Goal: Task Accomplishment & Management: Complete application form

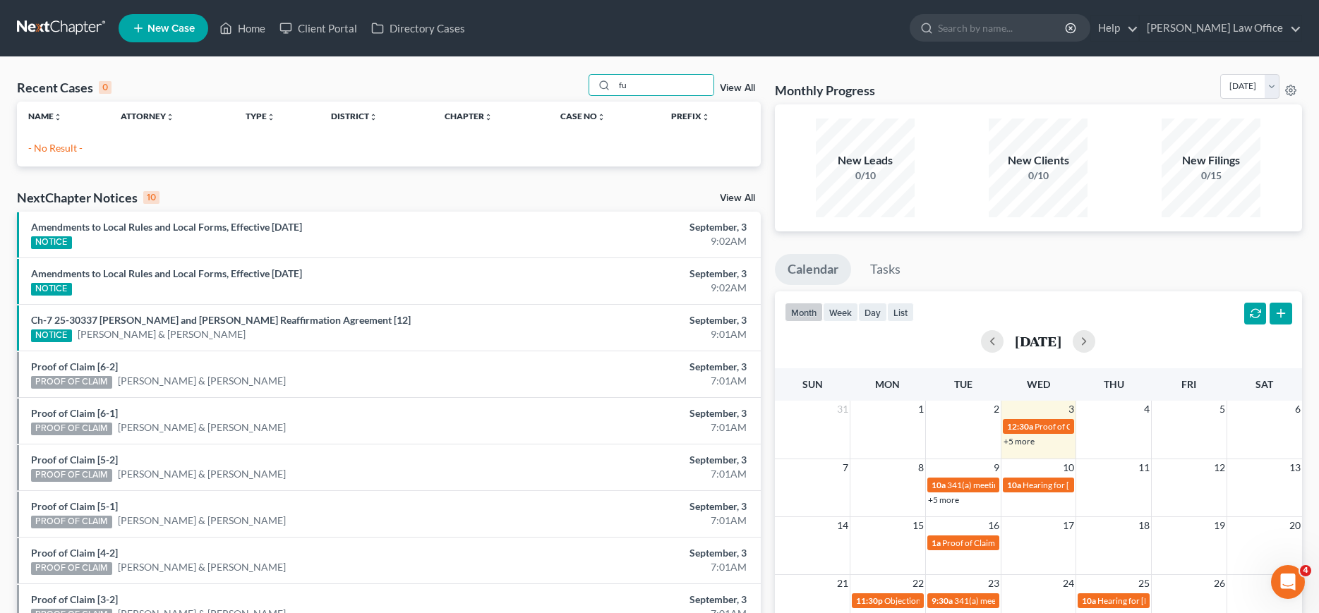
type input "f"
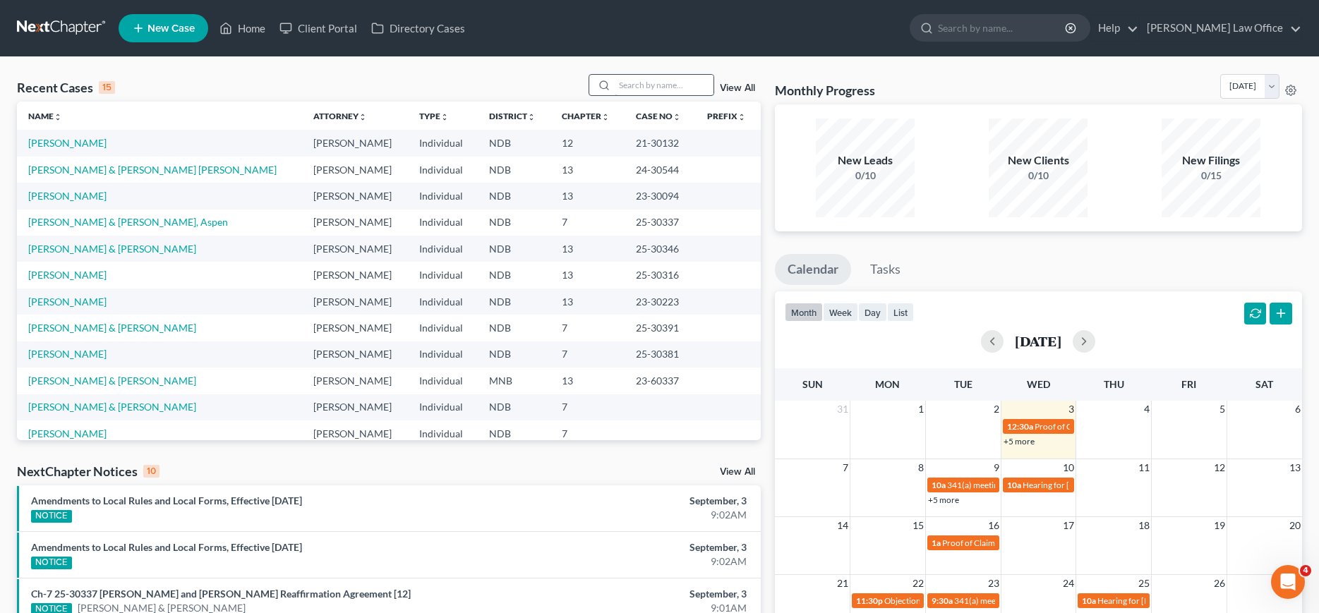
click at [636, 80] on input "search" at bounding box center [664, 85] width 99 height 20
click at [599, 84] on icon at bounding box center [604, 85] width 11 height 11
click at [1076, 28] on icon "button" at bounding box center [1070, 28] width 11 height 11
click at [933, 27] on icon at bounding box center [926, 28] width 13 height 13
click at [1001, 31] on input "search" at bounding box center [1002, 28] width 129 height 26
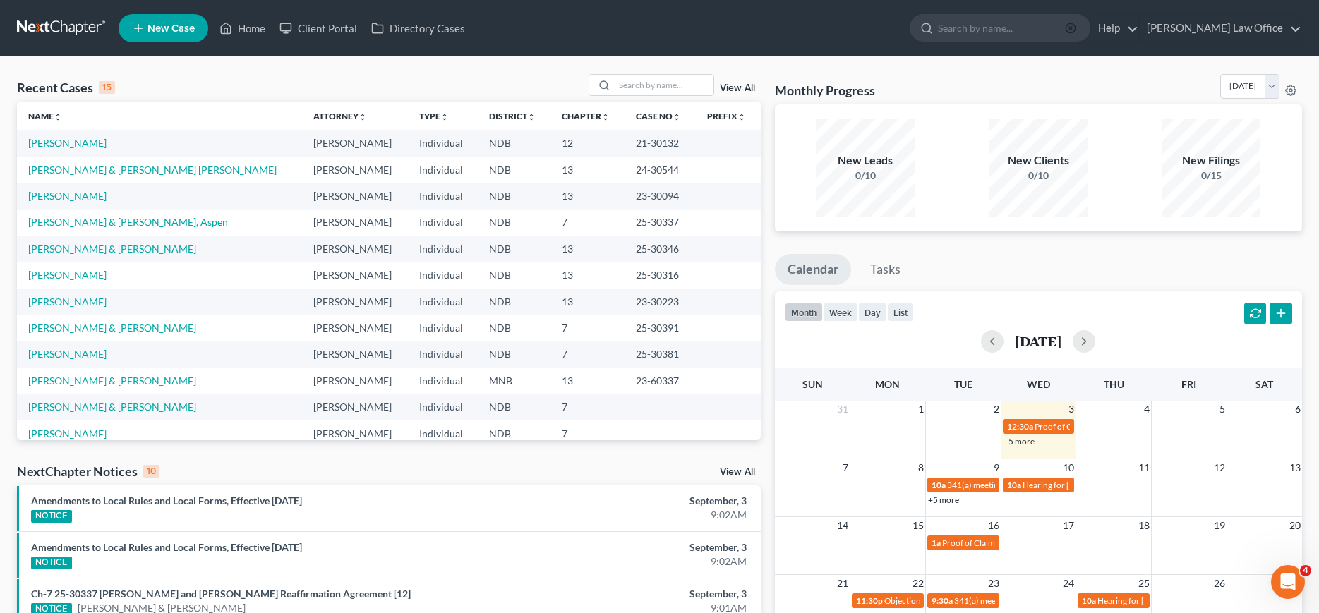
click at [1076, 25] on icon "button" at bounding box center [1070, 28] width 11 height 11
click at [987, 28] on input "search" at bounding box center [1002, 28] width 129 height 26
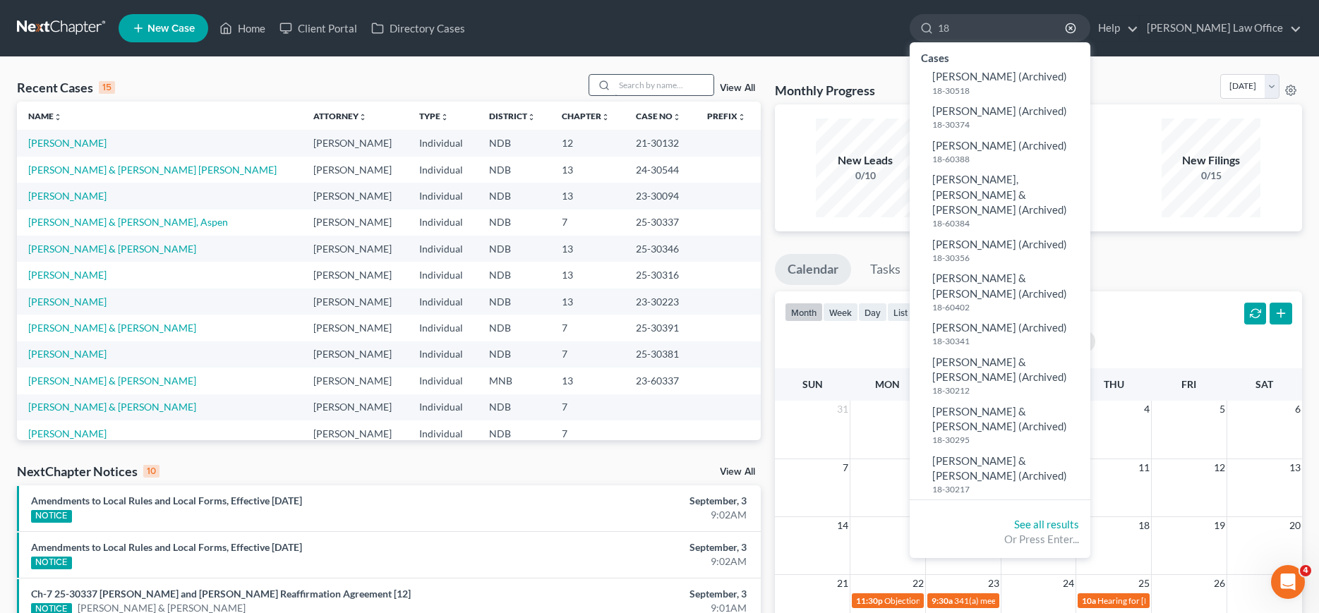
type input "18"
click at [615, 88] on input "search" at bounding box center [664, 85] width 99 height 20
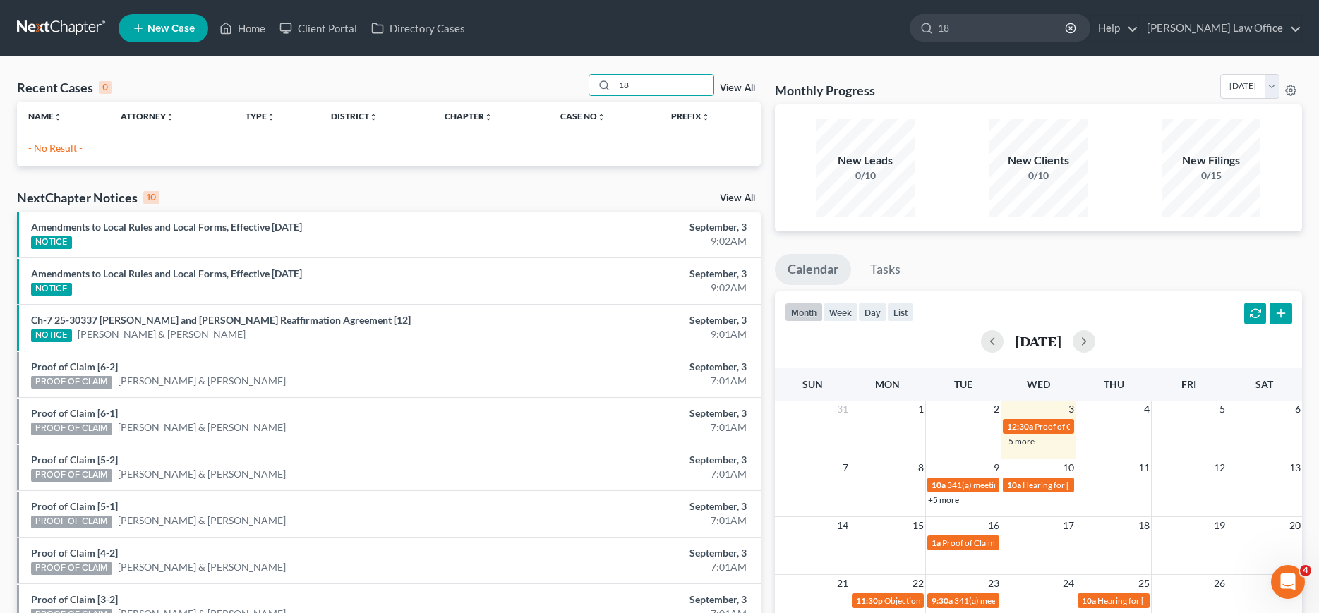
type input "1"
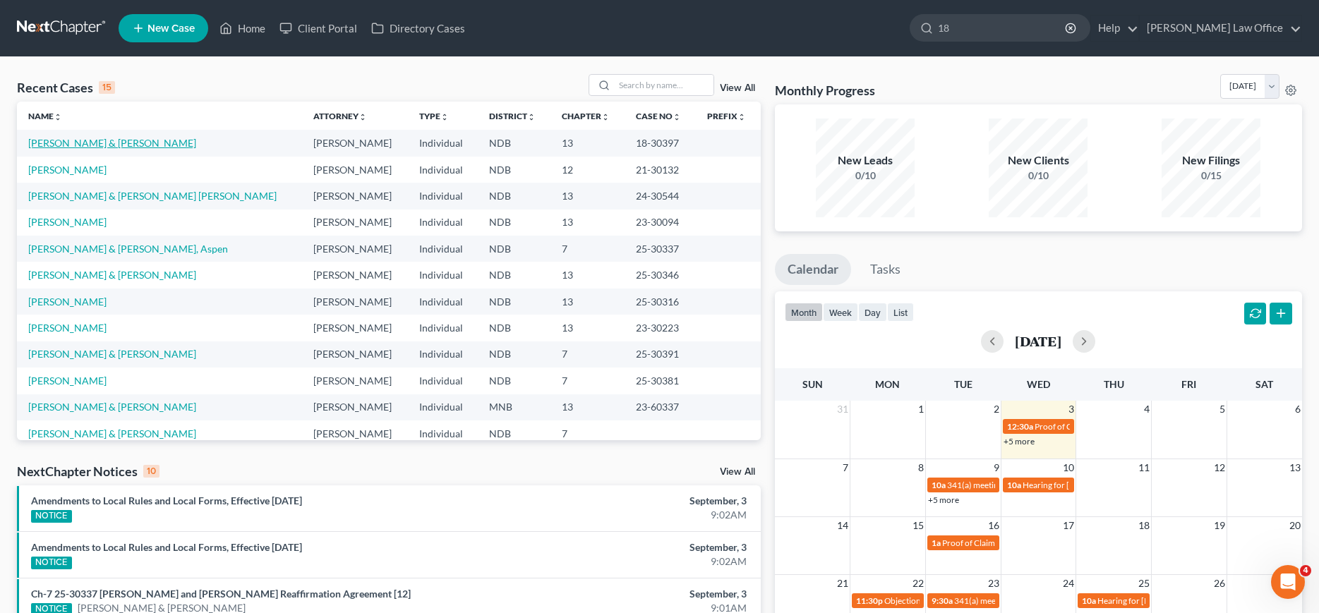
click at [83, 143] on link "[PERSON_NAME] & [PERSON_NAME]" at bounding box center [112, 143] width 168 height 12
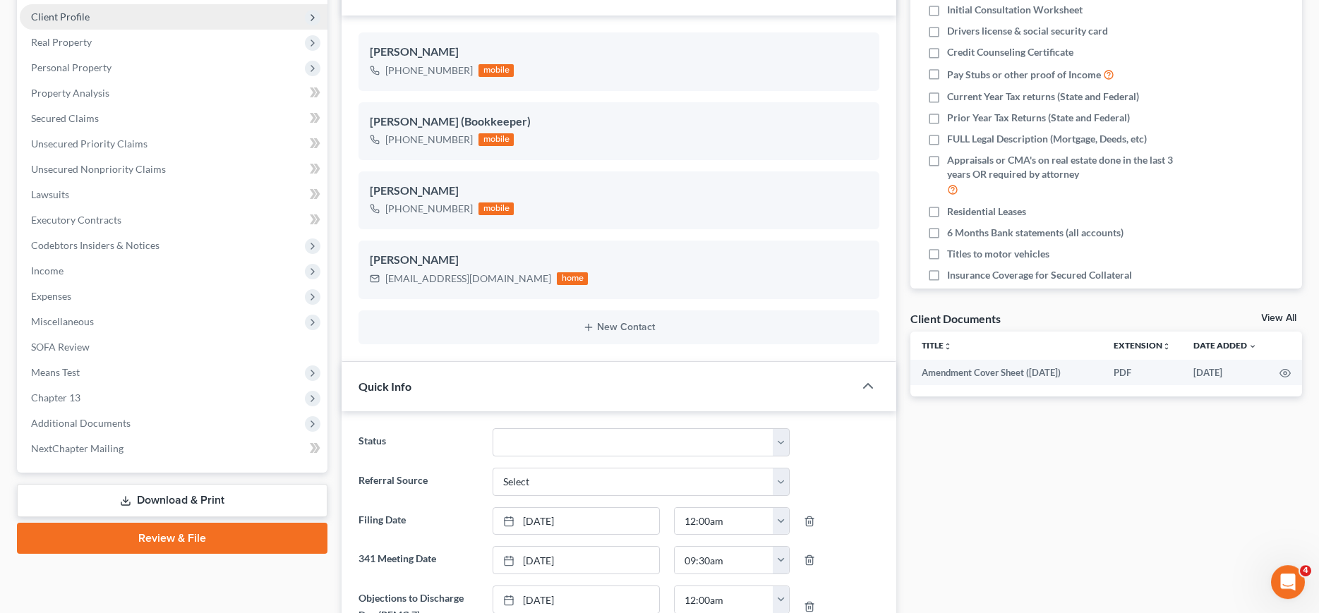
scroll to position [360, 0]
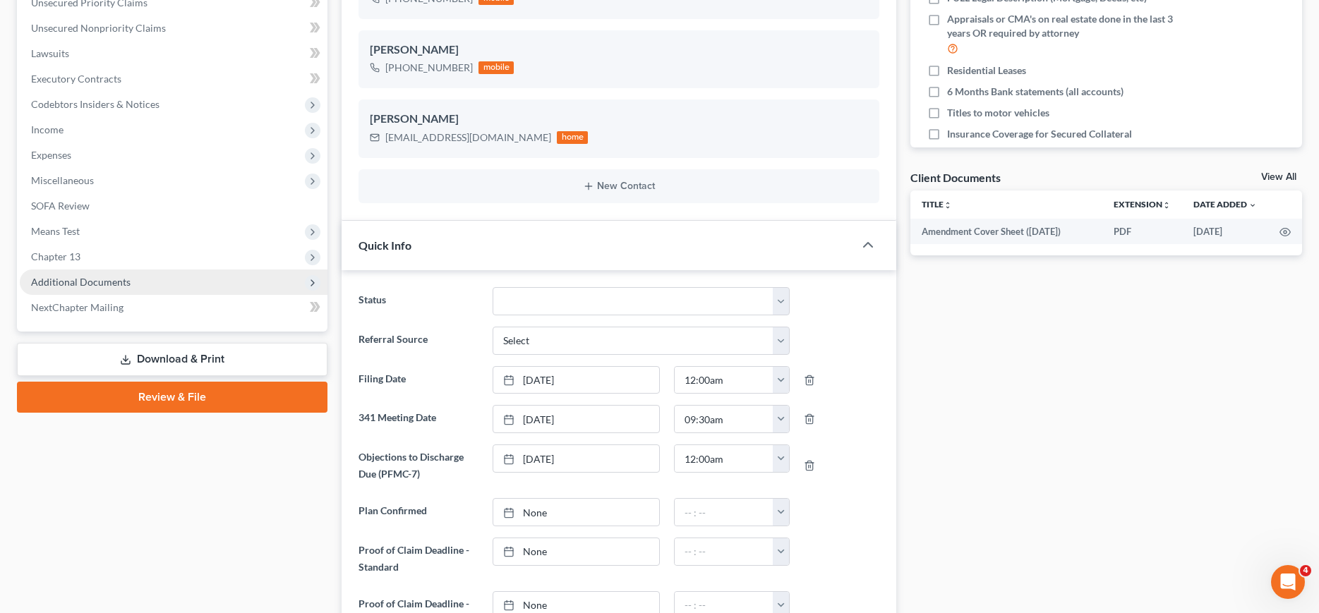
click at [92, 278] on span "Additional Documents" at bounding box center [81, 282] width 100 height 12
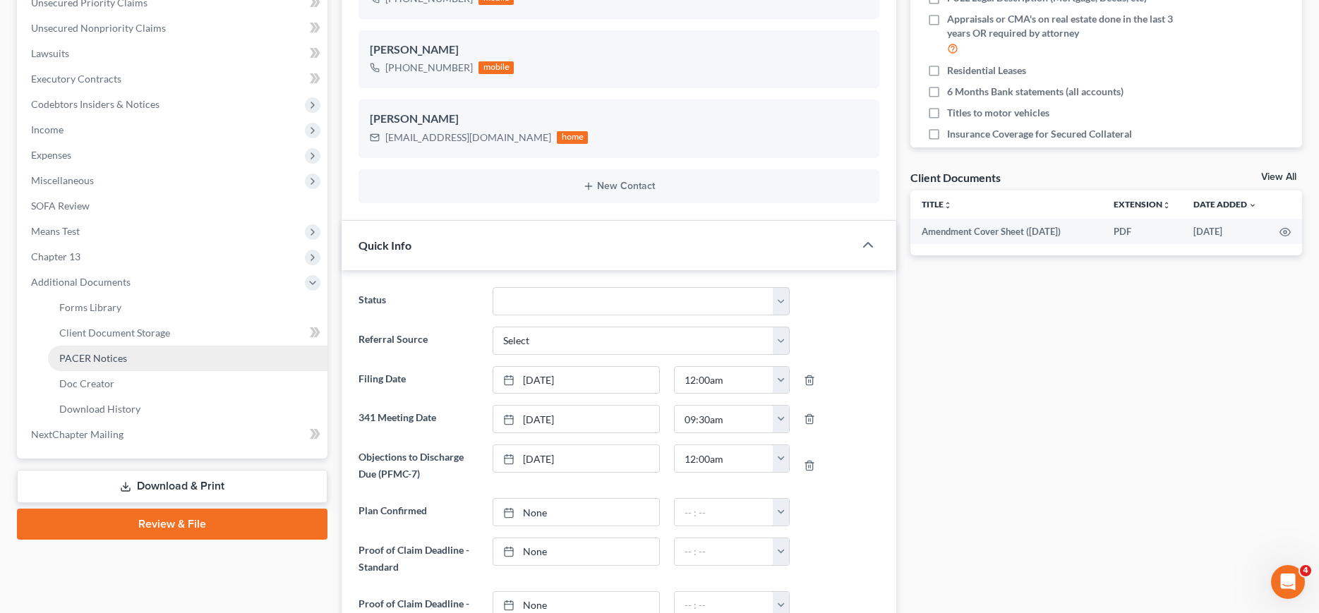
click at [93, 357] on span "PACER Notices" at bounding box center [93, 358] width 68 height 12
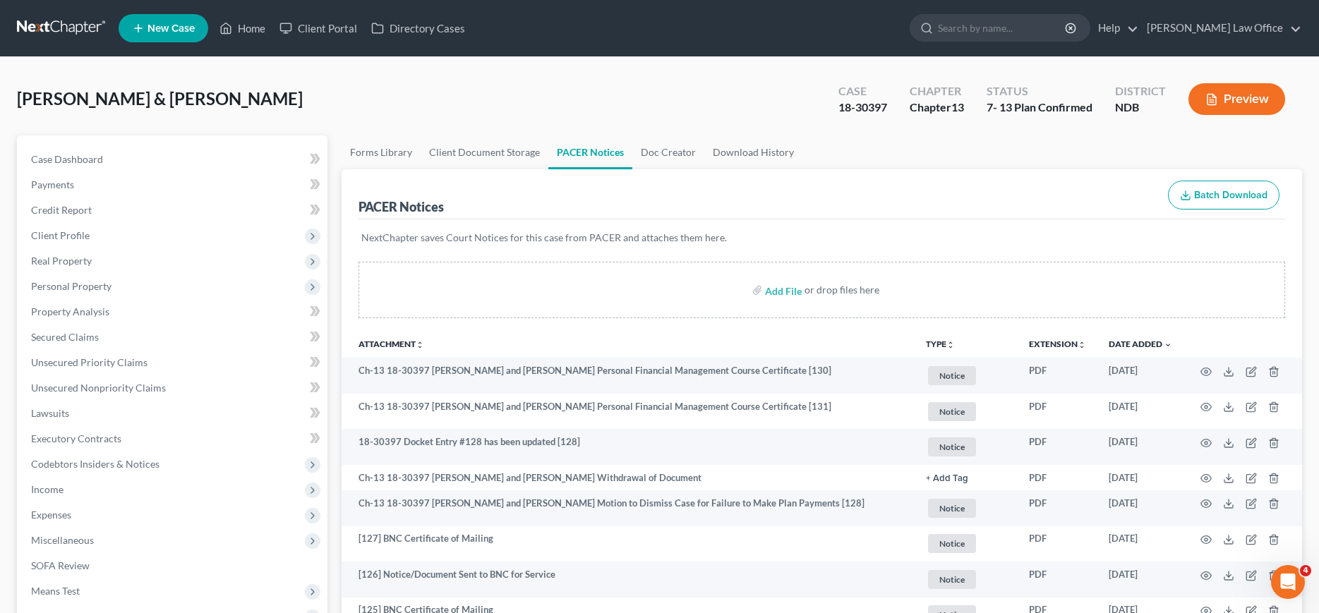
click at [157, 30] on span "New Case" at bounding box center [171, 28] width 47 height 11
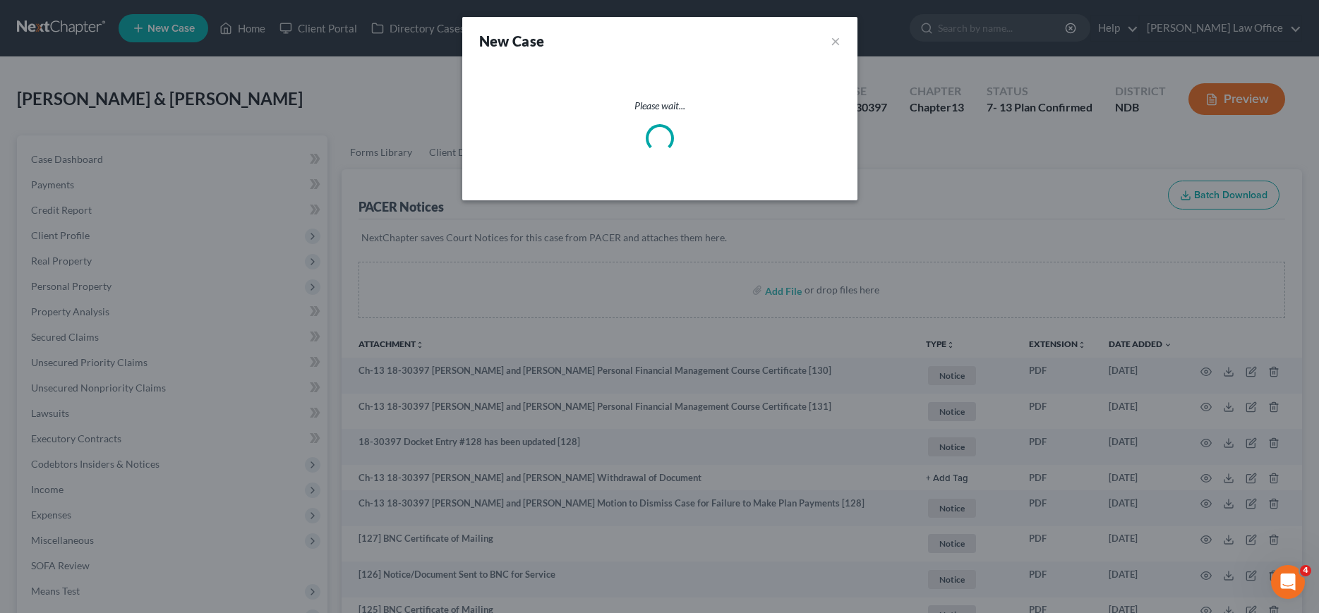
select select "60"
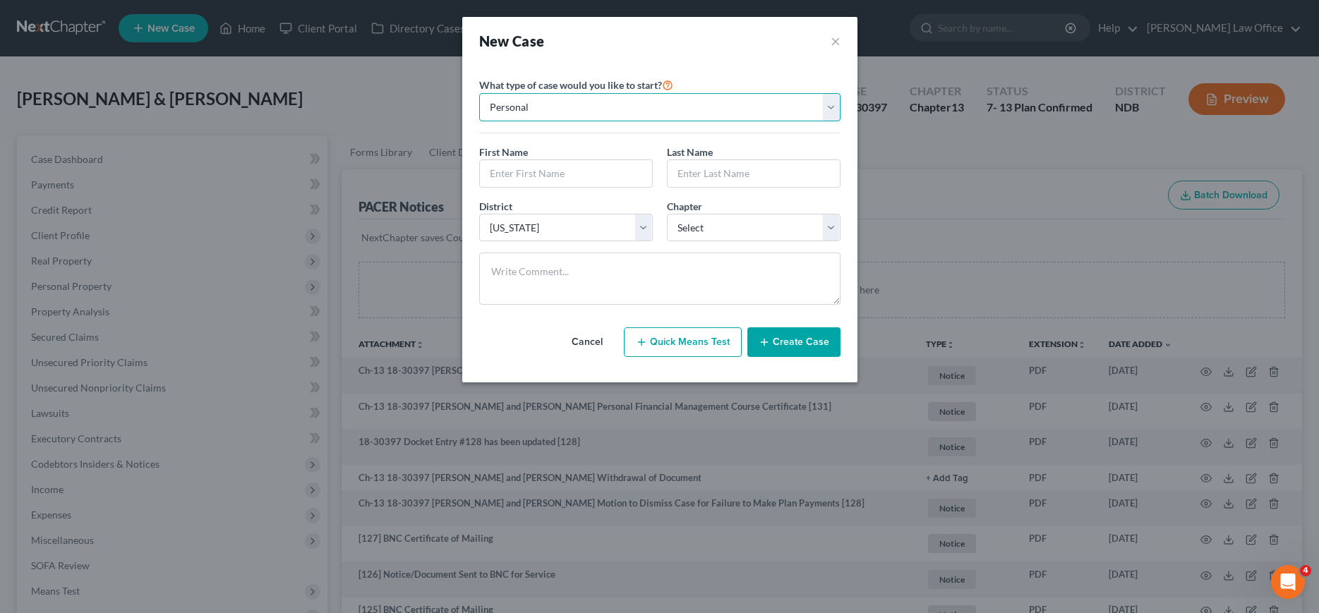
click at [479, 93] on select "Personal Business" at bounding box center [659, 107] width 361 height 28
click at [670, 112] on select "Personal Business" at bounding box center [659, 107] width 361 height 28
click at [547, 172] on input "text" at bounding box center [566, 173] width 172 height 27
type input "[PERSON_NAME]"
type input "Niles"
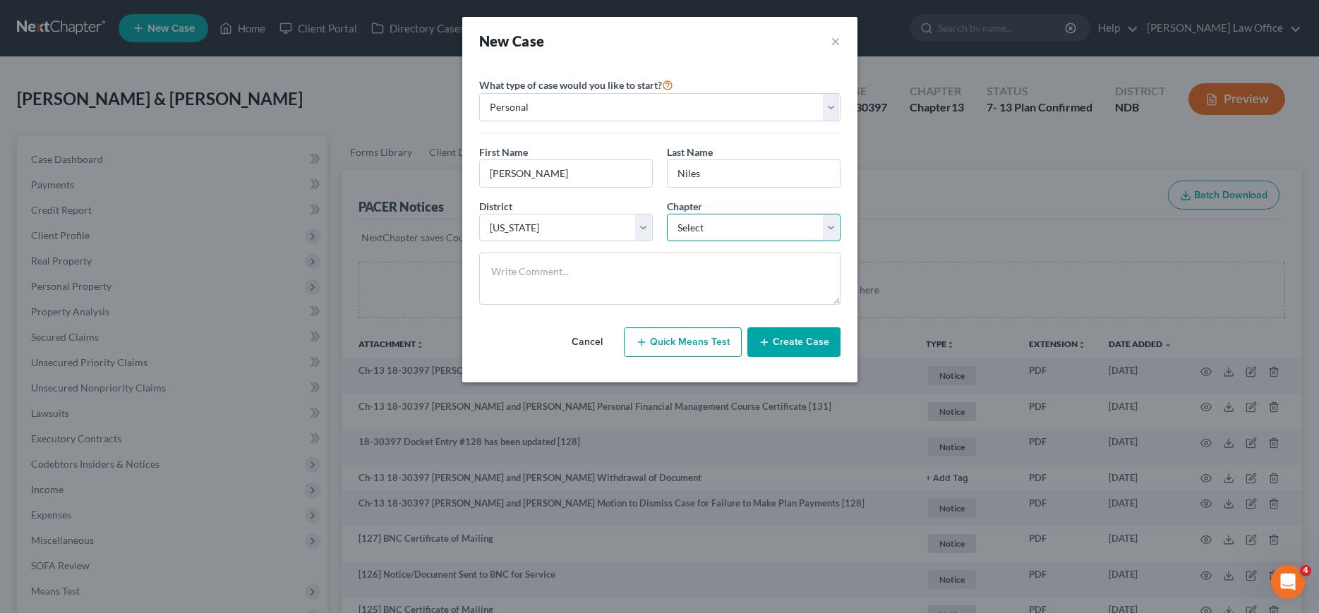
click at [667, 214] on select "Select 7 11 12 13" at bounding box center [754, 228] width 174 height 28
select select "0"
click option "7" at bounding box center [0, 0] width 0 height 0
click at [801, 342] on button "Create Case" at bounding box center [793, 343] width 93 height 30
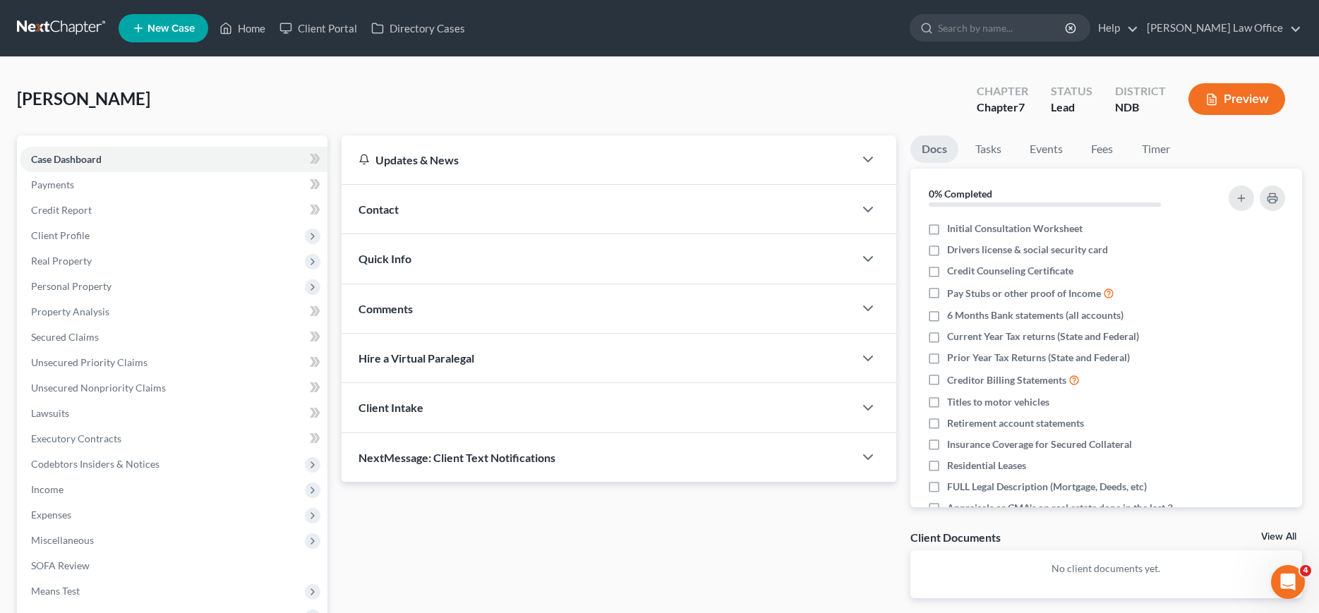
click at [398, 212] on span "Contact" at bounding box center [379, 209] width 40 height 13
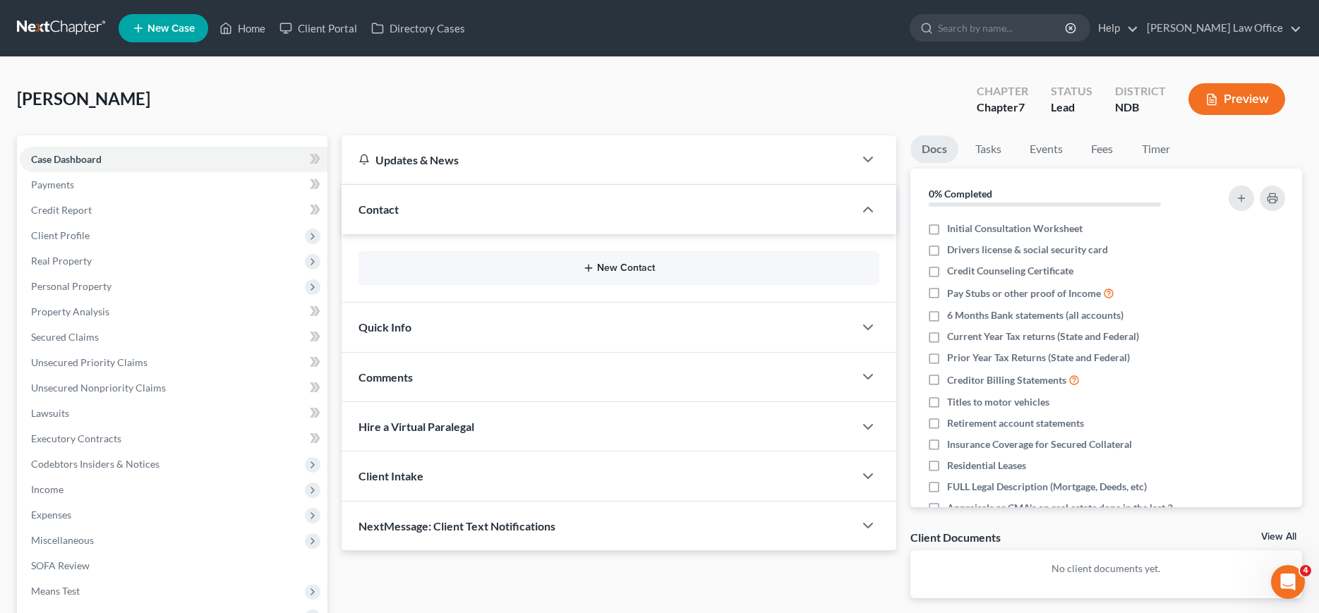
click at [627, 264] on button "New Contact" at bounding box center [619, 268] width 498 height 11
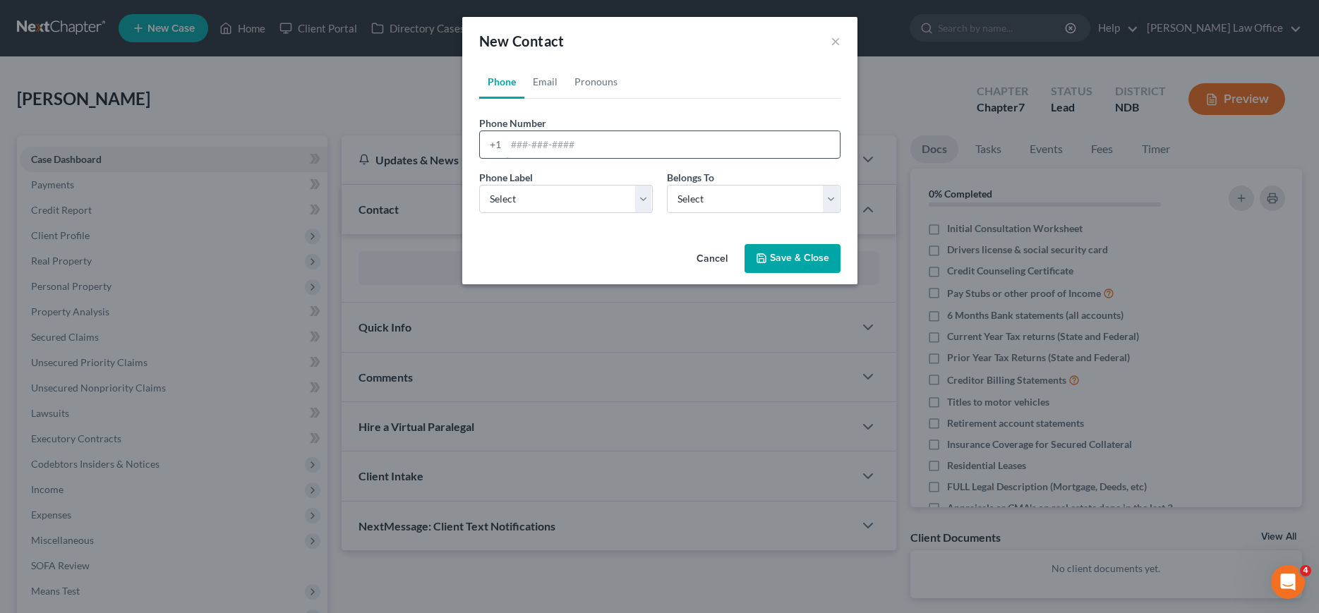
click at [604, 148] on input "tel" at bounding box center [673, 144] width 334 height 27
type input "[PHONE_NUMBER]"
click at [479, 185] on select "Select Mobile Home Work Other" at bounding box center [566, 199] width 174 height 28
select select "0"
click option "Mobile" at bounding box center [0, 0] width 0 height 0
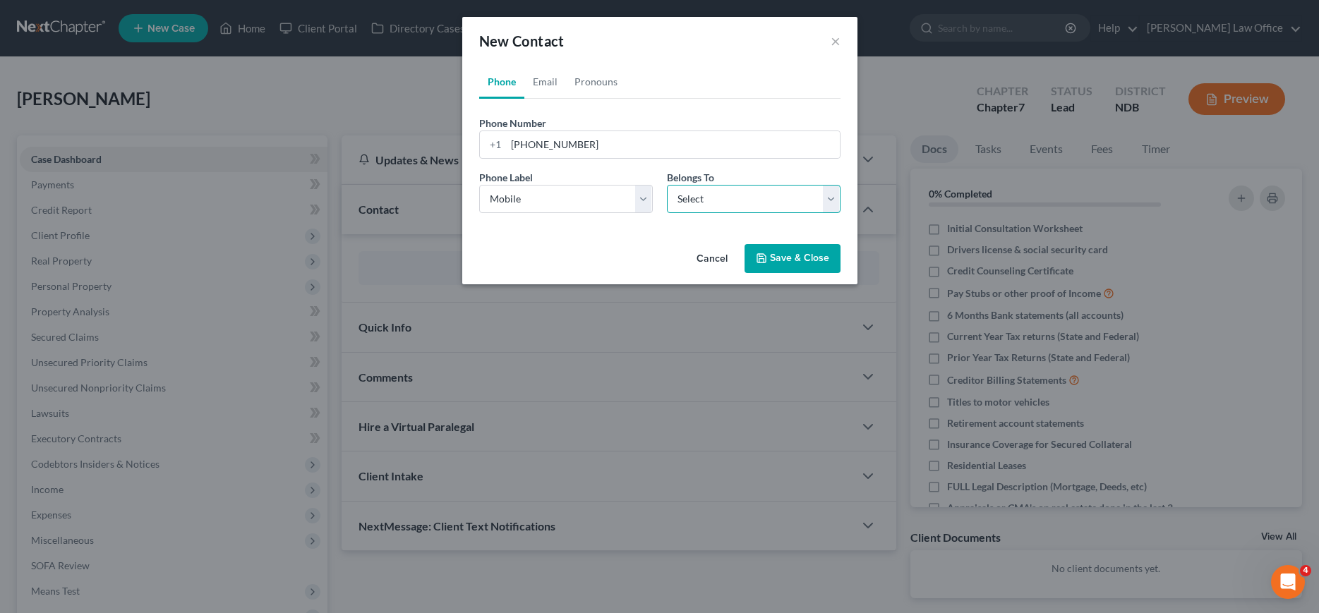
click at [667, 185] on select "Select Client Other" at bounding box center [754, 199] width 174 height 28
select select "0"
click option "Client" at bounding box center [0, 0] width 0 height 0
select select "0"
click at [548, 78] on link "Email" at bounding box center [545, 82] width 42 height 34
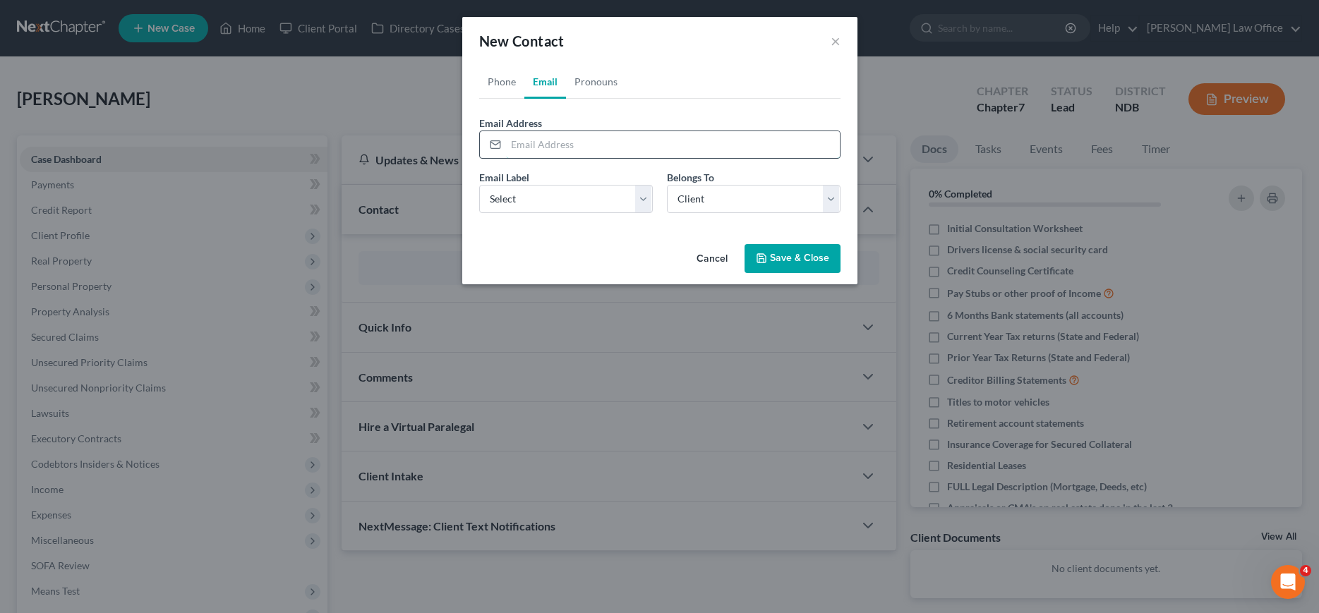
click at [548, 145] on input "email" at bounding box center [673, 144] width 334 height 27
type input "[PERSON_NAME][EMAIL_ADDRESS][PERSON_NAME][DOMAIN_NAME]"
click at [479, 185] on select "Select Home Work Other" at bounding box center [566, 199] width 174 height 28
select select "0"
click option "Home" at bounding box center [0, 0] width 0 height 0
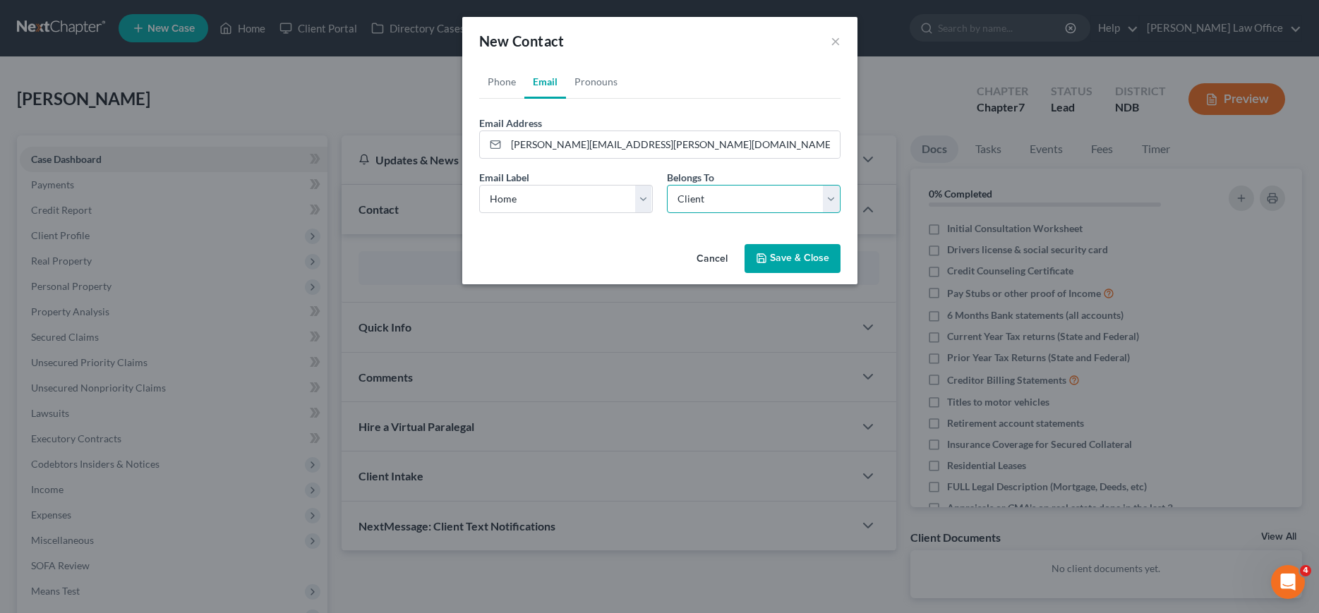
click at [667, 185] on select "Select Client Other" at bounding box center [754, 199] width 174 height 28
click option "Client" at bounding box center [0, 0] width 0 height 0
click at [791, 251] on button "Save & Close" at bounding box center [793, 259] width 96 height 30
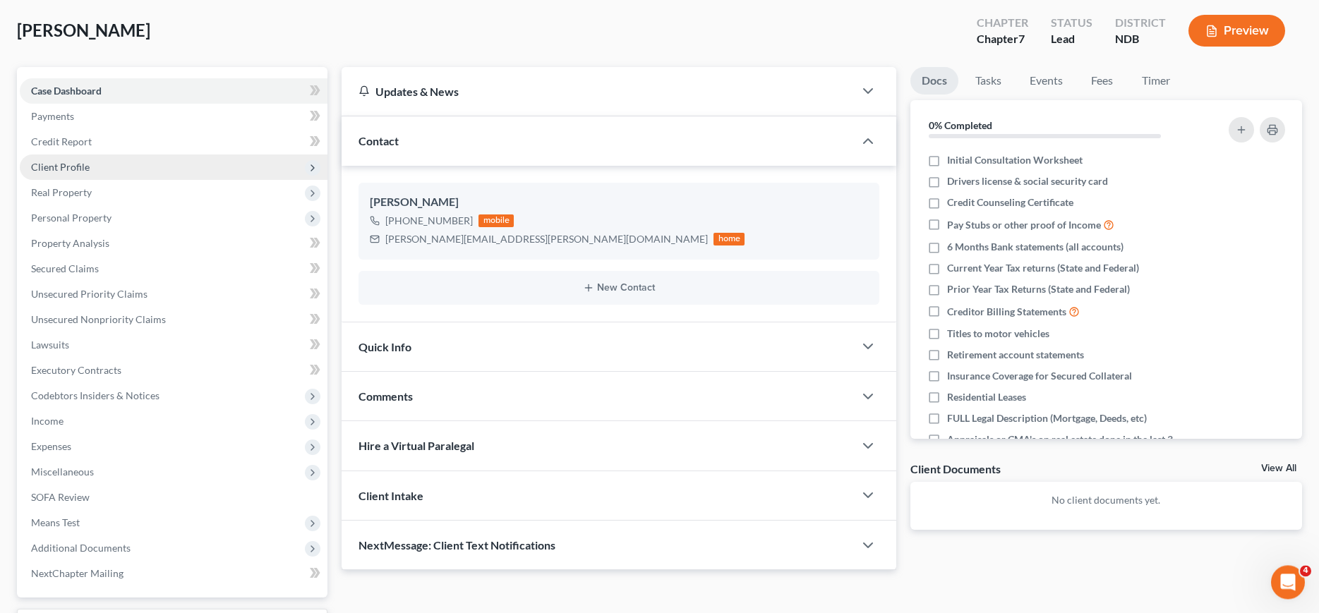
scroll to position [186, 0]
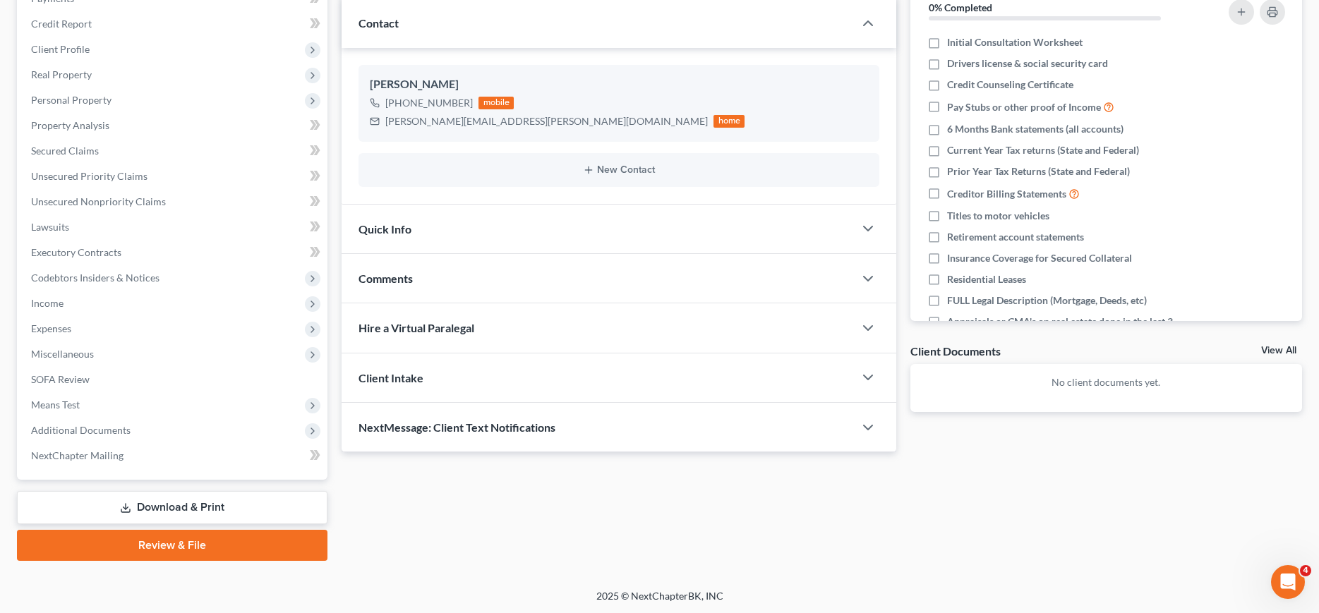
click at [464, 430] on span "NextMessage: Client Text Notifications" at bounding box center [457, 427] width 197 height 13
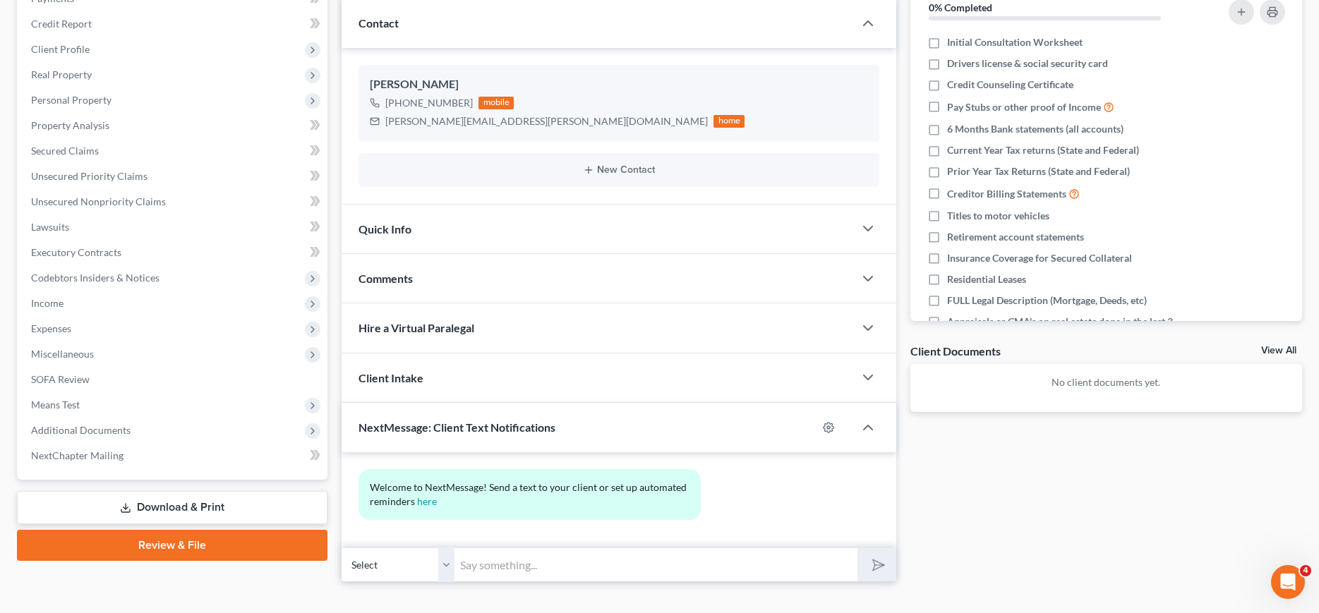
click at [543, 559] on input "text" at bounding box center [656, 565] width 402 height 35
type input "Hi [PERSON_NAME], its [PERSON_NAME] from [PERSON_NAME] Law. I did review your b…"
click at [858, 548] on button "submit" at bounding box center [877, 564] width 39 height 33
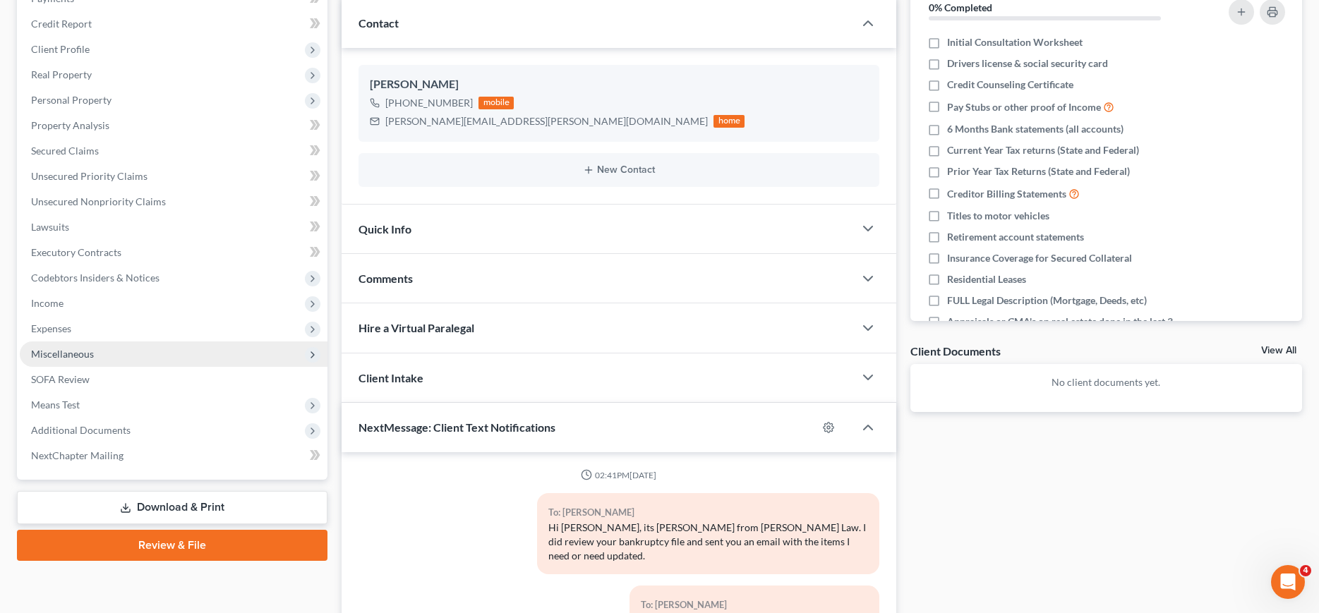
click at [69, 350] on span "Miscellaneous" at bounding box center [62, 354] width 63 height 12
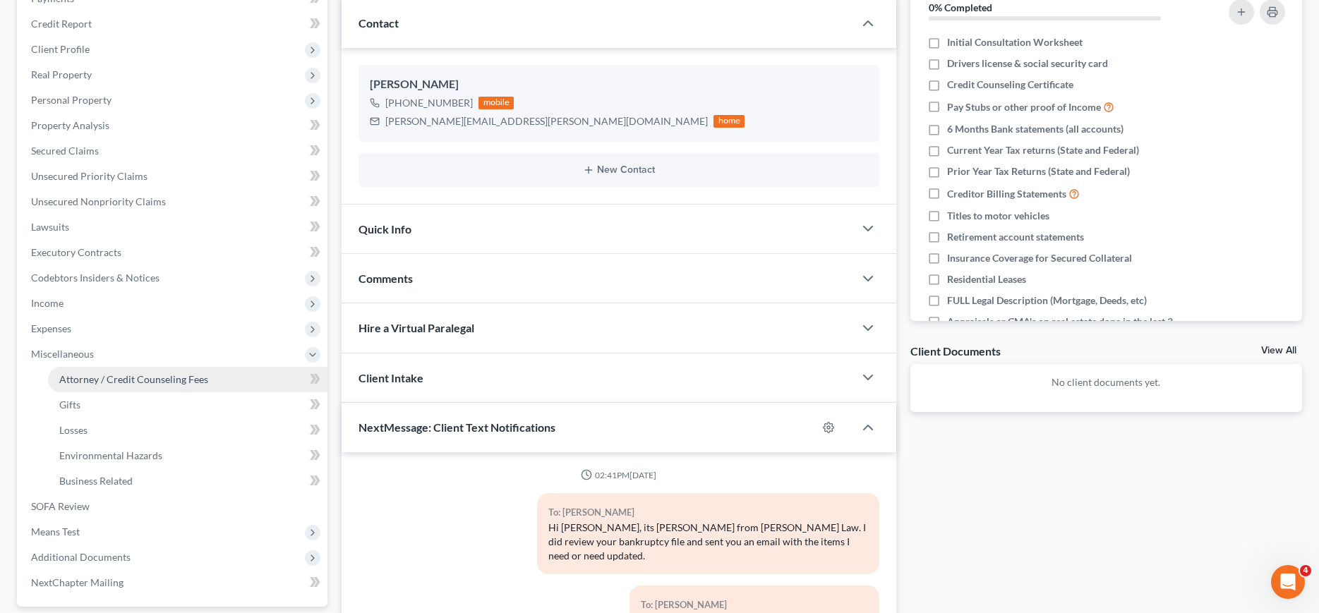
click at [89, 378] on span "Attorney / Credit Counseling Fees" at bounding box center [133, 379] width 149 height 12
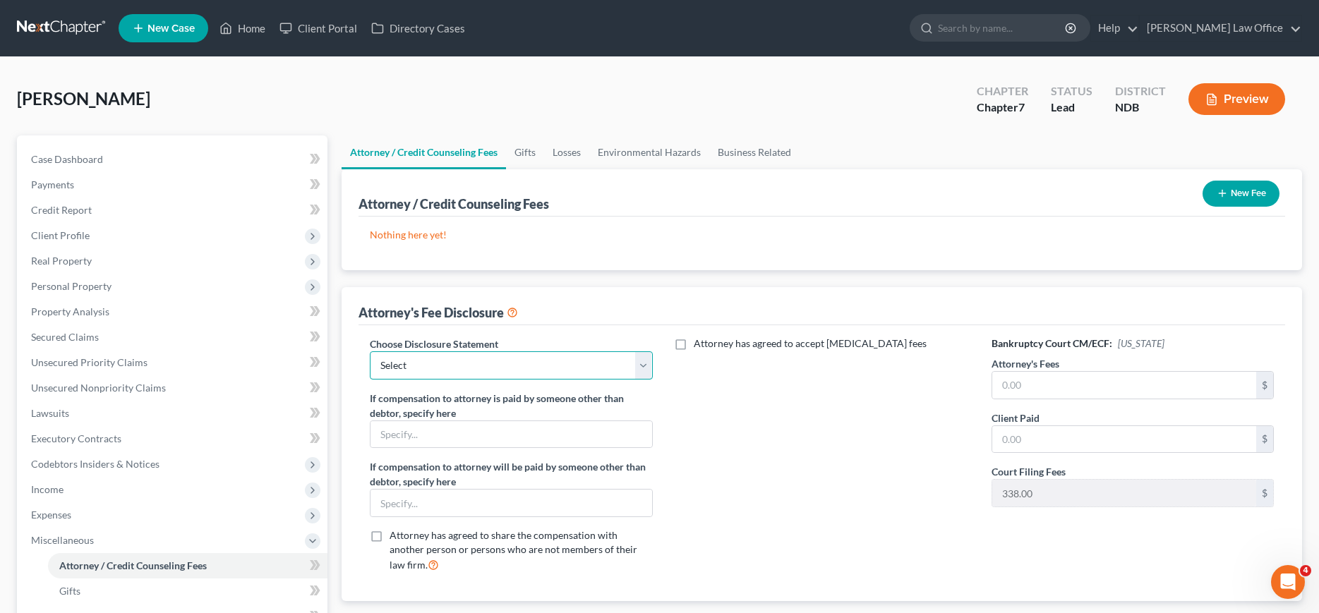
click at [370, 352] on select "Select Chapter 7/Conversion ND [MEDICAL_DATA] Fee Disclosure MN [MEDICAL_DATA] …" at bounding box center [511, 366] width 282 height 28
select select "5"
click option "Default Chapter 7 Disclosure Statement ([GEOGRAPHIC_DATA]/[GEOGRAPHIC_DATA])" at bounding box center [0, 0] width 0 height 0
click at [1045, 385] on input "text" at bounding box center [1124, 385] width 264 height 27
type input "1,862.00"
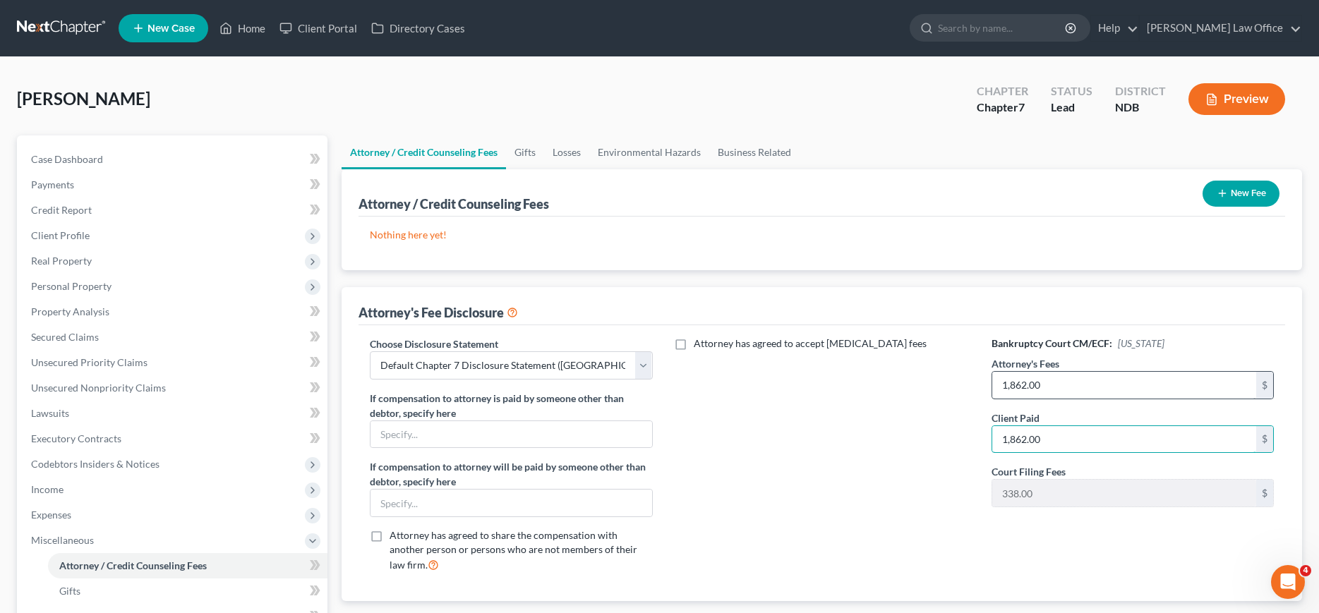
type input "1,862.00"
click at [1242, 203] on button "New Fee" at bounding box center [1241, 194] width 77 height 26
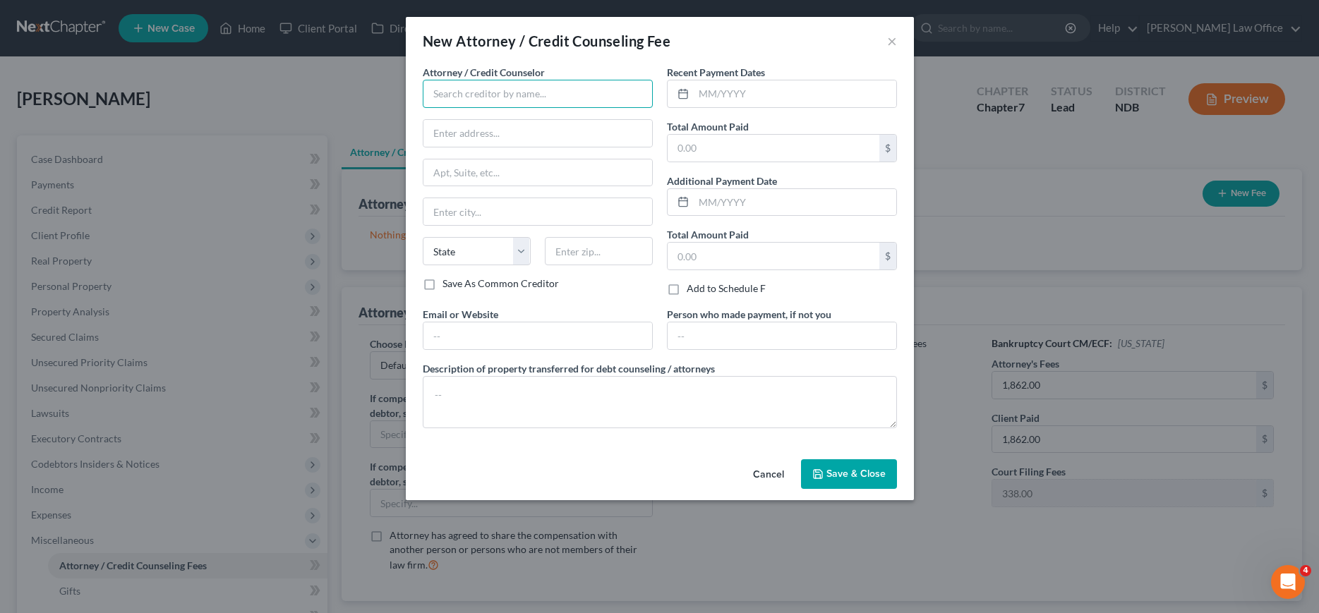
click at [529, 87] on input "text" at bounding box center [538, 94] width 230 height 28
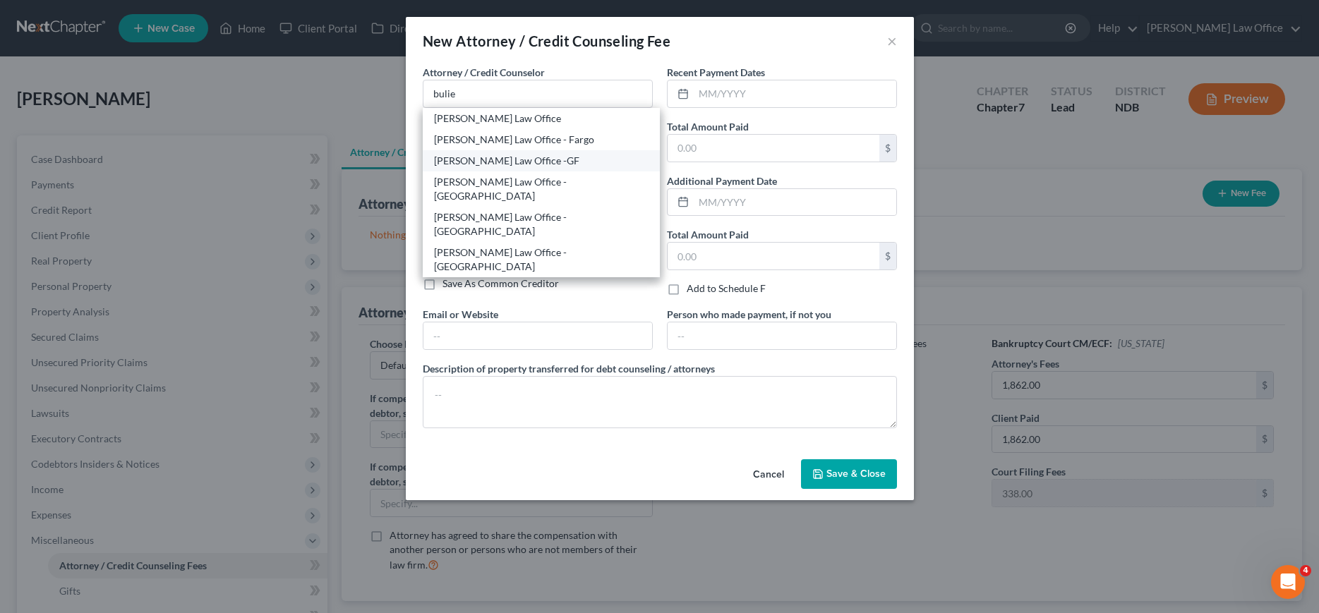
click at [520, 157] on div "[PERSON_NAME] Law Office -GF" at bounding box center [541, 161] width 215 height 14
type input "[PERSON_NAME] Law Office -GF"
type input "[STREET_ADDRESS]"
type input "Grand Forks"
select select "29"
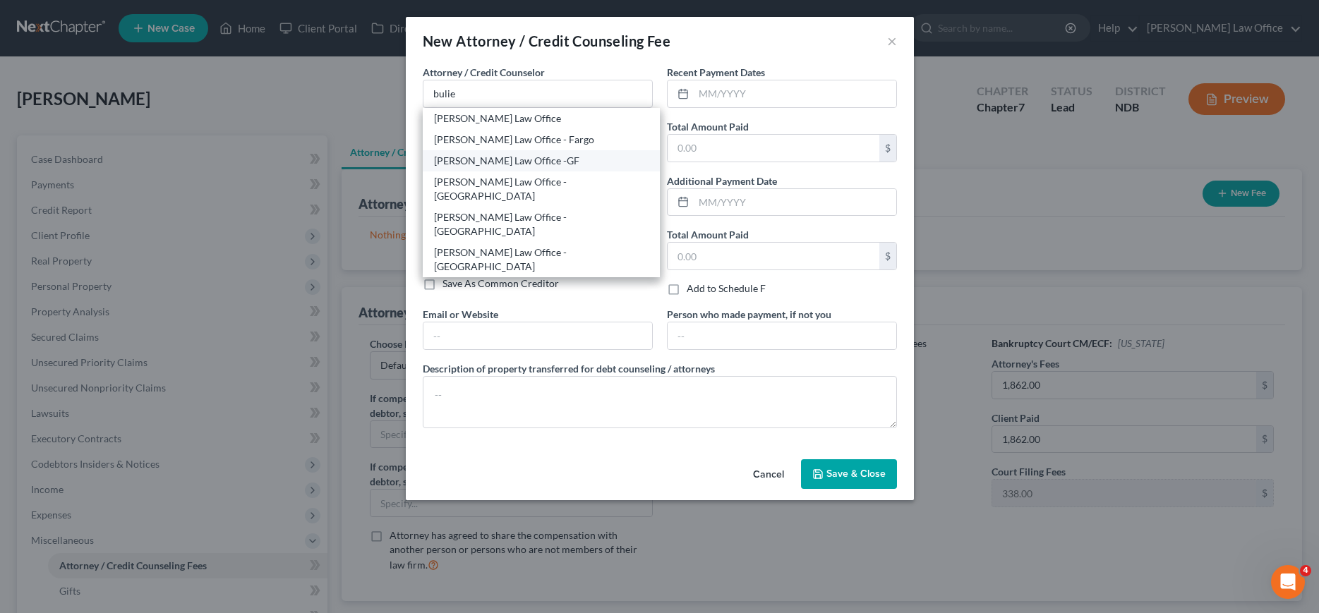
type input "58201"
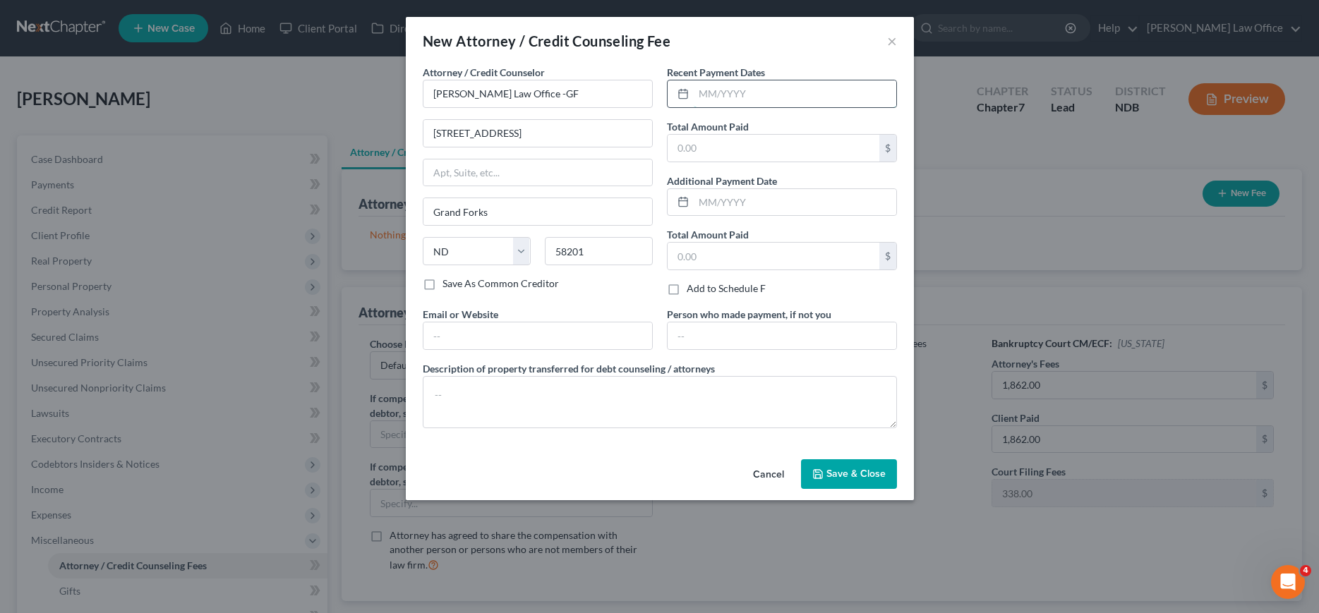
click at [807, 93] on input "text" at bounding box center [795, 93] width 203 height 27
type input "0"
type input "10/2023"
click at [795, 140] on input "text" at bounding box center [774, 148] width 212 height 27
type input "2,200.00"
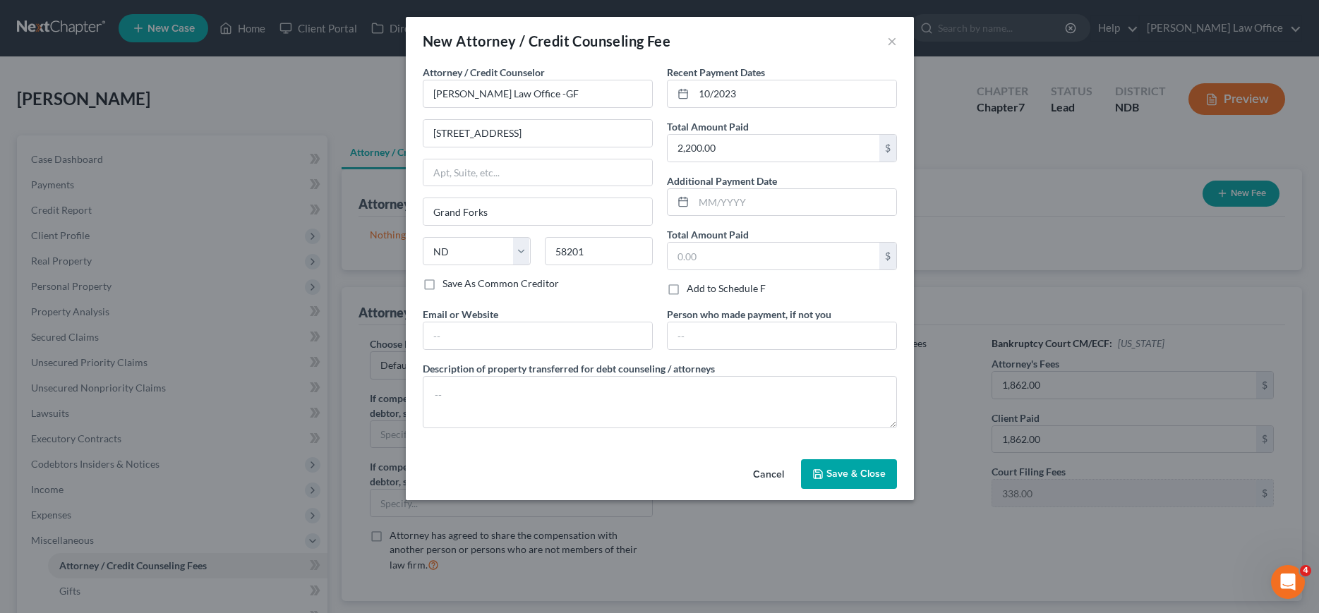
click at [840, 473] on span "Save & Close" at bounding box center [856, 474] width 59 height 12
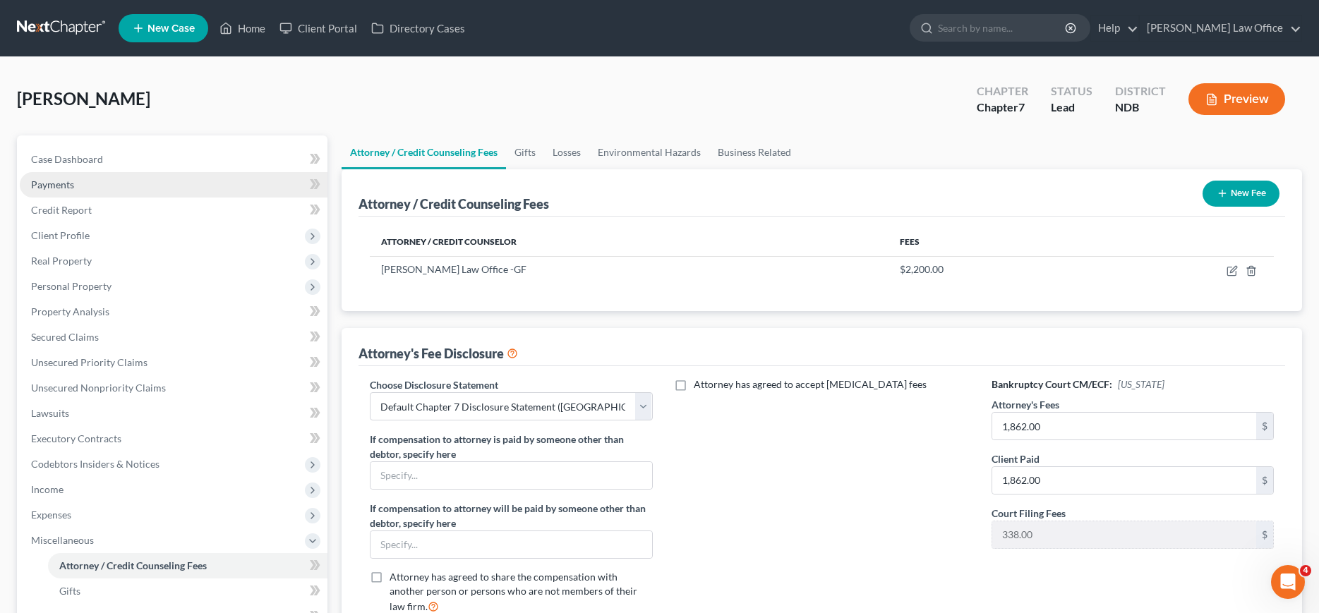
click at [72, 183] on span "Payments" at bounding box center [52, 185] width 43 height 12
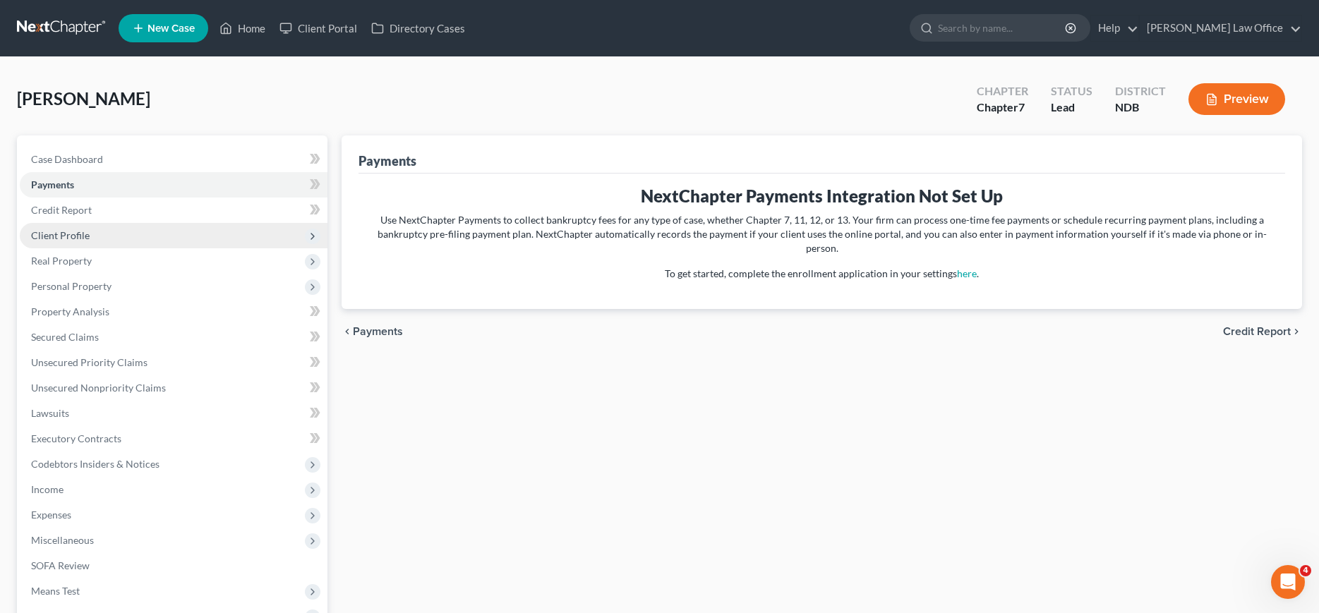
click at [68, 240] on span "Client Profile" at bounding box center [60, 235] width 59 height 12
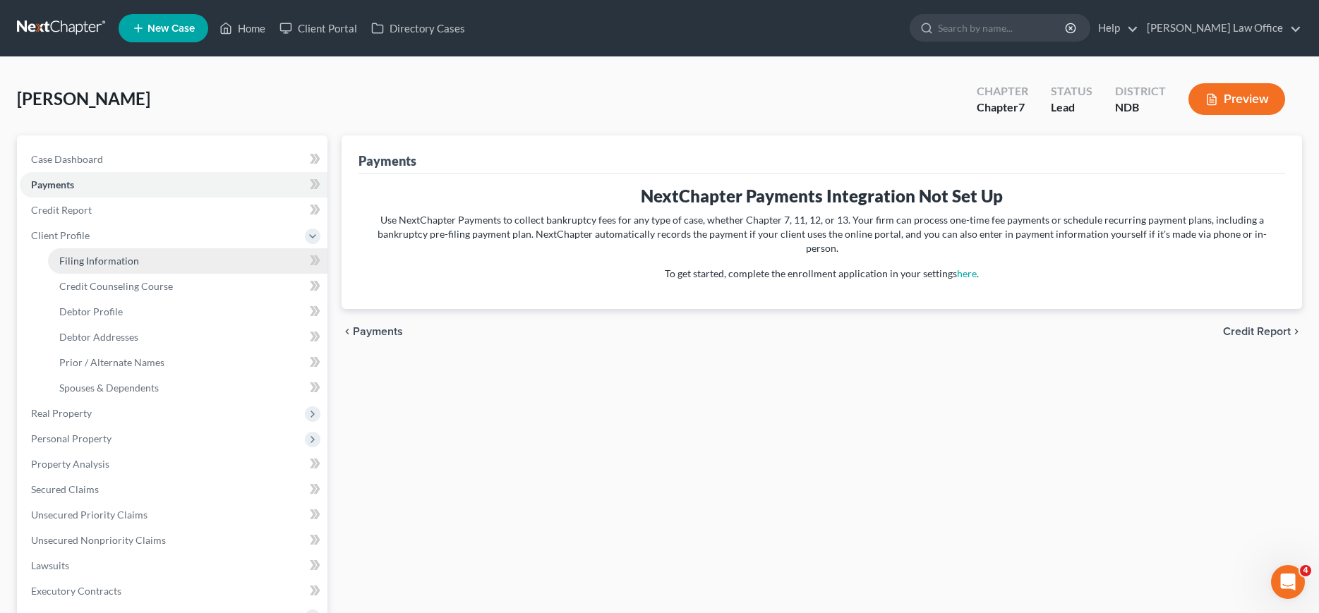
click at [76, 268] on link "Filing Information" at bounding box center [188, 260] width 280 height 25
select select "1"
select select "0"
select select "60"
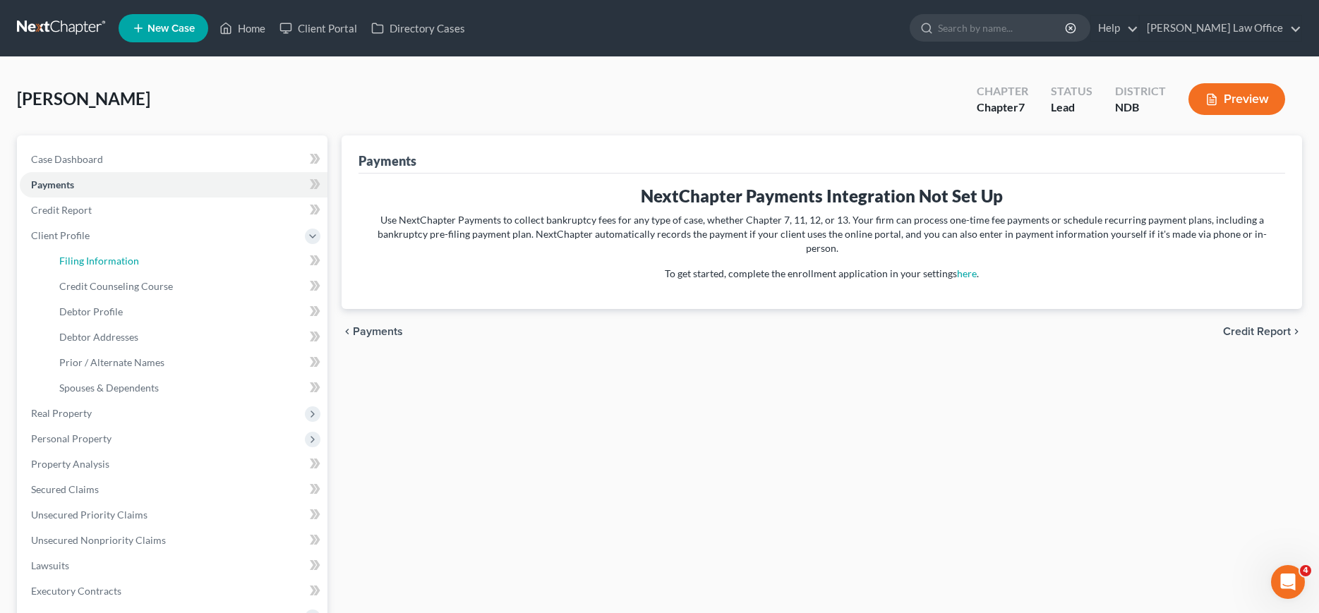
select select "29"
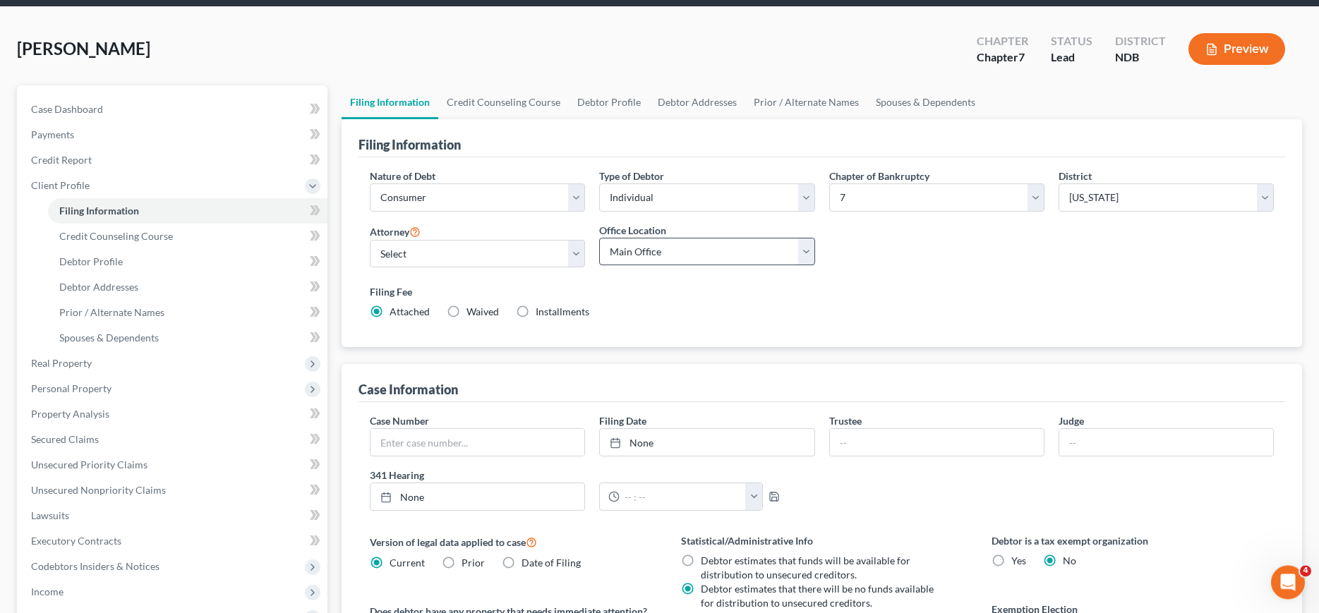
scroll to position [72, 0]
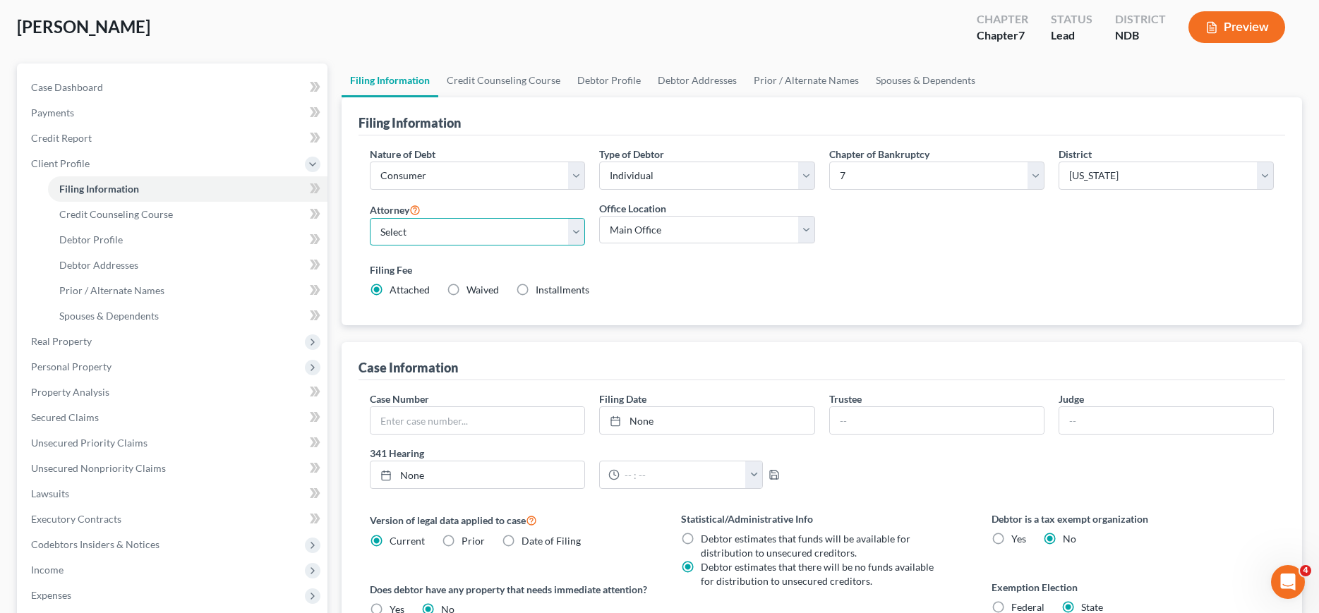
click at [370, 218] on select "Select [PERSON_NAME] - NDB [PERSON_NAME] - MNB [PERSON_NAME] - MNB [PERSON_NAME…" at bounding box center [477, 232] width 215 height 28
click at [420, 232] on select "Select [PERSON_NAME] - NDB [PERSON_NAME] - MNB [PERSON_NAME] - MNB [PERSON_NAME…" at bounding box center [477, 232] width 215 height 28
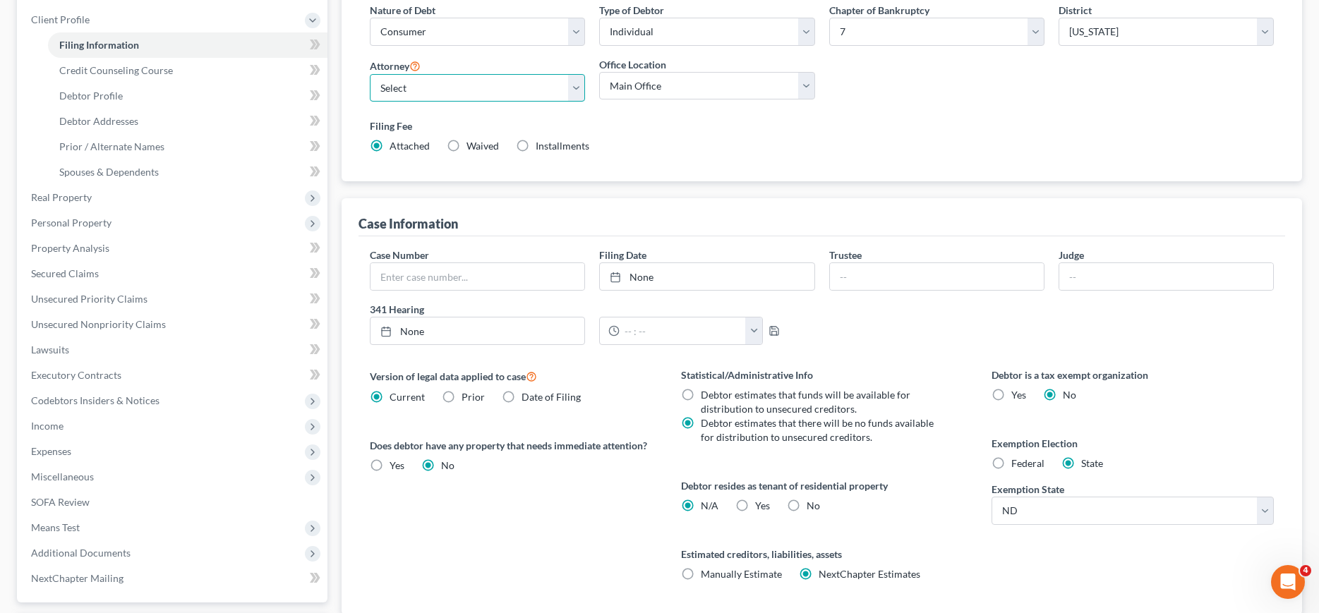
scroll to position [339, 0]
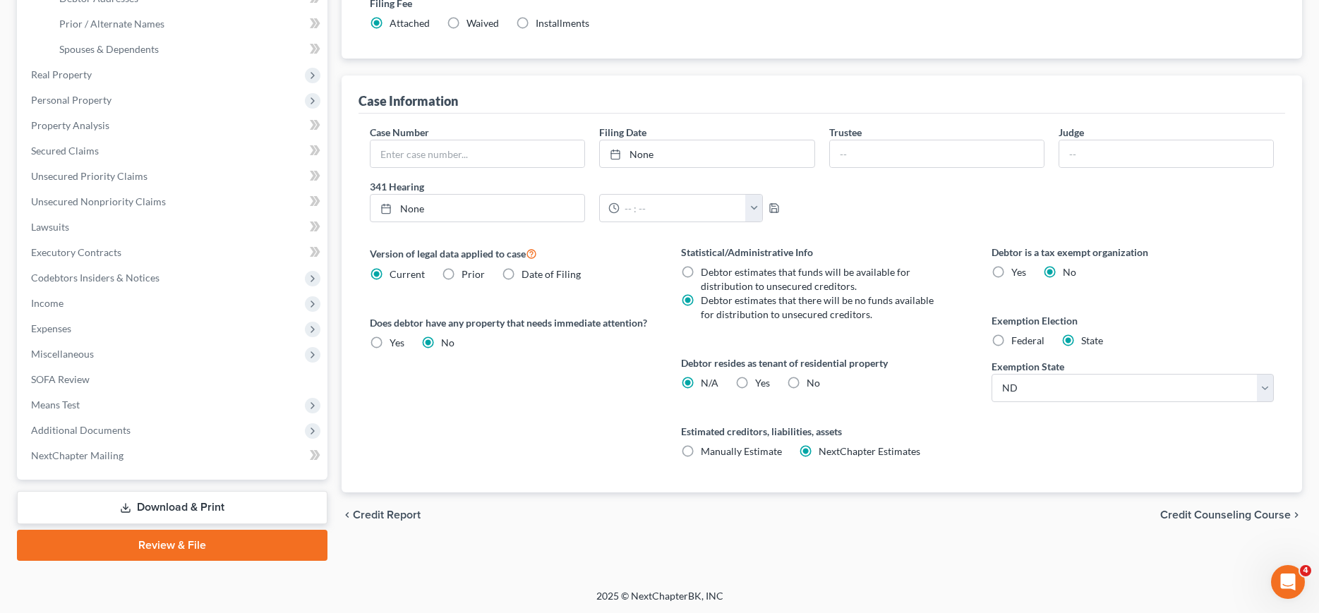
click at [755, 383] on label "Yes Yes" at bounding box center [762, 383] width 15 height 14
click at [761, 383] on input "Yes Yes" at bounding box center [765, 380] width 9 height 9
radio input "true"
radio input "false"
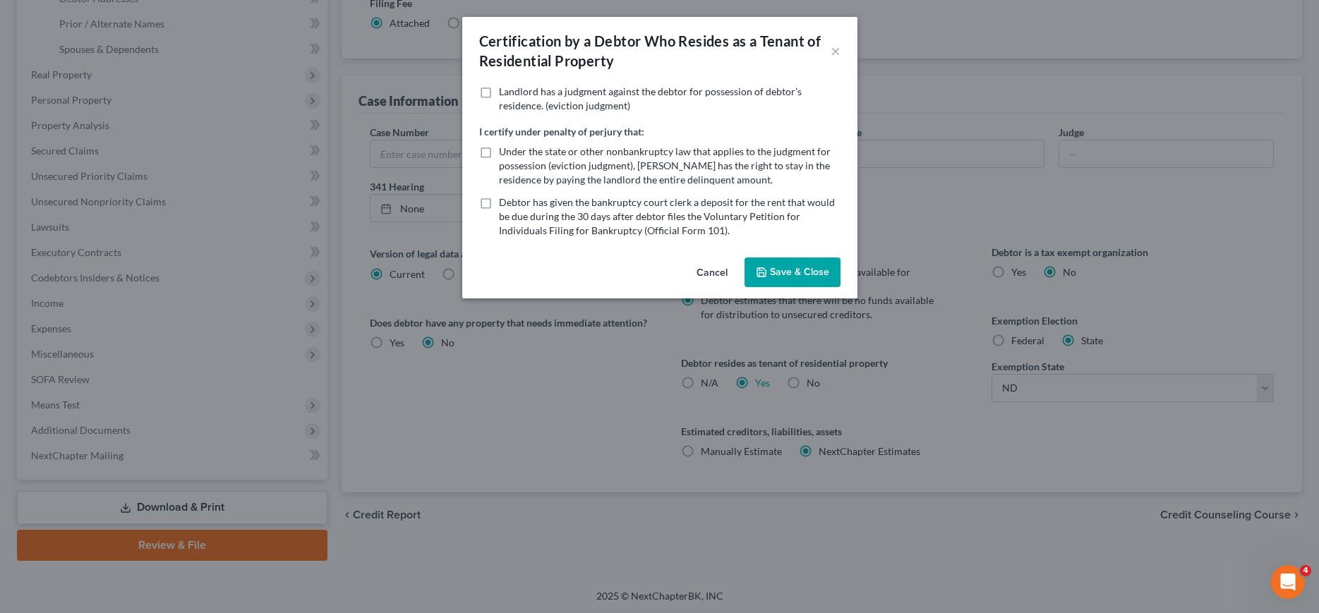
click at [814, 279] on button "Save & Close" at bounding box center [793, 273] width 96 height 30
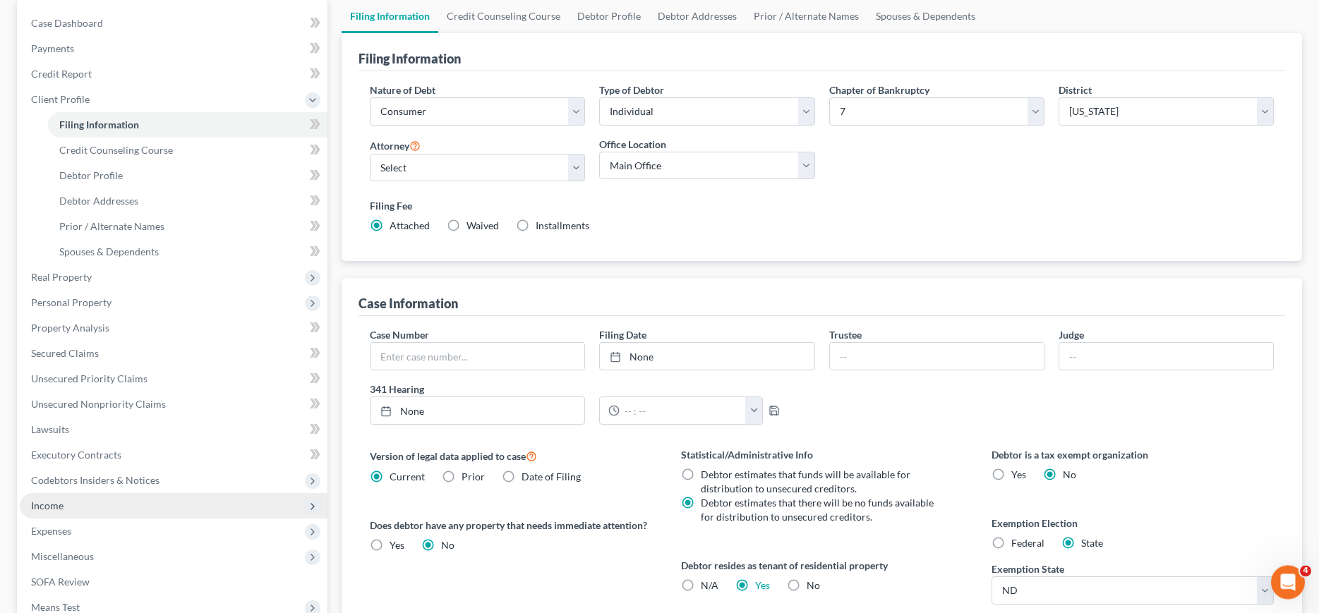
scroll to position [51, 0]
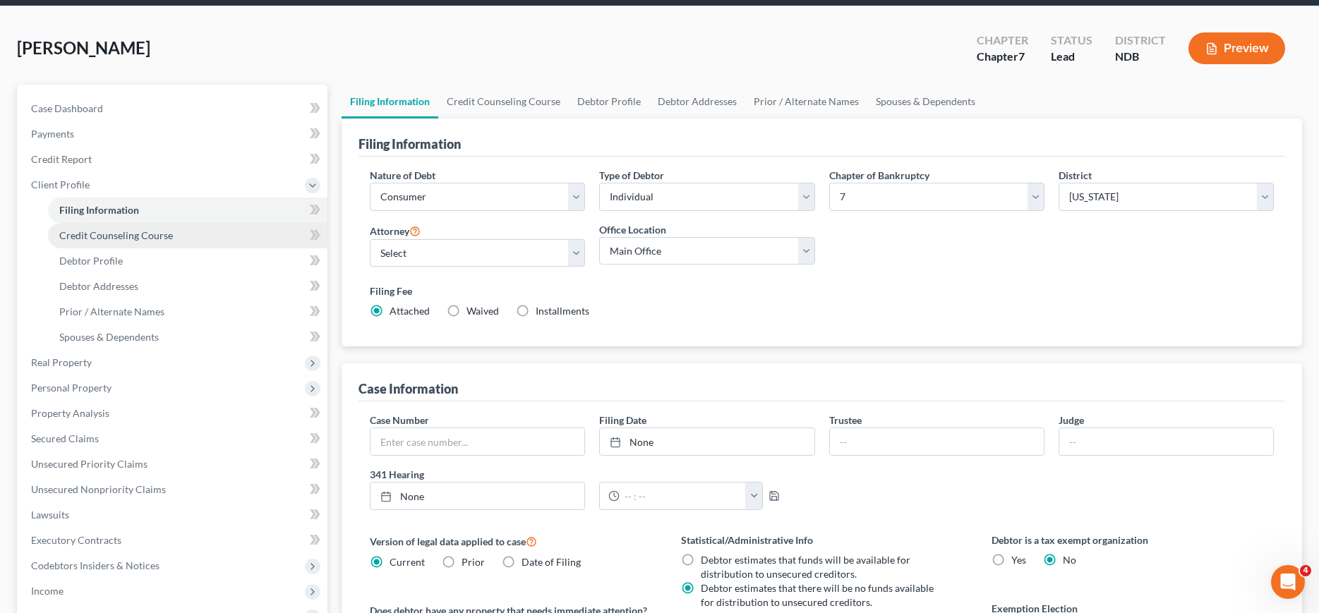
click at [98, 234] on span "Credit Counseling Course" at bounding box center [116, 235] width 114 height 12
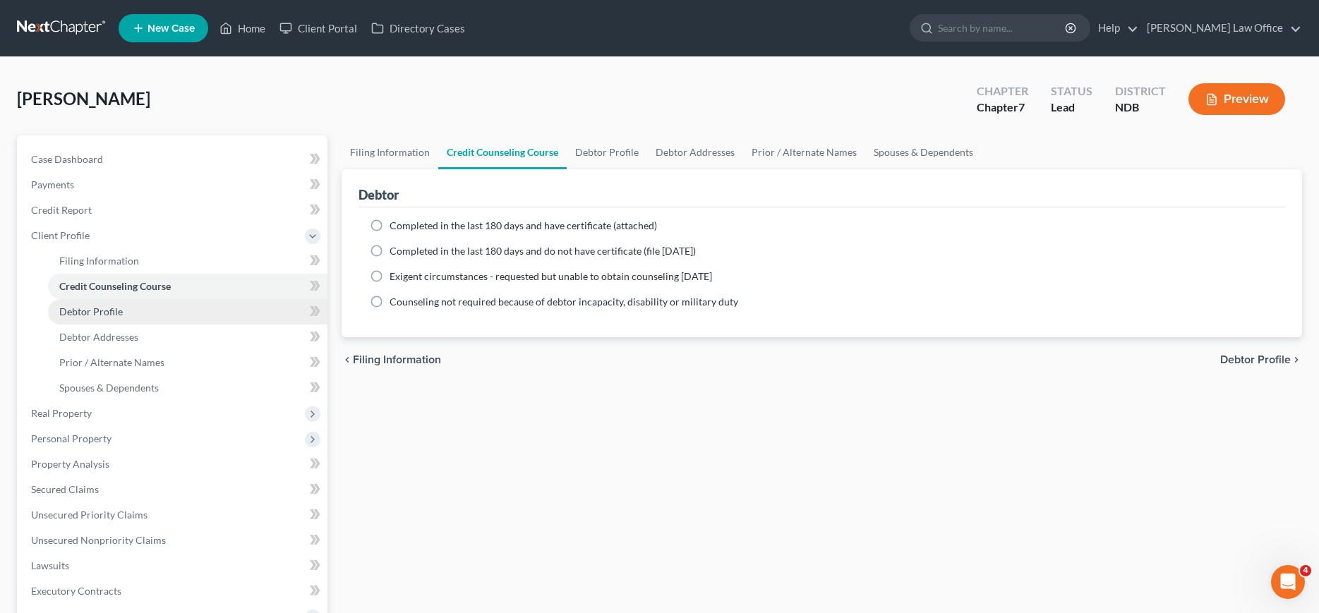
click at [90, 310] on span "Debtor Profile" at bounding box center [91, 312] width 64 height 12
select select "0"
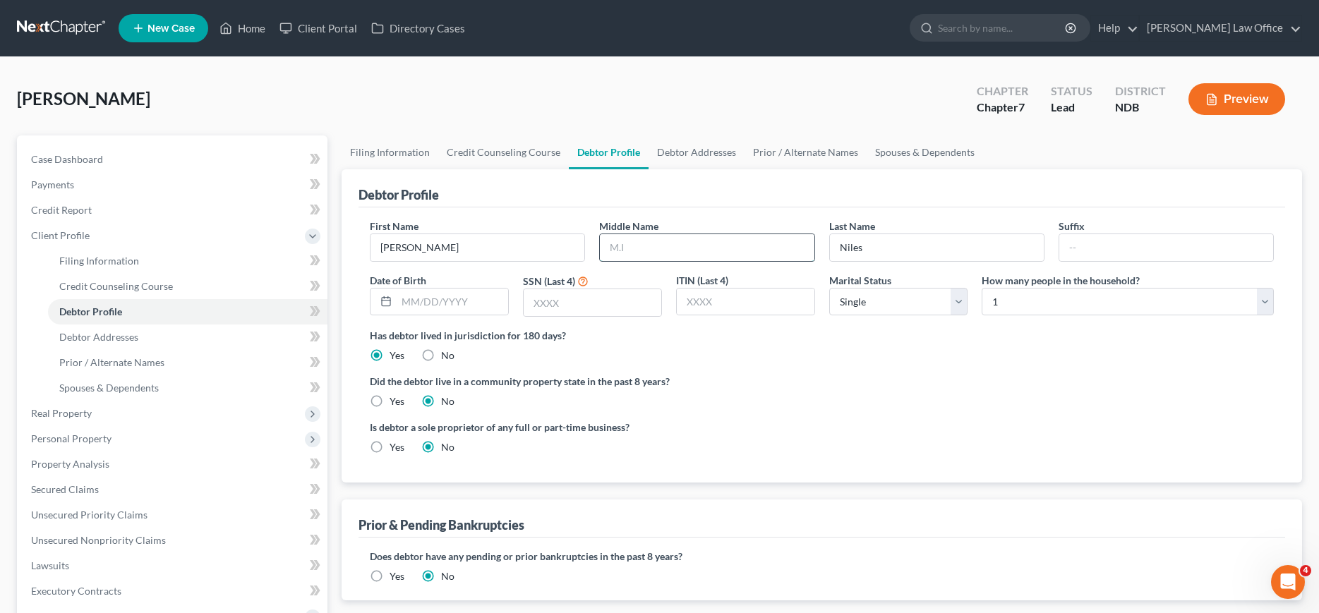
click at [675, 239] on input "text" at bounding box center [707, 247] width 214 height 27
type input "[PERSON_NAME]"
type input "[DATE]"
type input "5806"
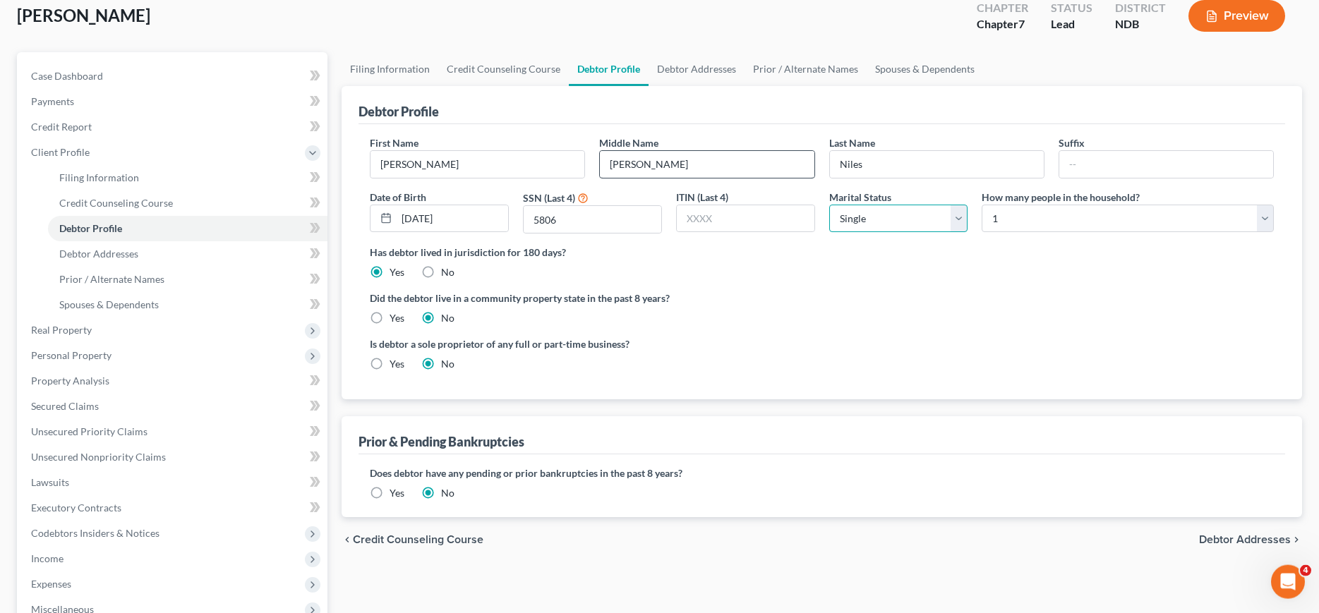
scroll to position [216, 0]
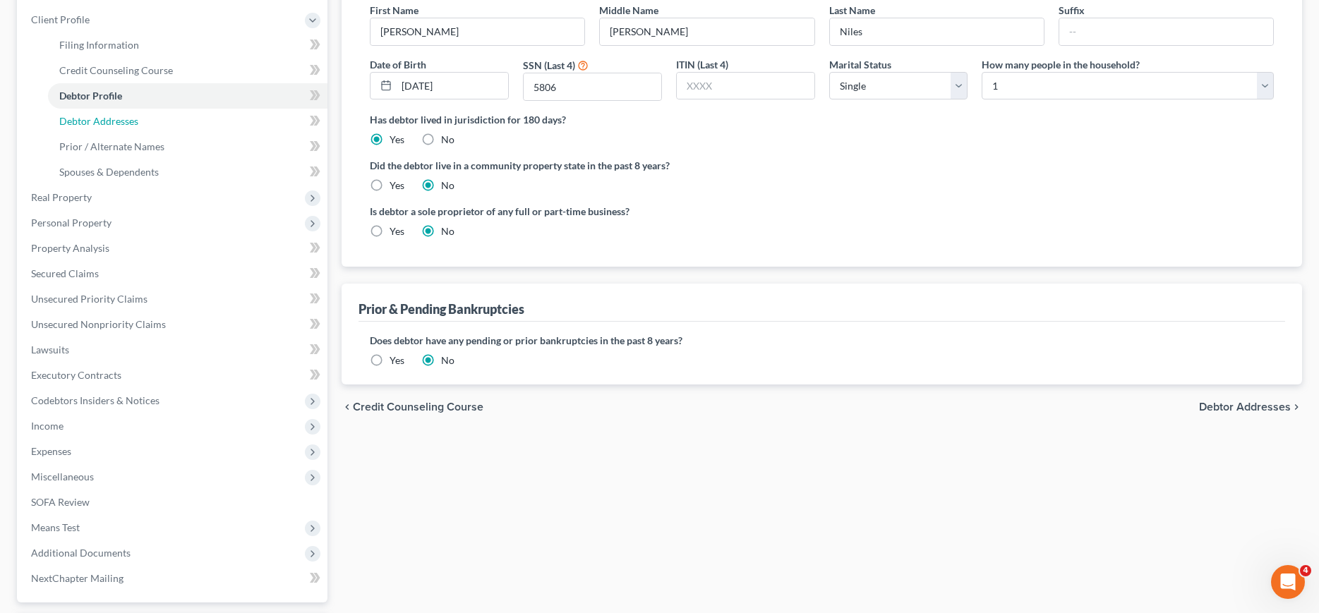
click at [131, 125] on span "Debtor Addresses" at bounding box center [98, 121] width 79 height 12
select select "0"
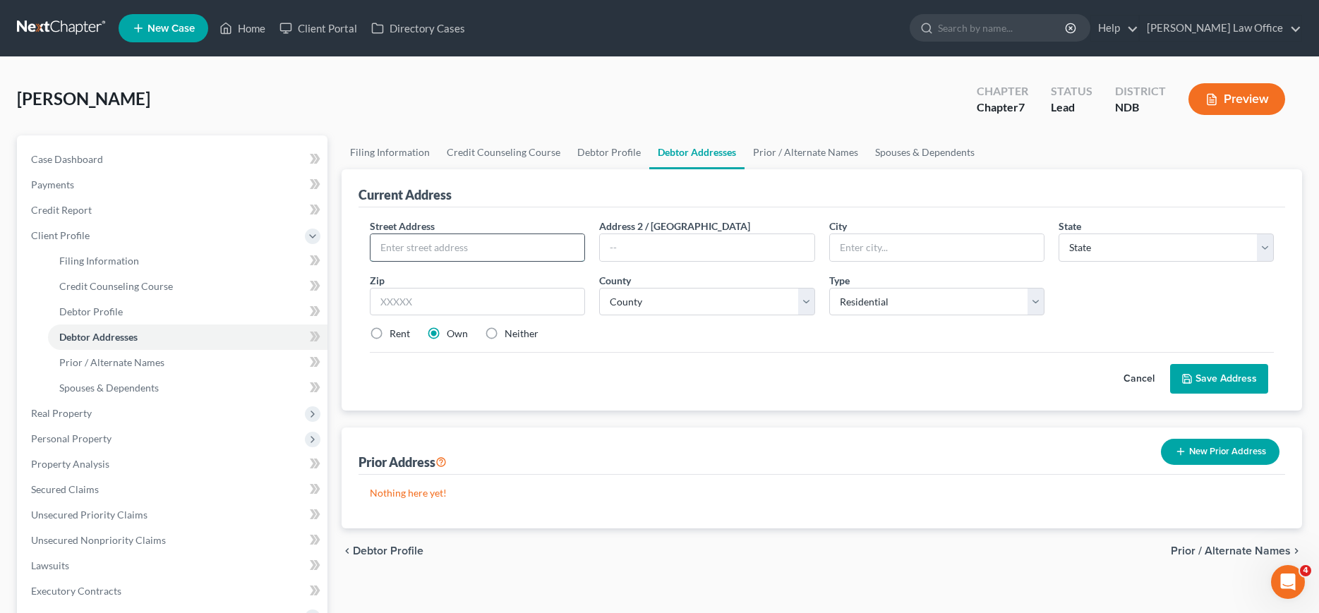
click at [457, 241] on input "text" at bounding box center [478, 247] width 214 height 27
type input "[STREET_ADDRESS]"
type input "58203"
type input "Grand Forks"
select select "29"
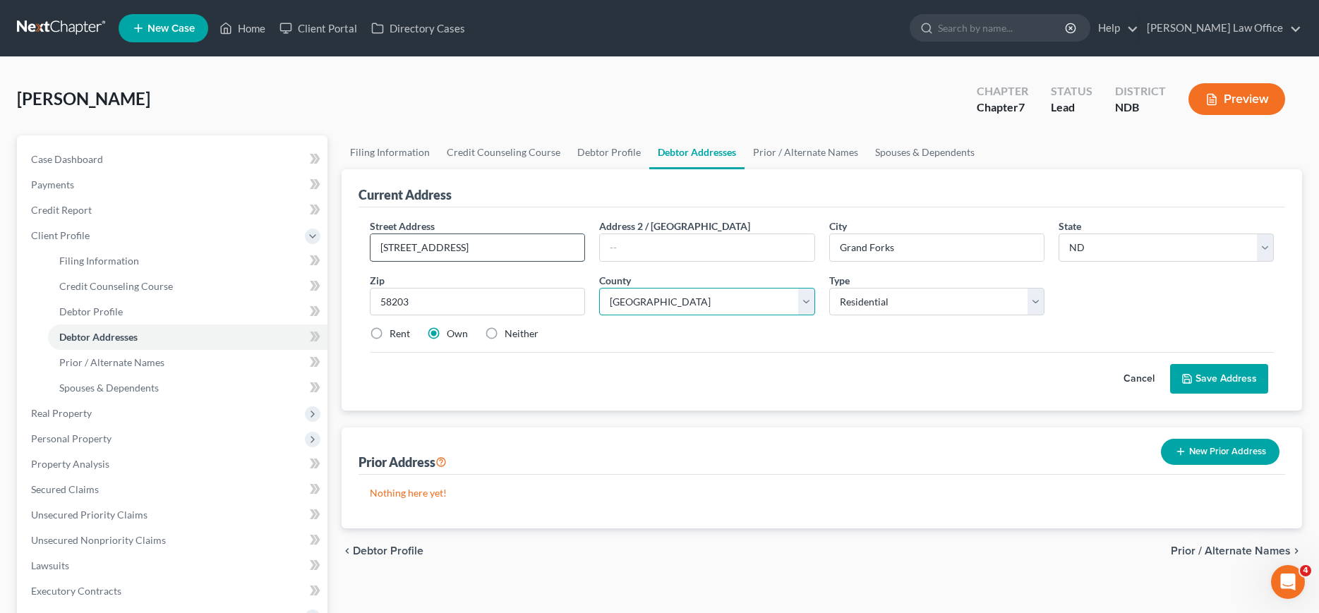
select select "17"
click at [390, 327] on label "Rent" at bounding box center [400, 334] width 20 height 14
click at [395, 327] on input "Rent" at bounding box center [399, 331] width 9 height 9
radio input "true"
click at [1213, 372] on button "Save Address" at bounding box center [1219, 379] width 98 height 30
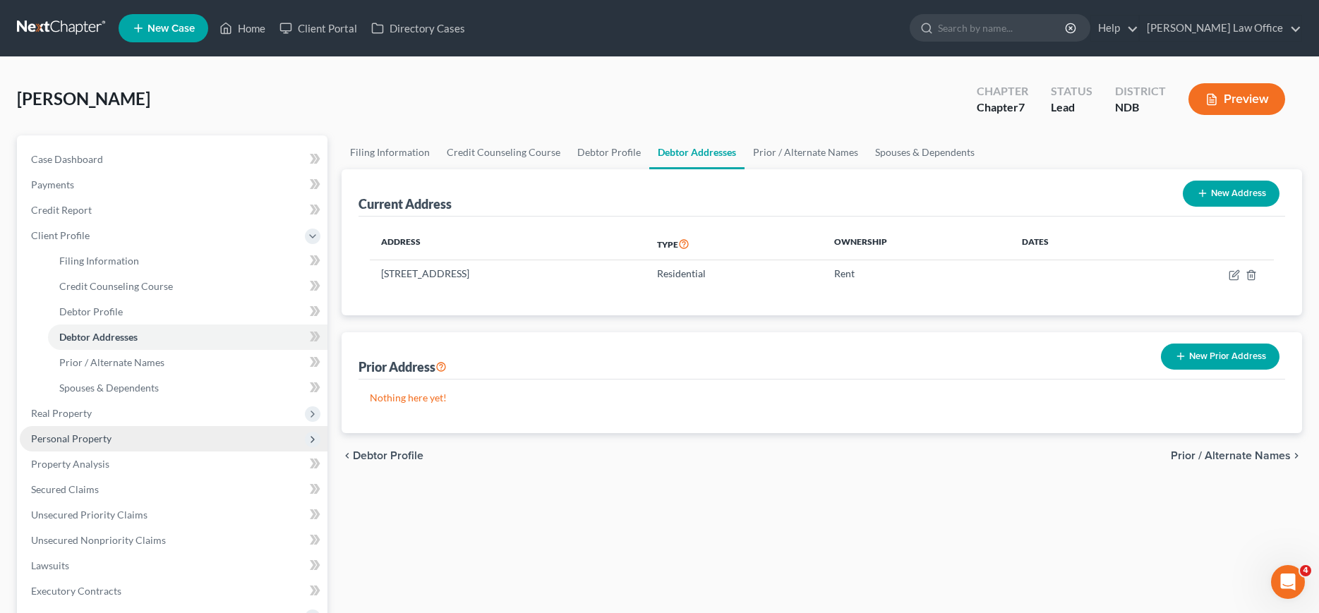
click at [85, 440] on span "Personal Property" at bounding box center [71, 439] width 80 height 12
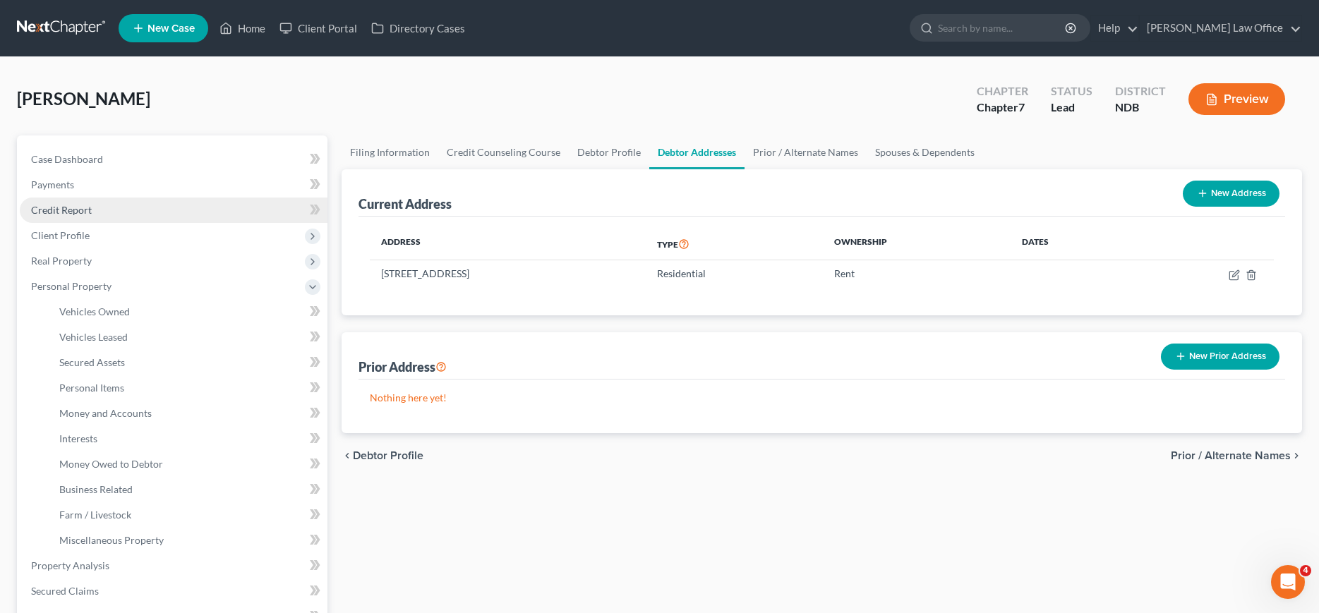
click at [60, 218] on link "Credit Report" at bounding box center [174, 210] width 308 height 25
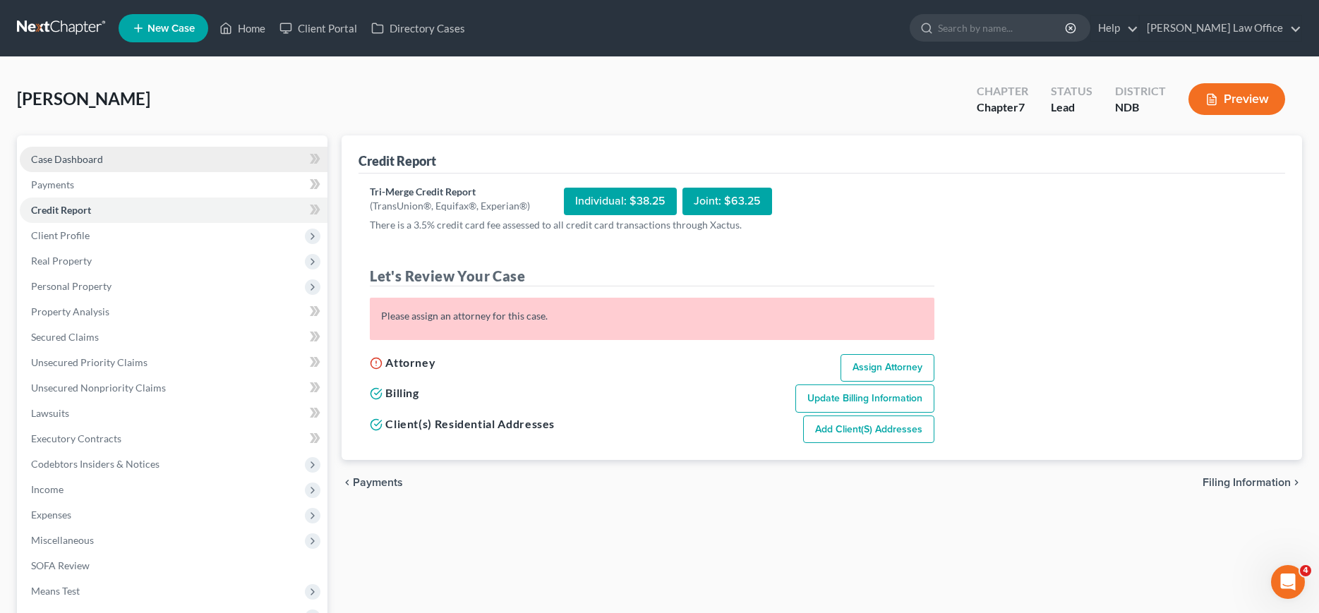
click at [61, 151] on link "Case Dashboard" at bounding box center [174, 159] width 308 height 25
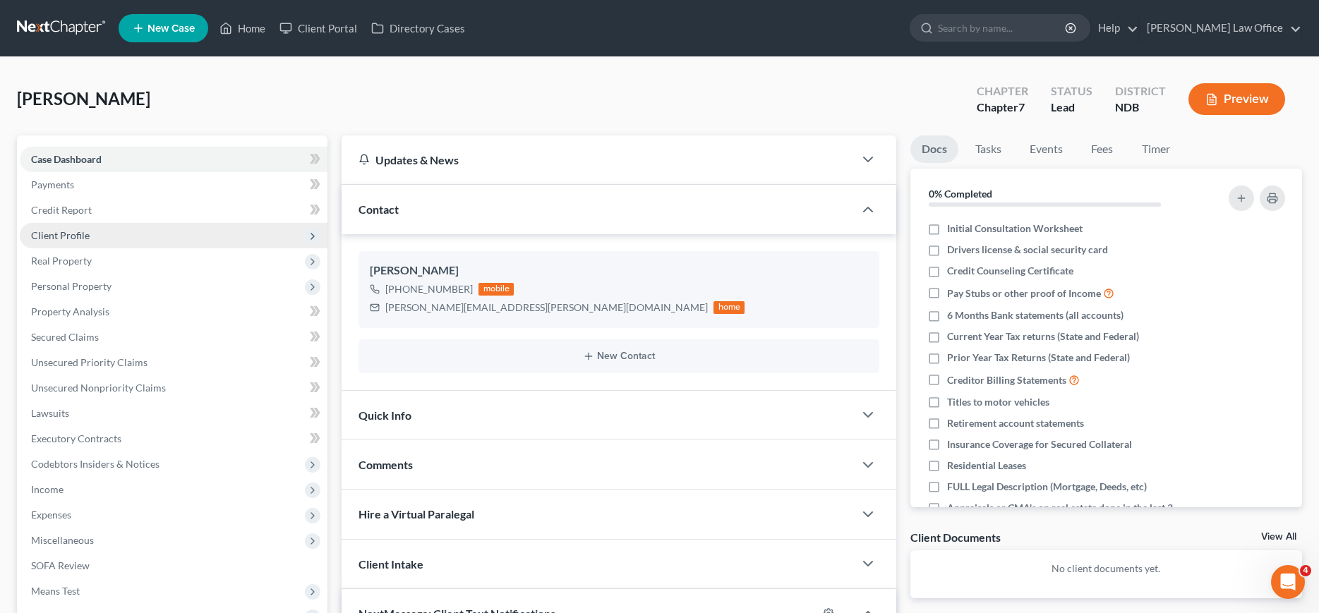
click at [61, 227] on span "Client Profile" at bounding box center [174, 235] width 308 height 25
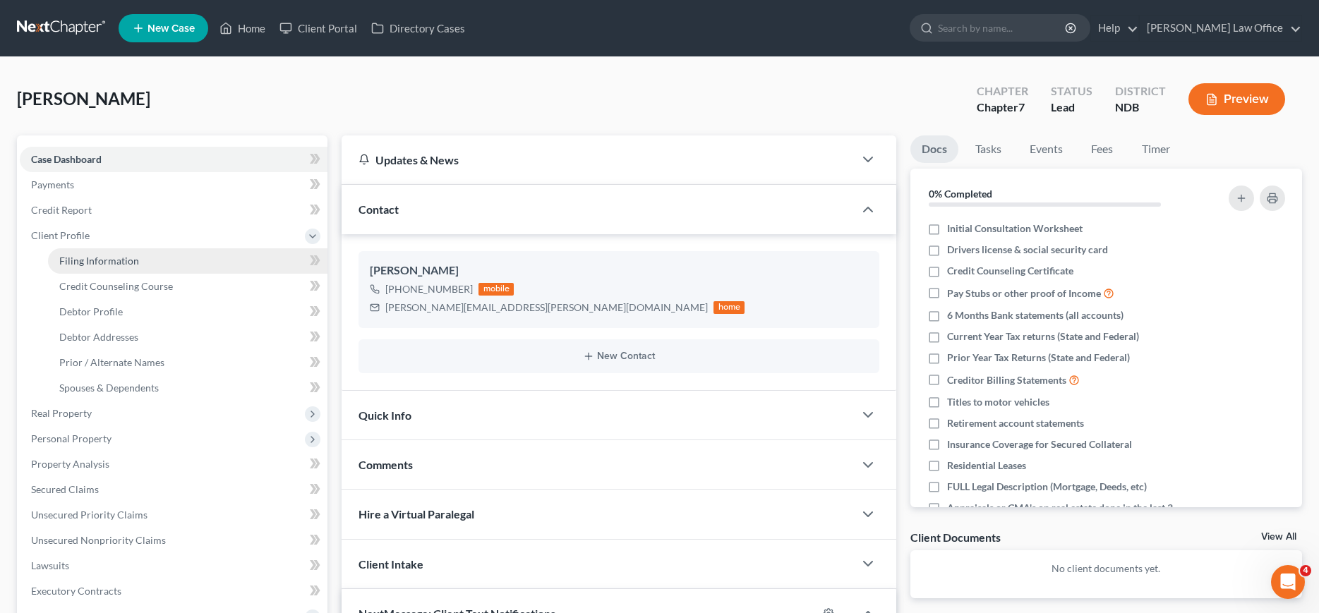
click at [102, 260] on span "Filing Information" at bounding box center [99, 261] width 80 height 12
select select "1"
select select "0"
select select "60"
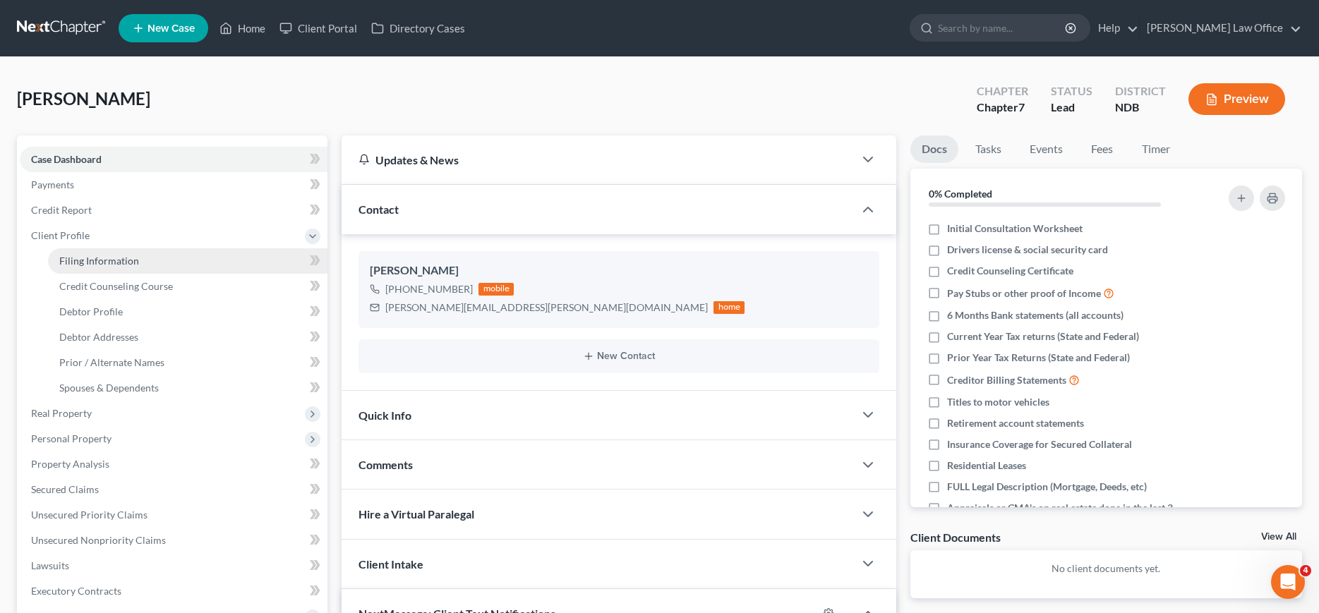
select select "29"
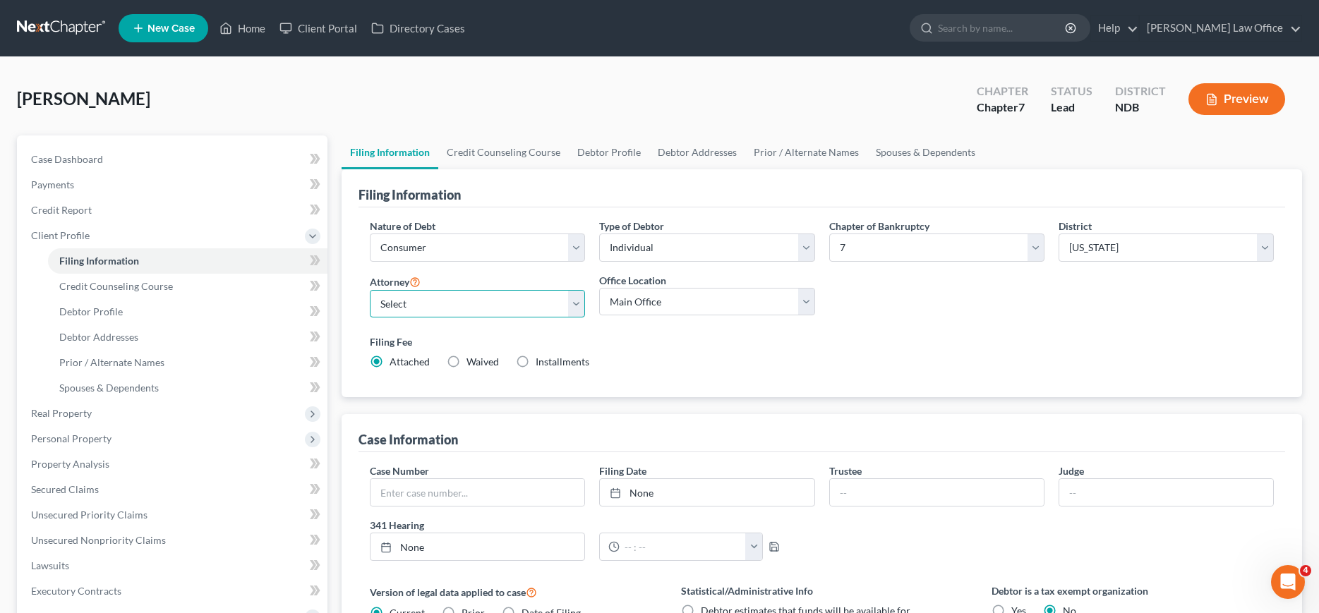
click at [370, 290] on select "Select [PERSON_NAME] - NDB [PERSON_NAME] - MNB [PERSON_NAME] - MNB [PERSON_NAME…" at bounding box center [477, 304] width 215 height 28
select select "0"
click option "[PERSON_NAME] - NDB" at bounding box center [0, 0] width 0 height 0
click at [45, 207] on span "Credit Report" at bounding box center [61, 210] width 61 height 12
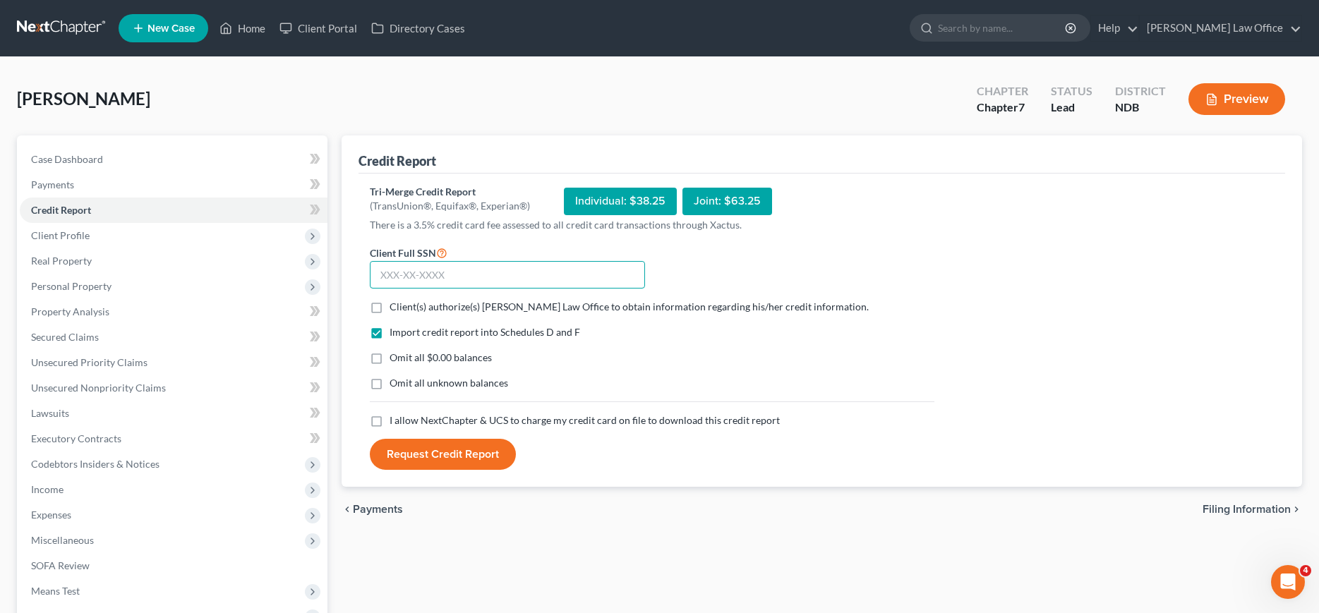
click at [388, 279] on input "text" at bounding box center [507, 275] width 275 height 28
type input "538-92-5806"
click at [390, 307] on label "Client(s) authorize(s) [PERSON_NAME] Law Office to obtain information regarding…" at bounding box center [629, 307] width 479 height 14
click at [395, 307] on input "Client(s) authorize(s) [PERSON_NAME] Law Office to obtain information regarding…" at bounding box center [399, 304] width 9 height 9
checkbox input "true"
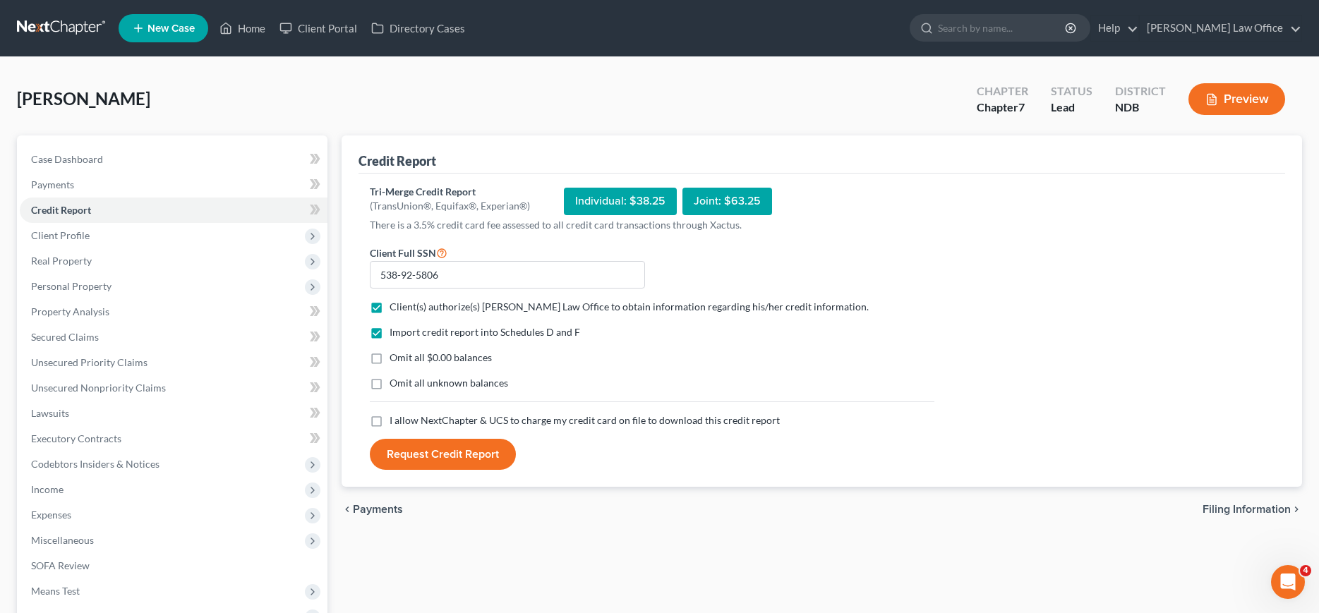
click at [390, 357] on label "Omit all $0.00 balances" at bounding box center [441, 358] width 102 height 14
click at [395, 357] on input "Omit all $0.00 balances" at bounding box center [399, 355] width 9 height 9
checkbox input "true"
click at [390, 383] on label "Omit all unknown balances" at bounding box center [449, 383] width 119 height 14
click at [395, 383] on input "Omit all unknown balances" at bounding box center [399, 380] width 9 height 9
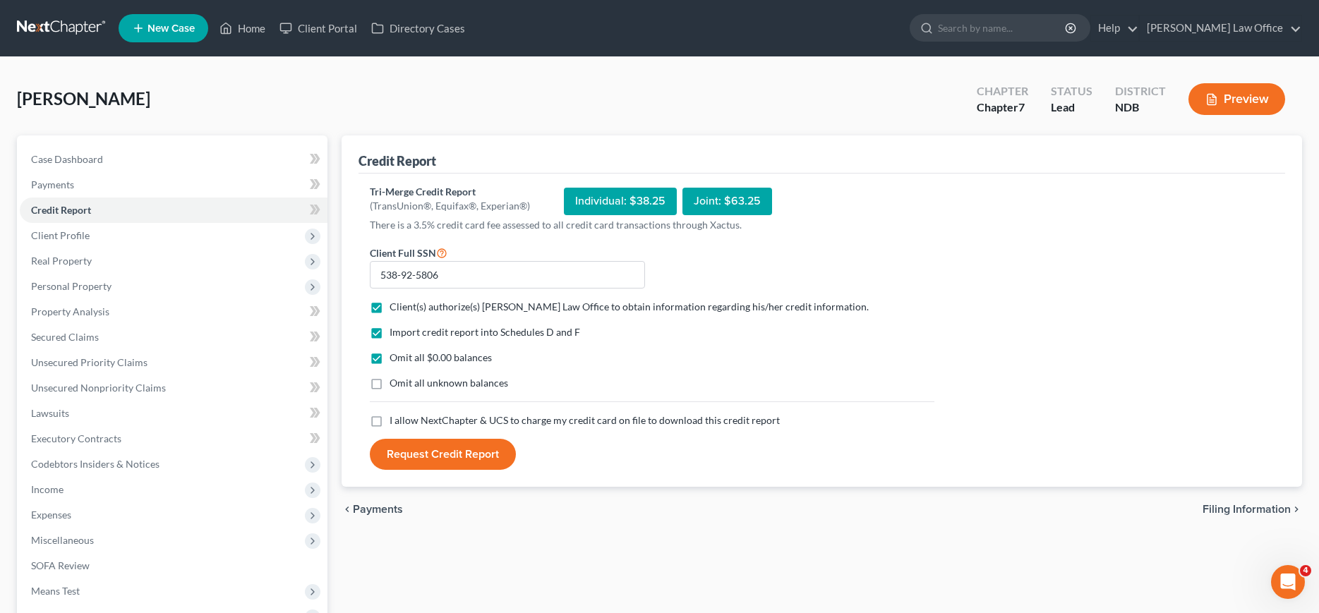
checkbox input "true"
click at [390, 422] on label "I allow NextChapter & UCS to charge my credit card on file to download this cre…" at bounding box center [585, 421] width 390 height 14
click at [395, 422] on input "I allow NextChapter & UCS to charge my credit card on file to download this cre…" at bounding box center [399, 418] width 9 height 9
checkbox input "true"
click at [445, 457] on button "Request Credit Report" at bounding box center [443, 454] width 146 height 31
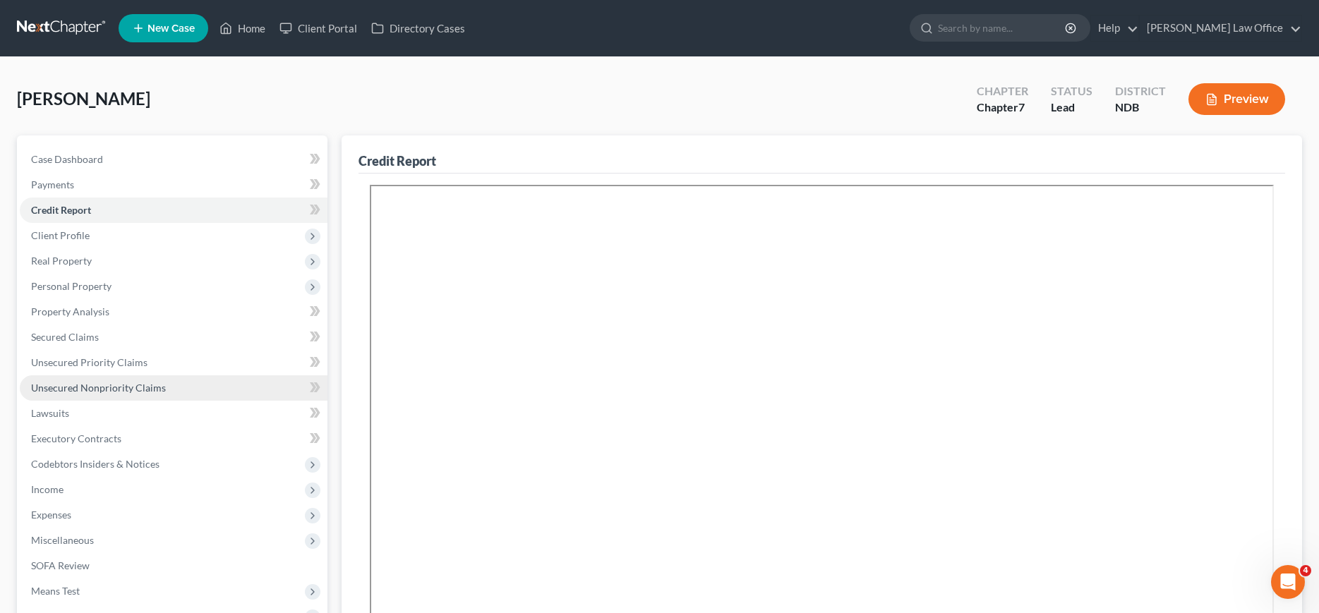
click at [73, 385] on span "Unsecured Nonpriority Claims" at bounding box center [98, 388] width 135 height 12
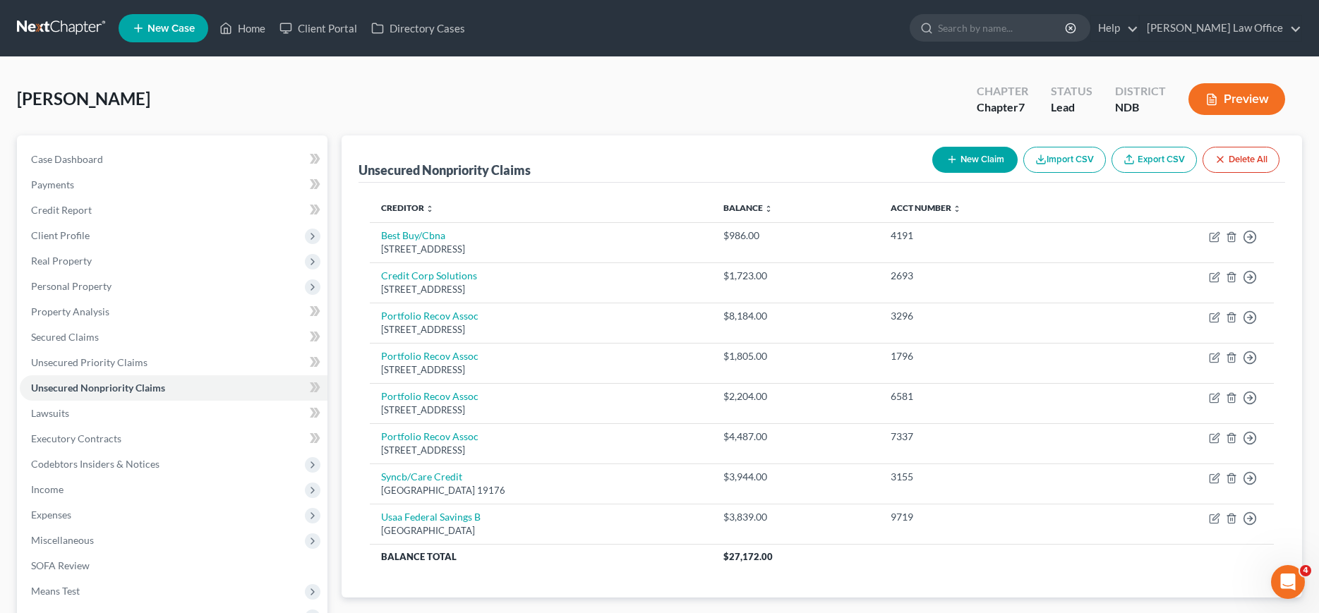
click at [967, 157] on button "New Claim" at bounding box center [974, 160] width 85 height 26
select select "0"
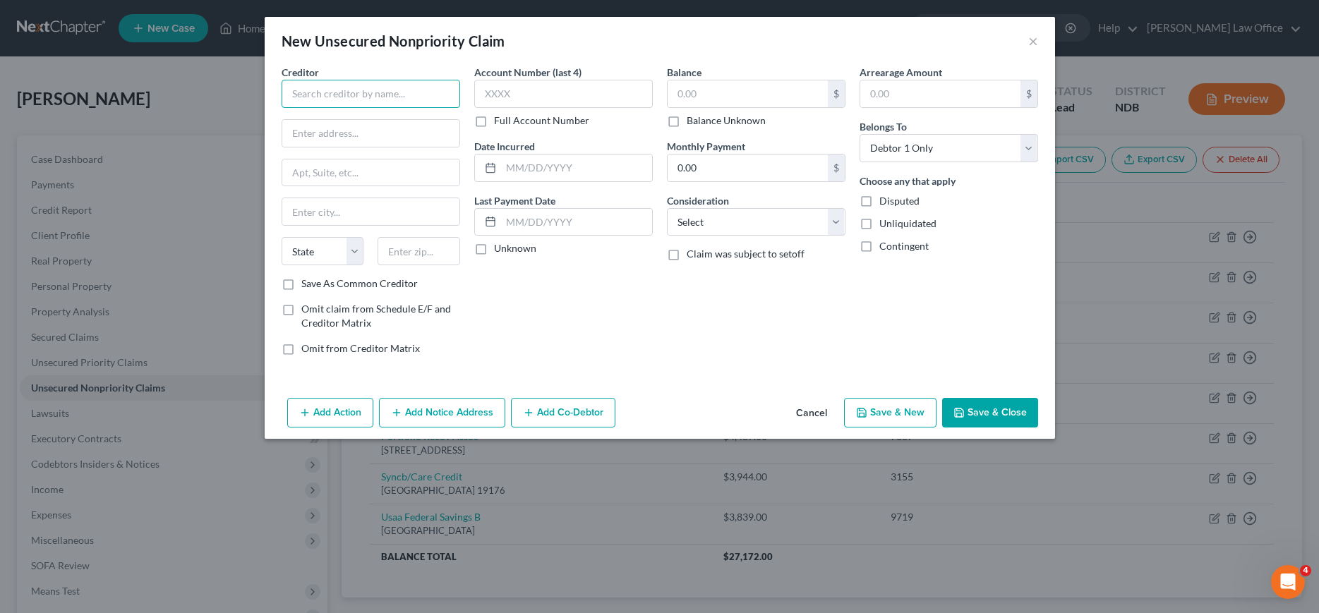
click at [387, 88] on input "text" at bounding box center [371, 94] width 179 height 28
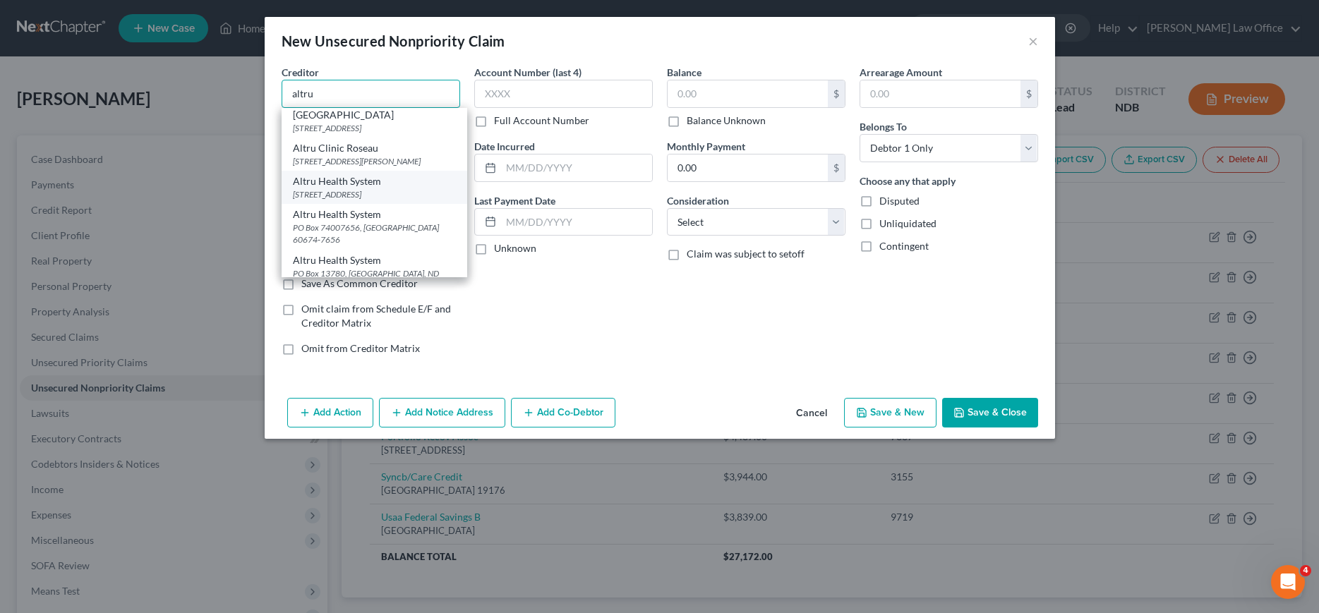
scroll to position [72, 0]
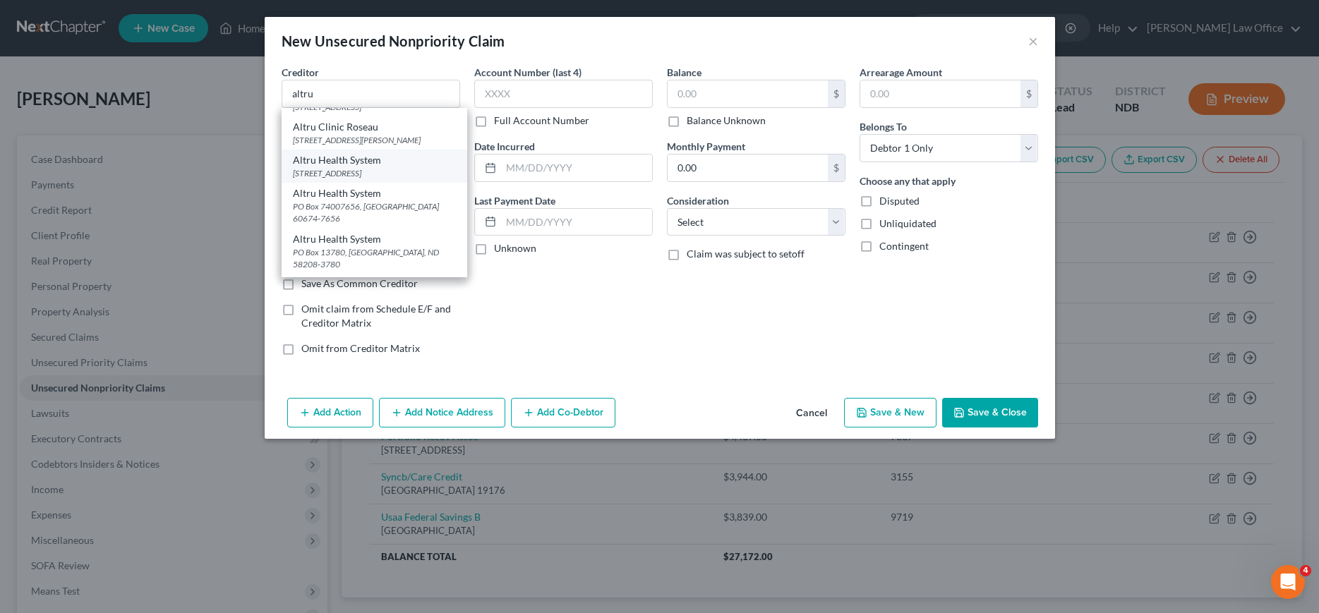
click at [344, 232] on div "Altru Health System" at bounding box center [374, 239] width 163 height 14
type input "Altru Health System"
type input "PO Box 13780"
type input "Grand Forks"
select select "29"
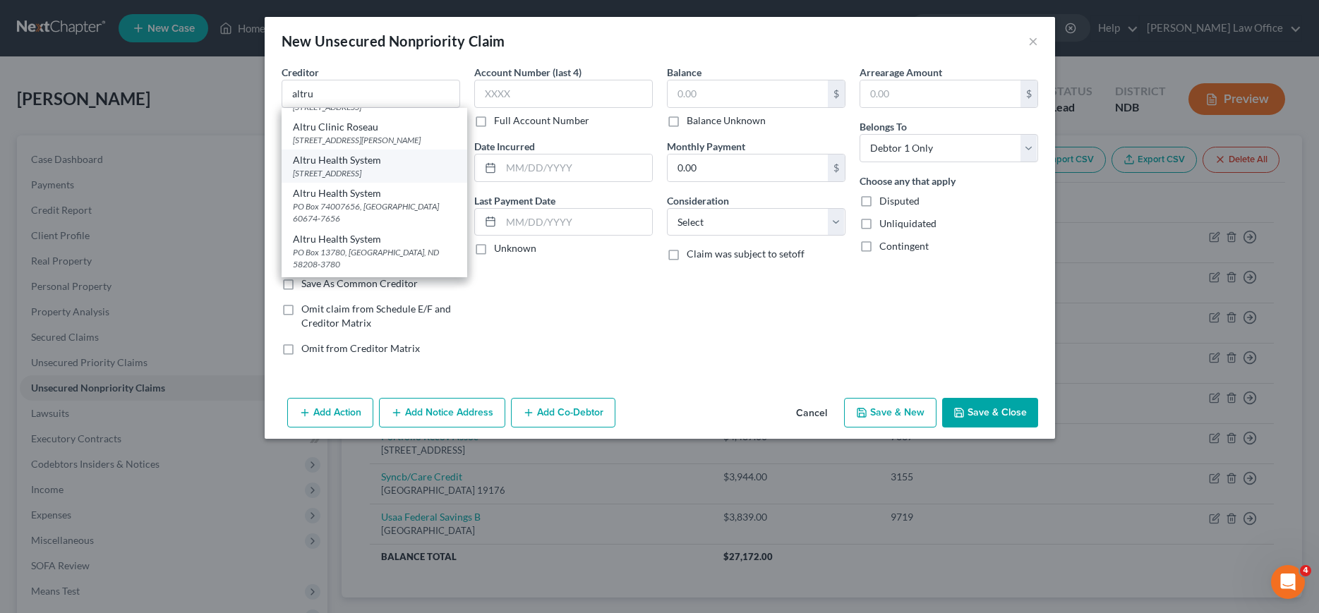
type input "58208-3780"
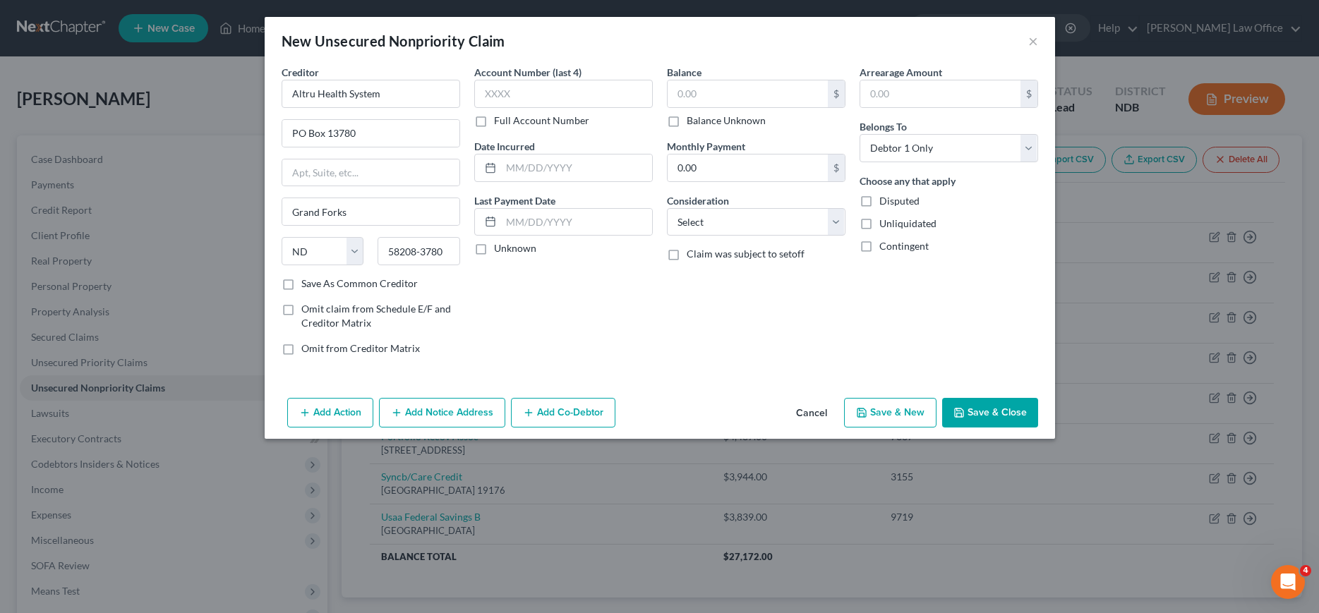
scroll to position [0, 0]
click at [687, 123] on label "Balance Unknown" at bounding box center [726, 121] width 79 height 14
click at [692, 123] on input "Balance Unknown" at bounding box center [696, 118] width 9 height 9
checkbox input "true"
type input "0.00"
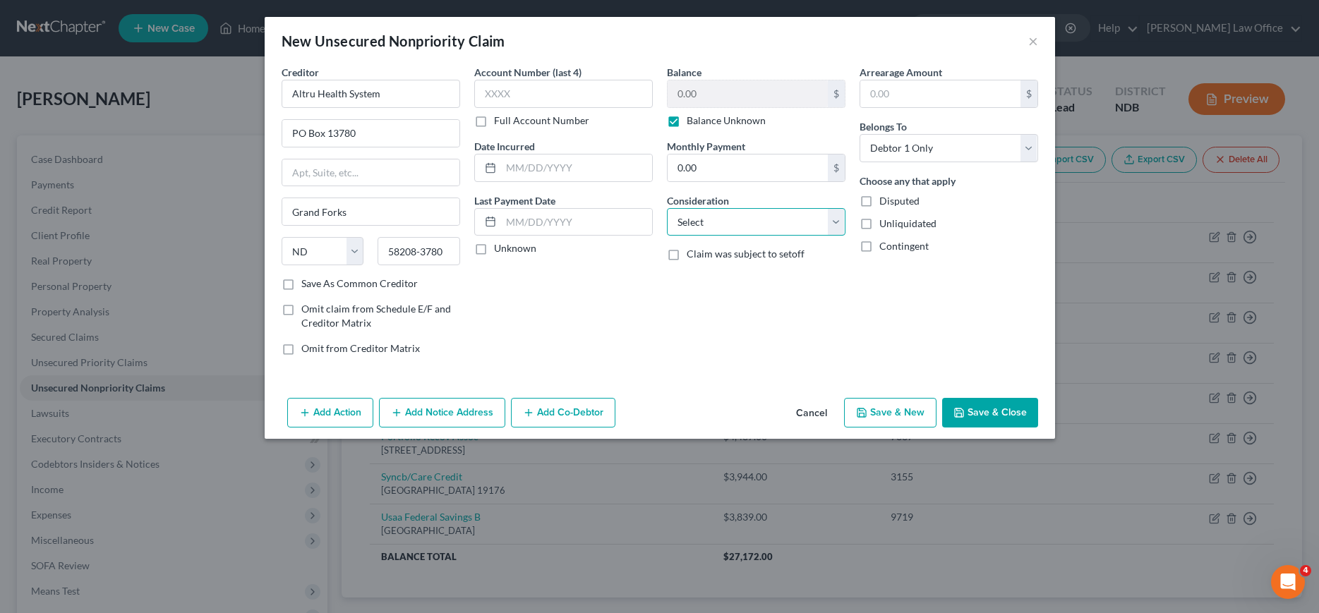
click at [667, 208] on select "Select Cable / Satellite Services Collection Agency Credit Card Debt Debt Couns…" at bounding box center [756, 222] width 179 height 28
select select "9"
click option "Medical Services" at bounding box center [0, 0] width 0 height 0
click at [444, 419] on button "Add Notice Address" at bounding box center [442, 413] width 126 height 30
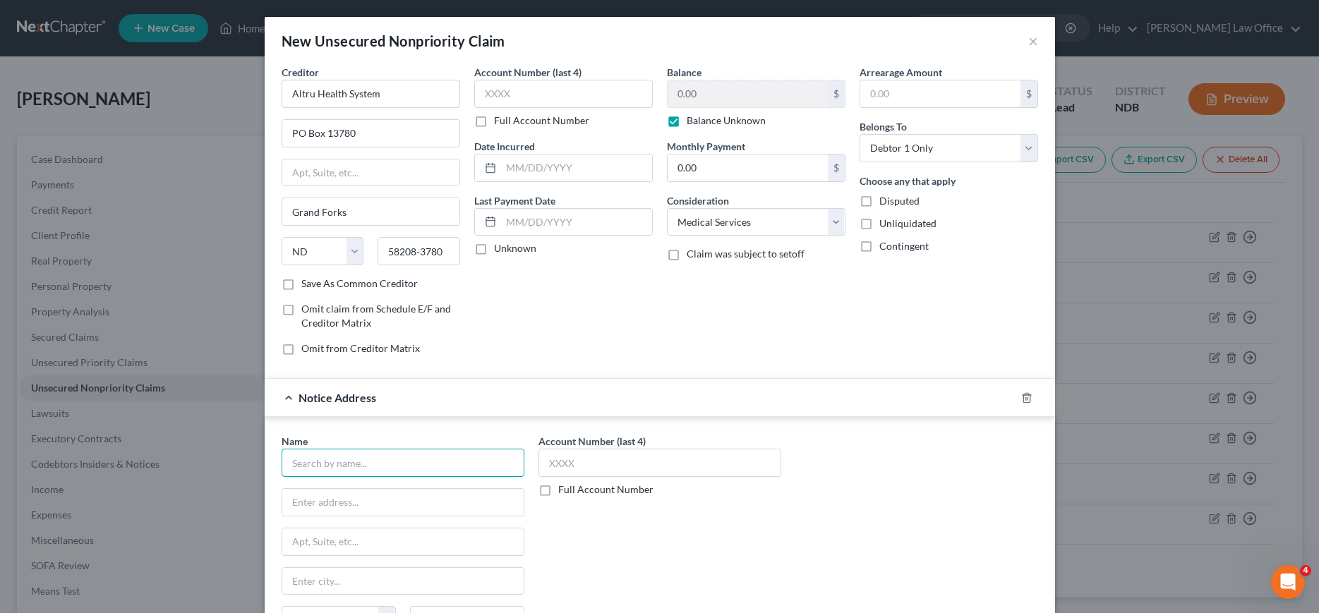
click at [429, 465] on input "text" at bounding box center [403, 463] width 243 height 28
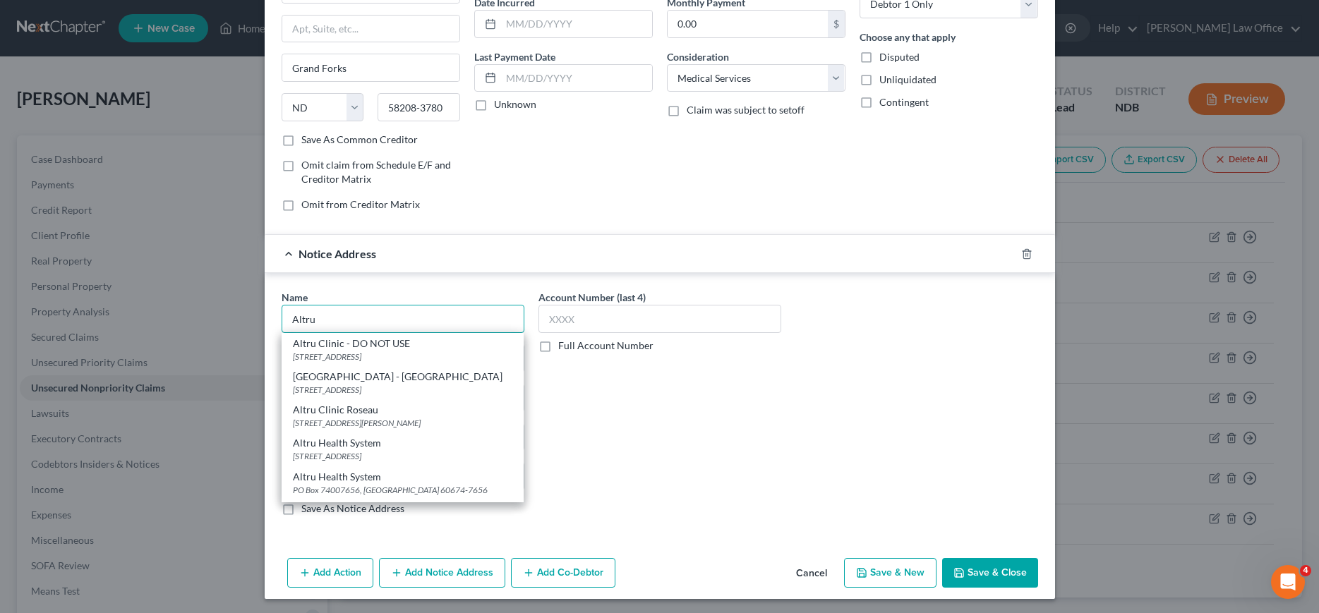
scroll to position [147, 0]
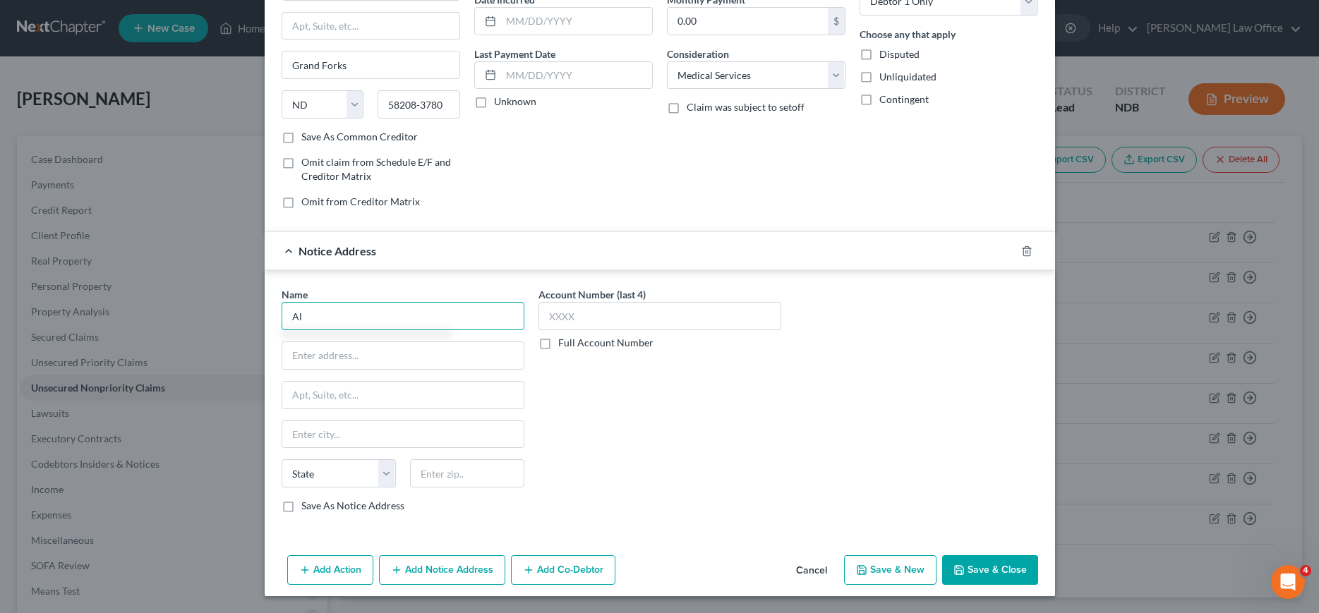
type input "A"
click at [1024, 251] on icon "button" at bounding box center [1026, 250] width 6 height 9
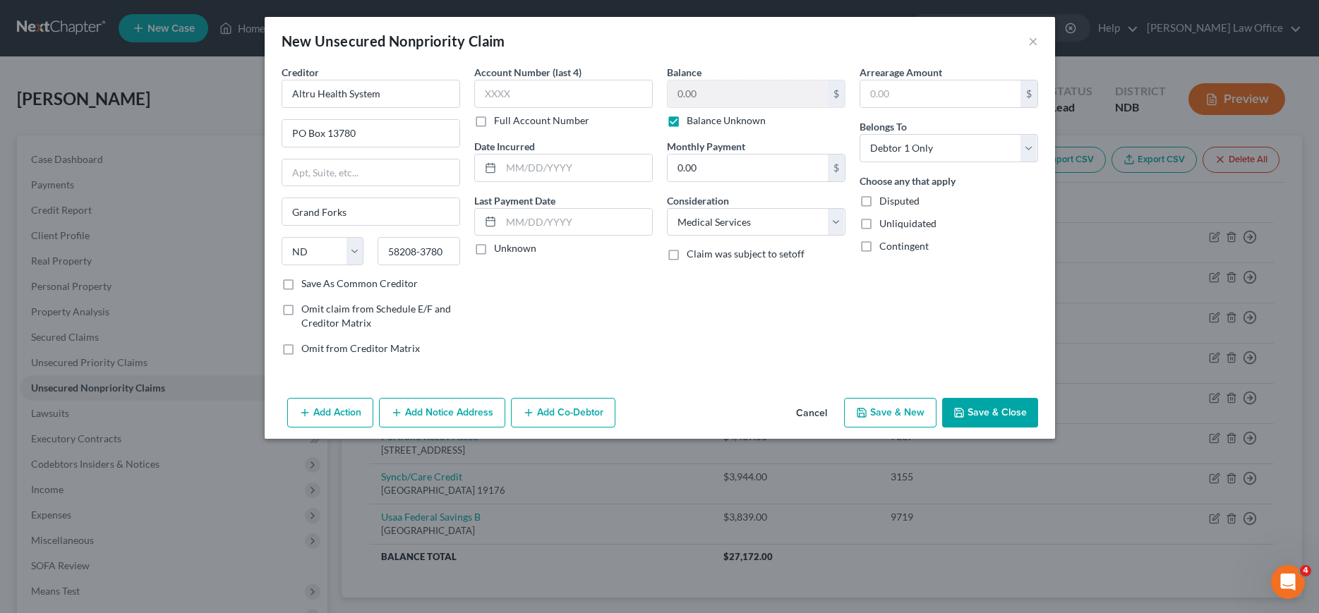
click at [956, 418] on icon "button" at bounding box center [959, 412] width 11 height 11
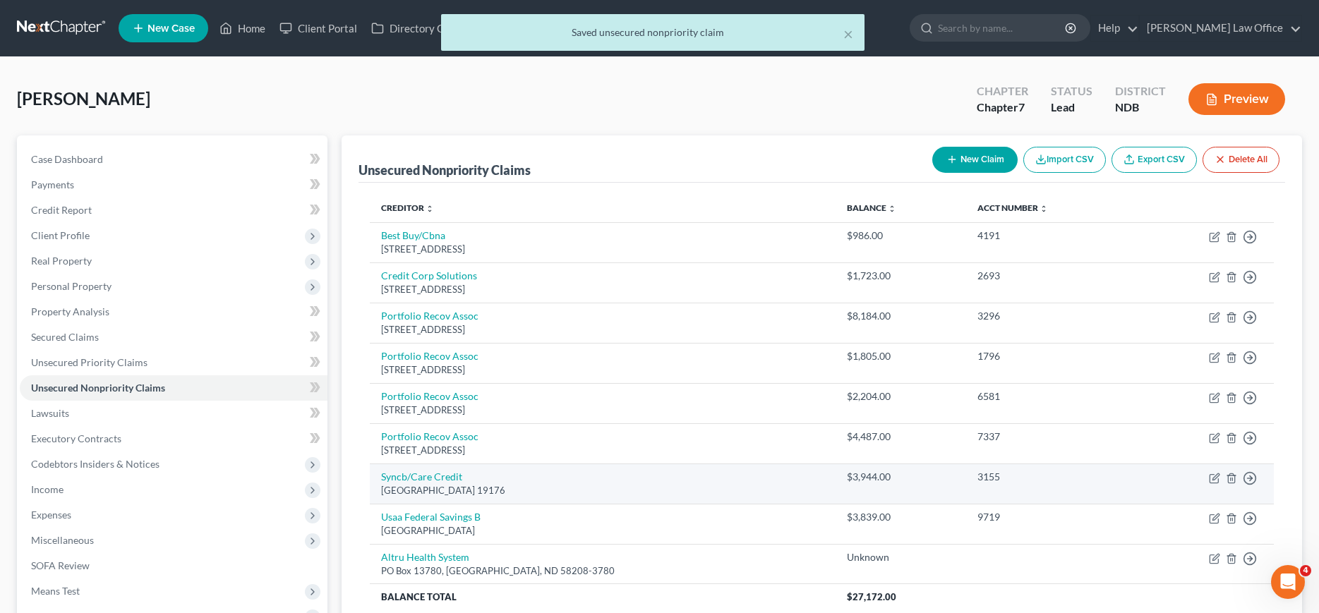
scroll to position [186, 0]
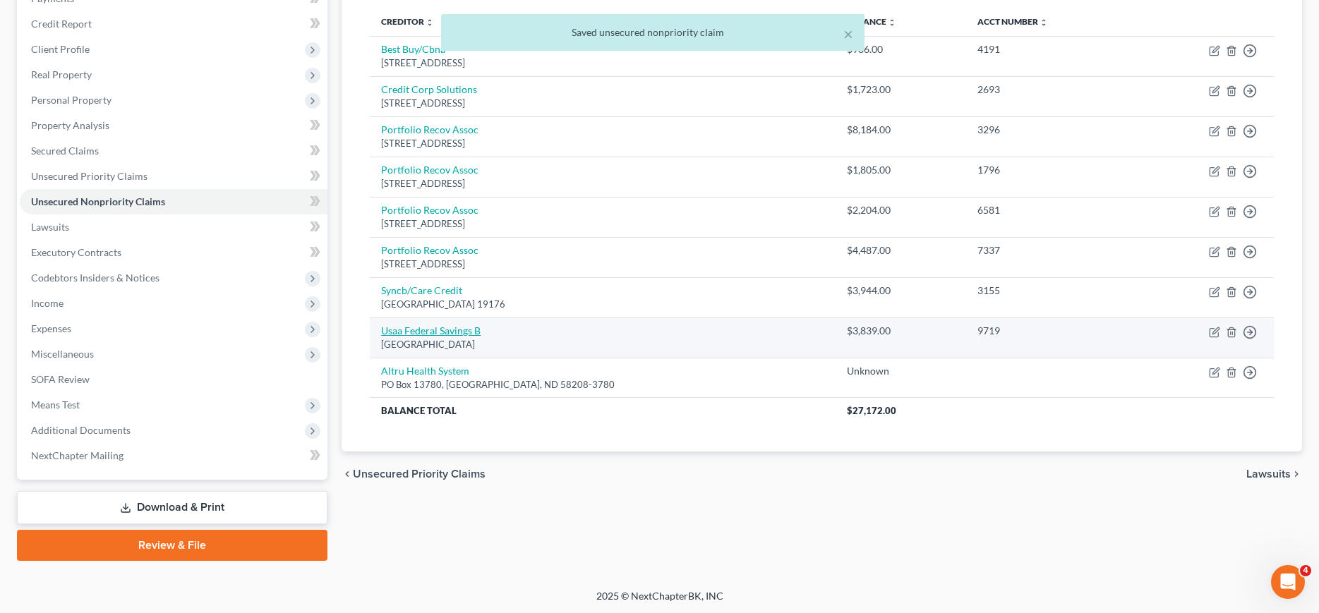
click at [432, 337] on link "Usaa Federal Savings B" at bounding box center [431, 331] width 100 height 12
select select "45"
select select "2"
select select "0"
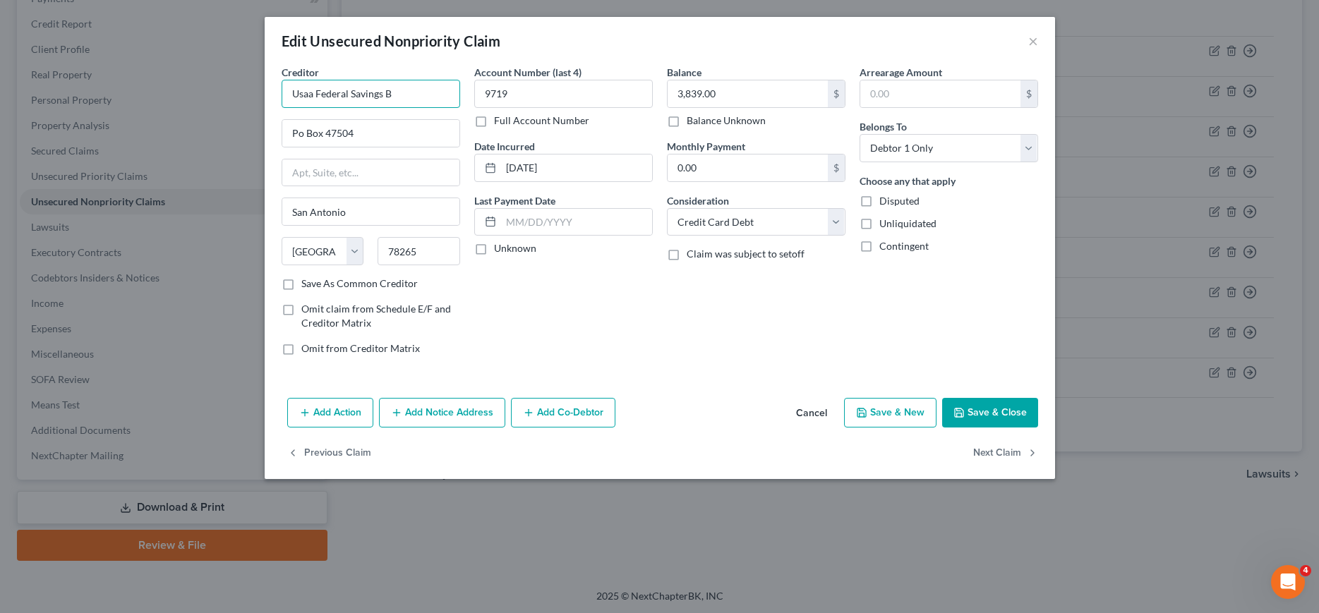
click at [423, 90] on input "Usaa Federal Savings B" at bounding box center [371, 94] width 179 height 28
type input "Usaa Federal Savings Bank"
click at [996, 404] on button "Save & Close" at bounding box center [990, 413] width 96 height 30
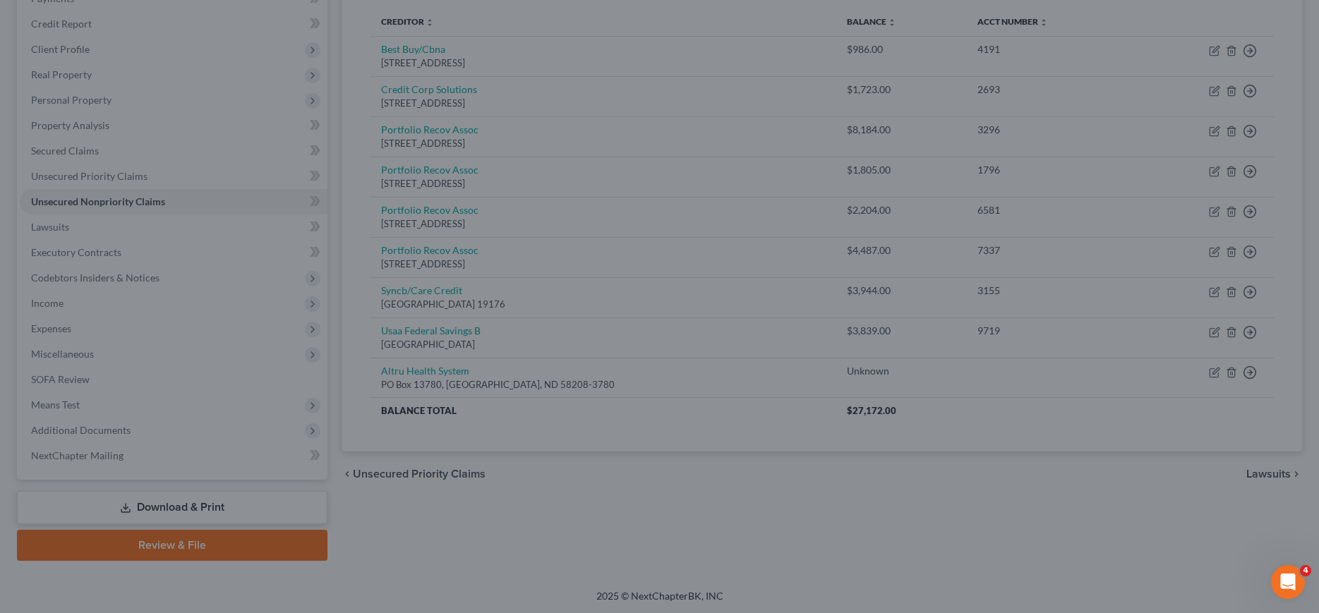
type input "0"
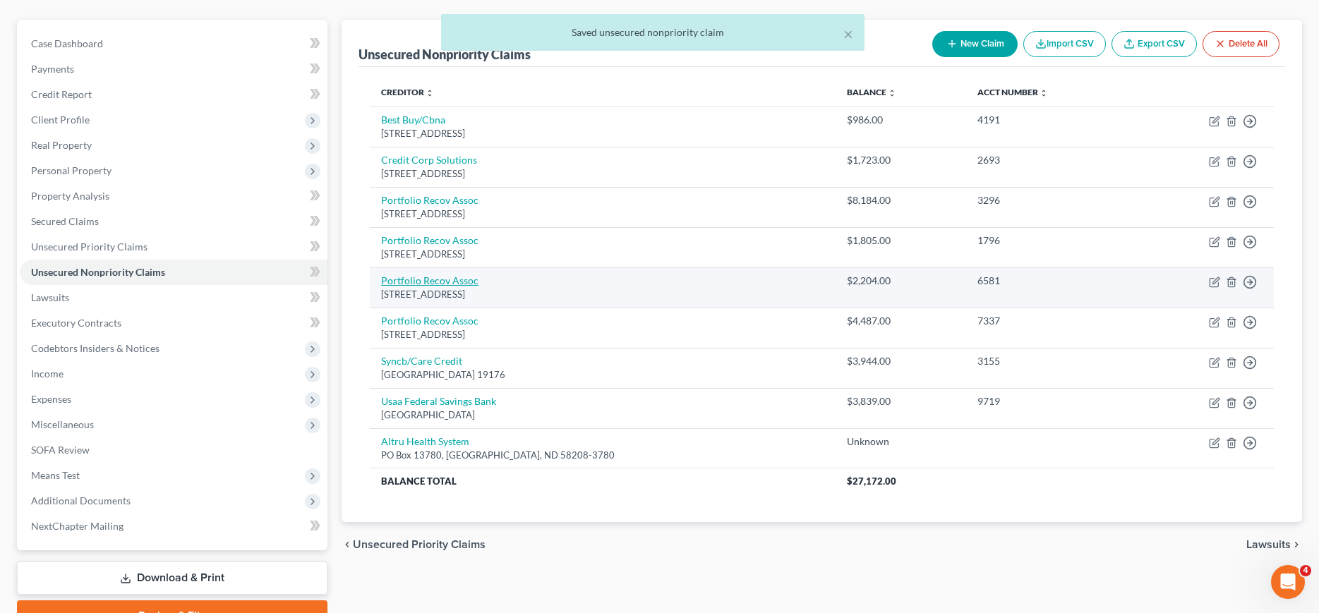
scroll to position [114, 0]
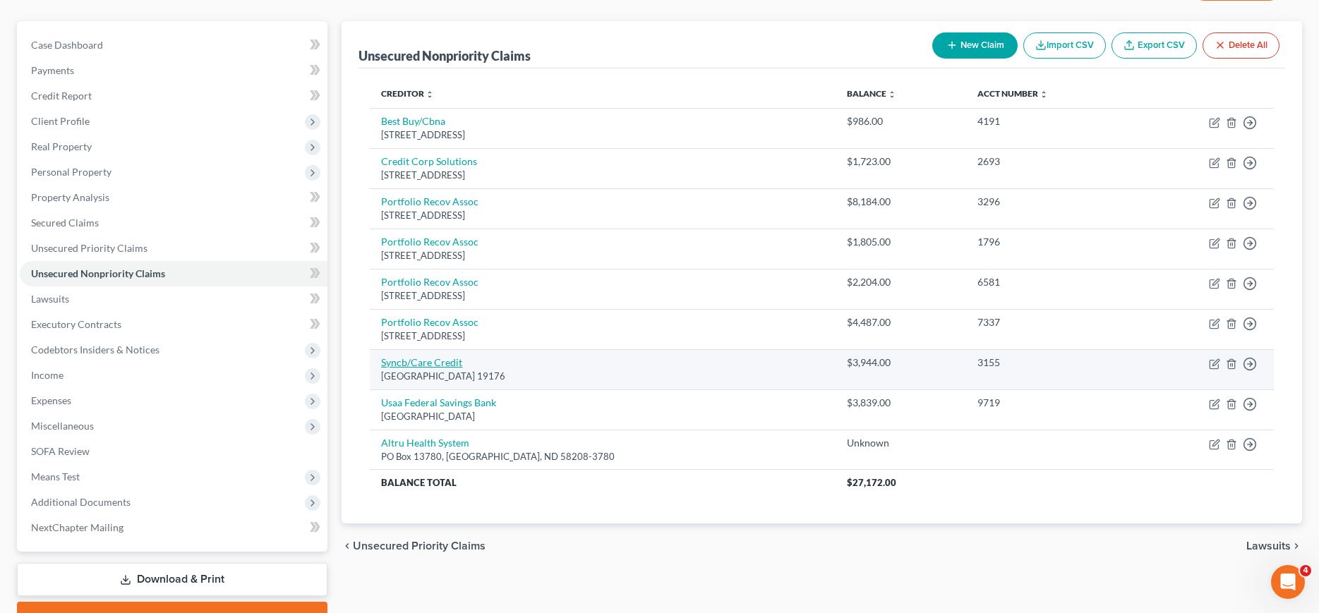
click at [448, 364] on link "Syncb/Care Credit" at bounding box center [421, 362] width 81 height 12
select select "39"
select select "1"
select select "0"
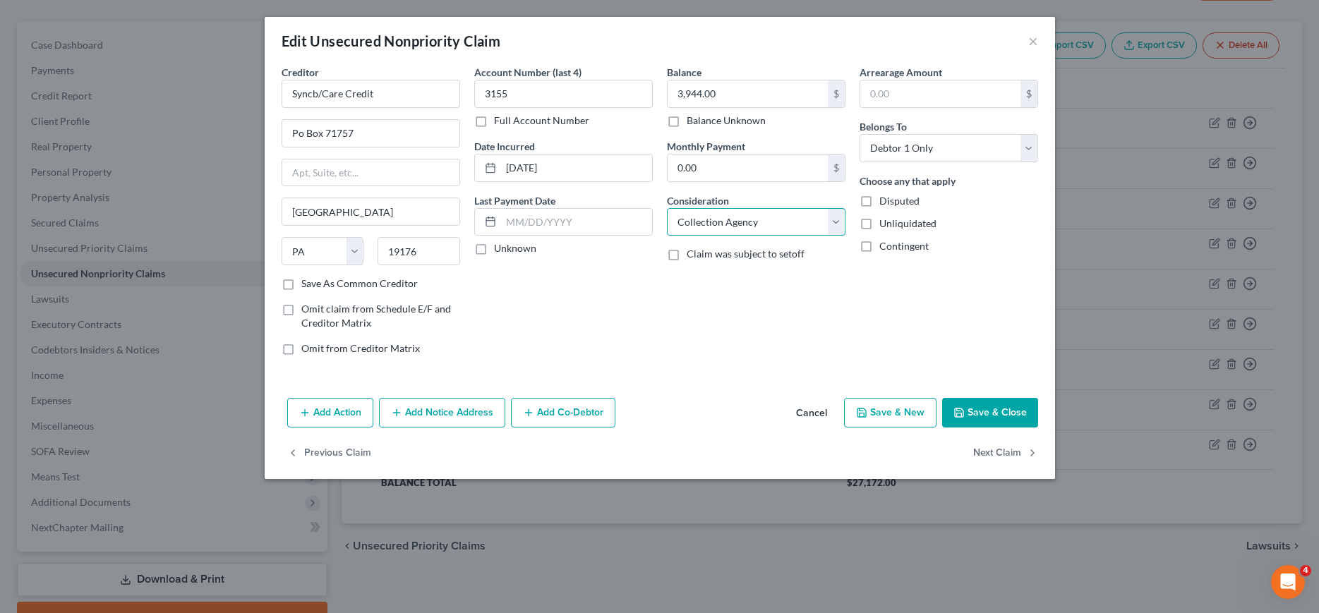
click at [667, 208] on select "Select Cable / Satellite Services Collection Agency Credit Card Debt Debt Couns…" at bounding box center [756, 222] width 179 height 28
select select "2"
click option "Credit Card Debt" at bounding box center [0, 0] width 0 height 0
click at [993, 418] on button "Save & Close" at bounding box center [990, 413] width 96 height 30
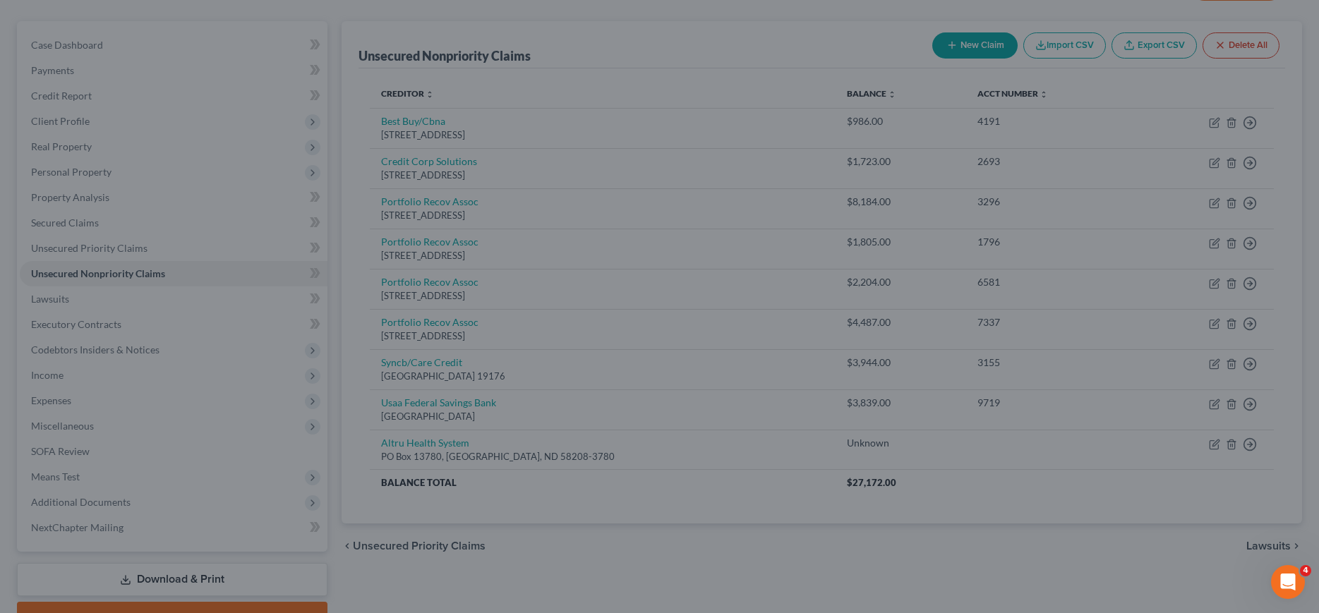
type input "0"
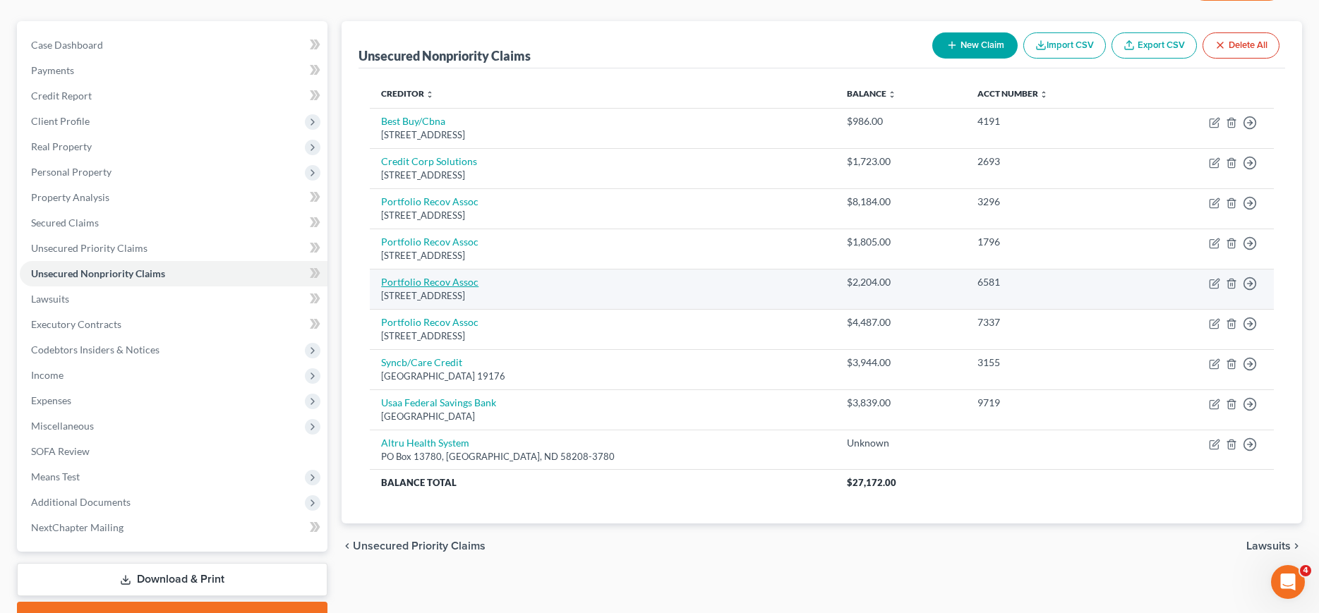
click at [435, 279] on link "Portfolio Recov Assoc" at bounding box center [429, 282] width 97 height 12
select select "48"
select select "0"
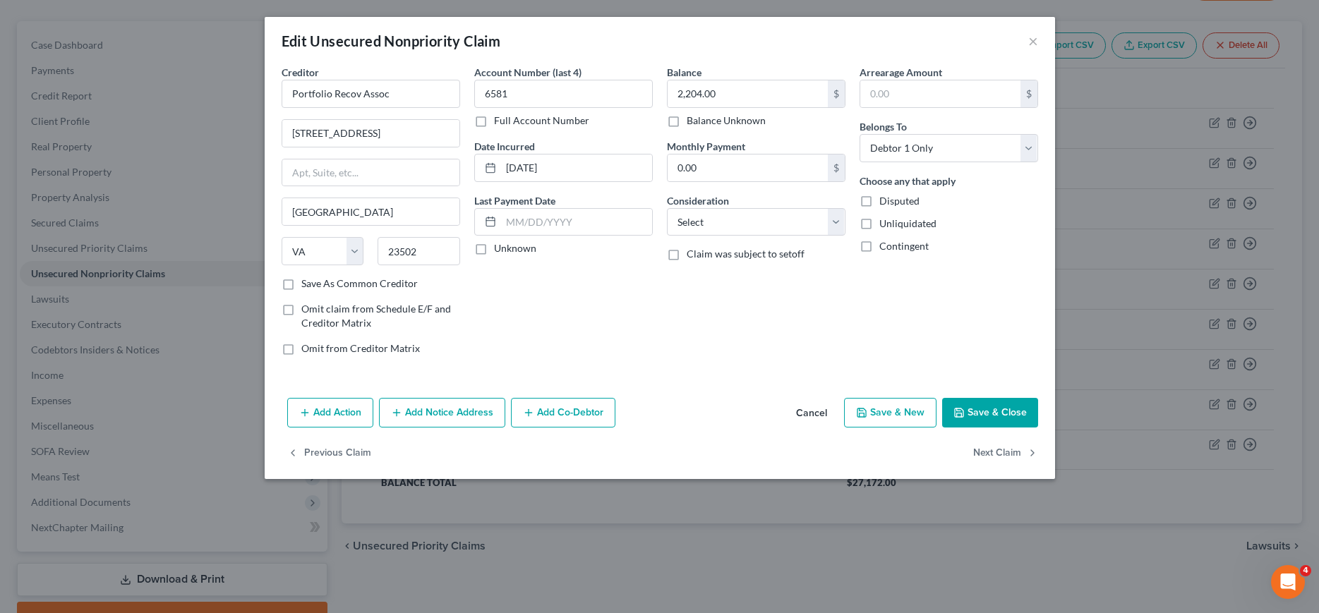
click at [436, 409] on button "Add Notice Address" at bounding box center [442, 413] width 126 height 30
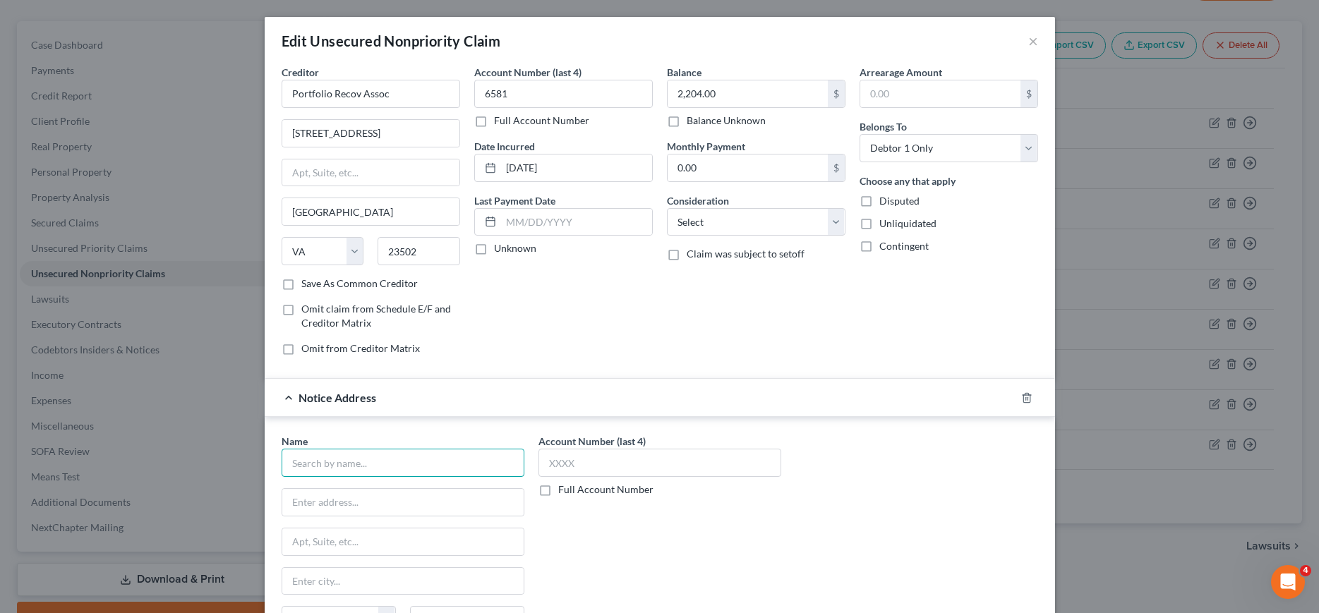
click at [433, 467] on input "text" at bounding box center [403, 463] width 243 height 28
type input "L"
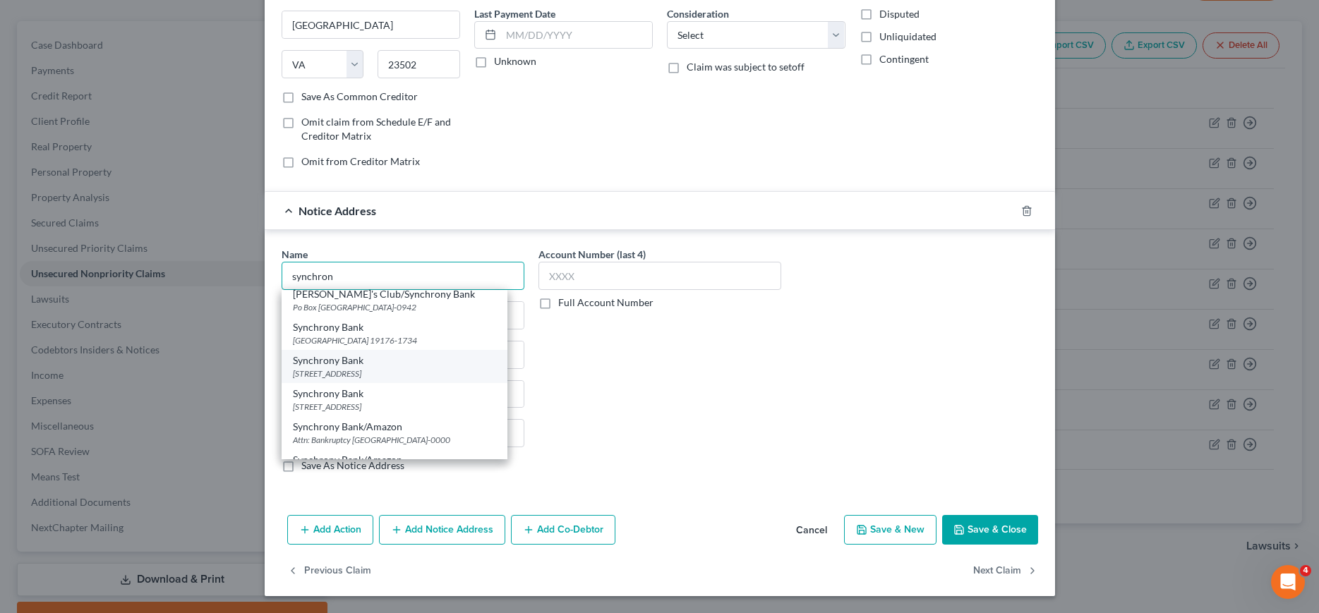
scroll to position [0, 0]
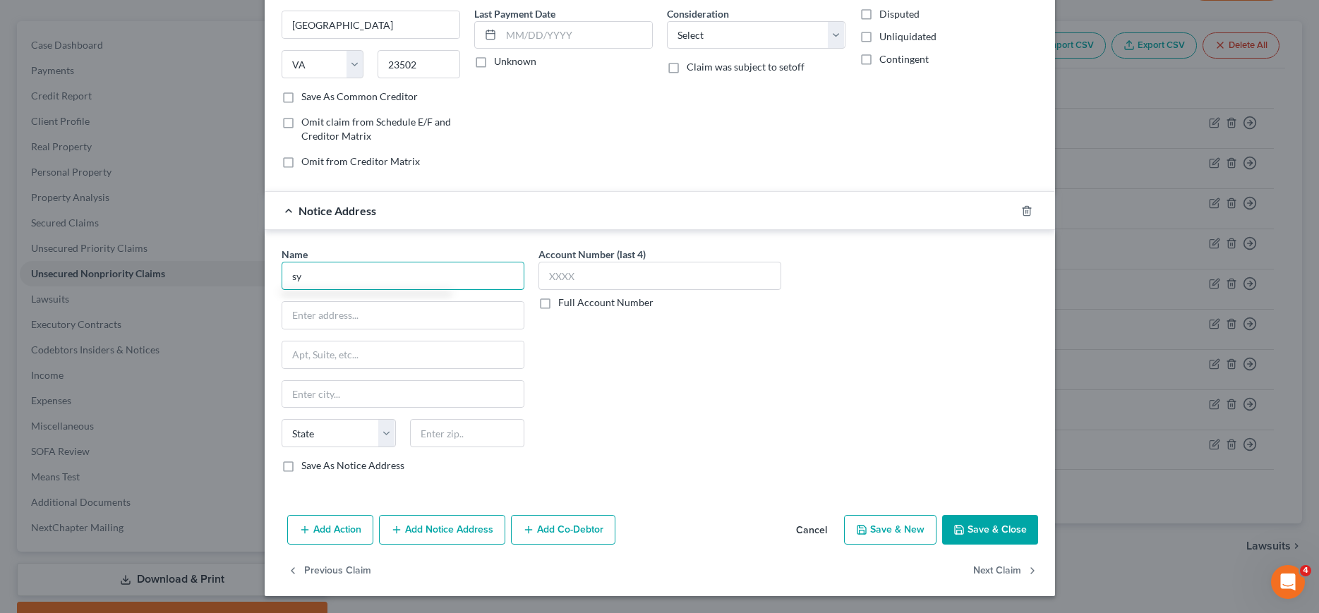
type input "s"
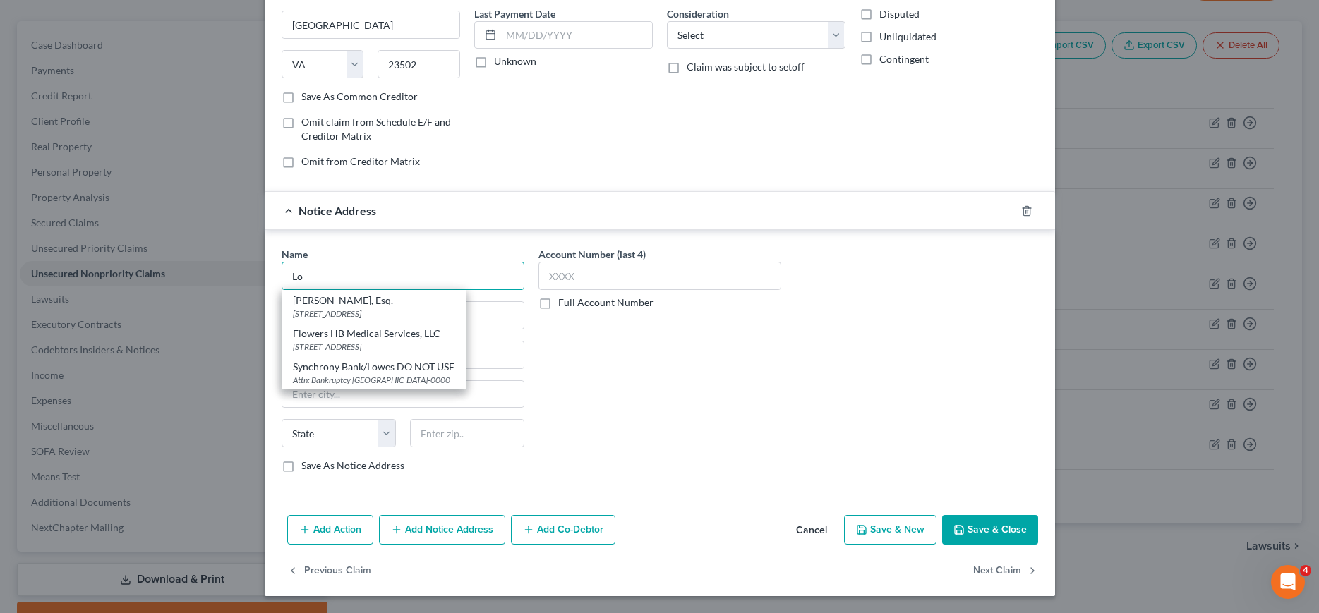
type input "L"
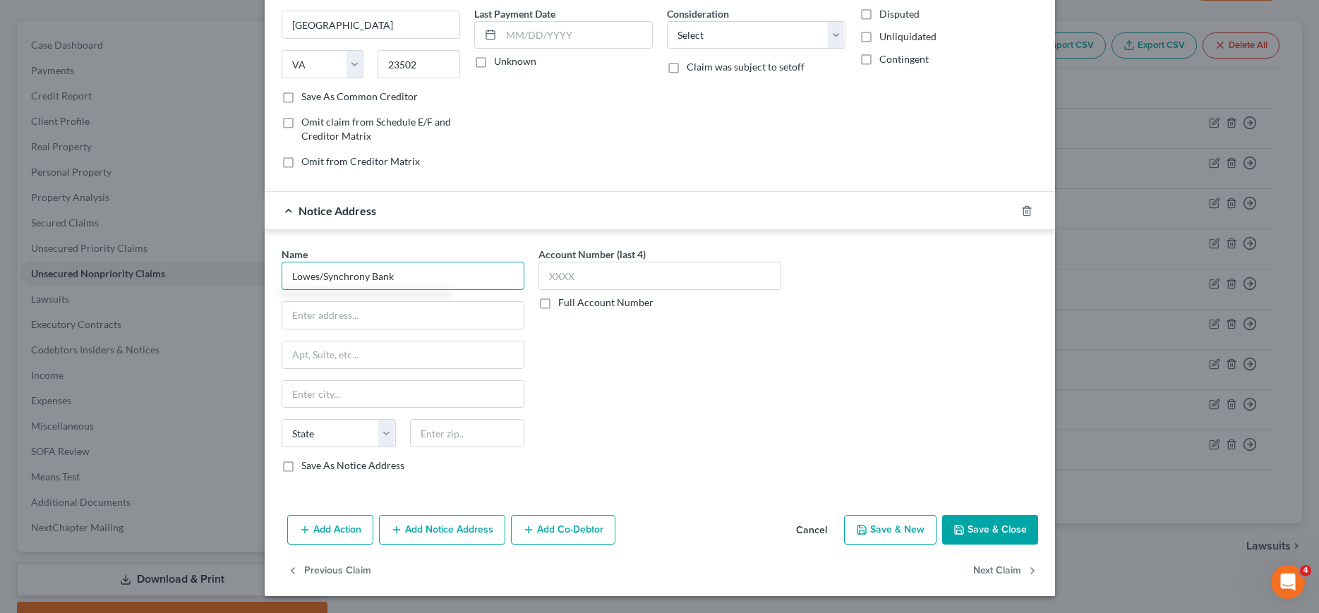
type input "Lowes/Synchrony Bank"
type input "PO Box 669807"
type input "75266"
type input "[GEOGRAPHIC_DATA]"
select select "45"
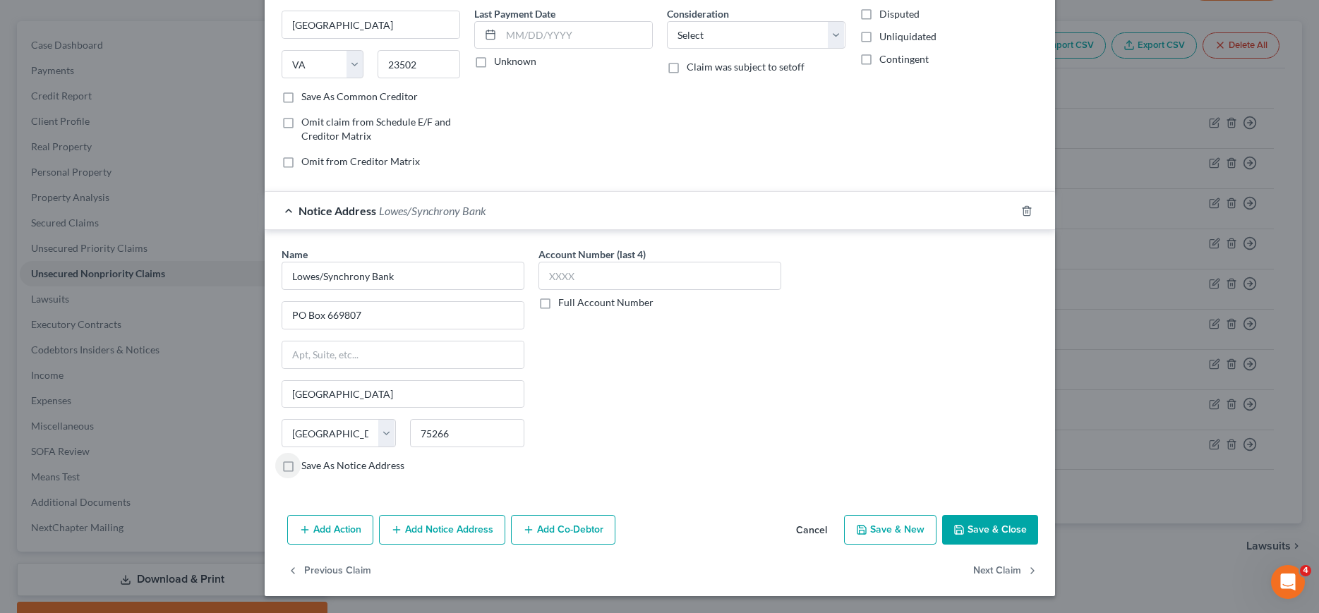
click at [1010, 529] on button "Save & Close" at bounding box center [990, 530] width 96 height 30
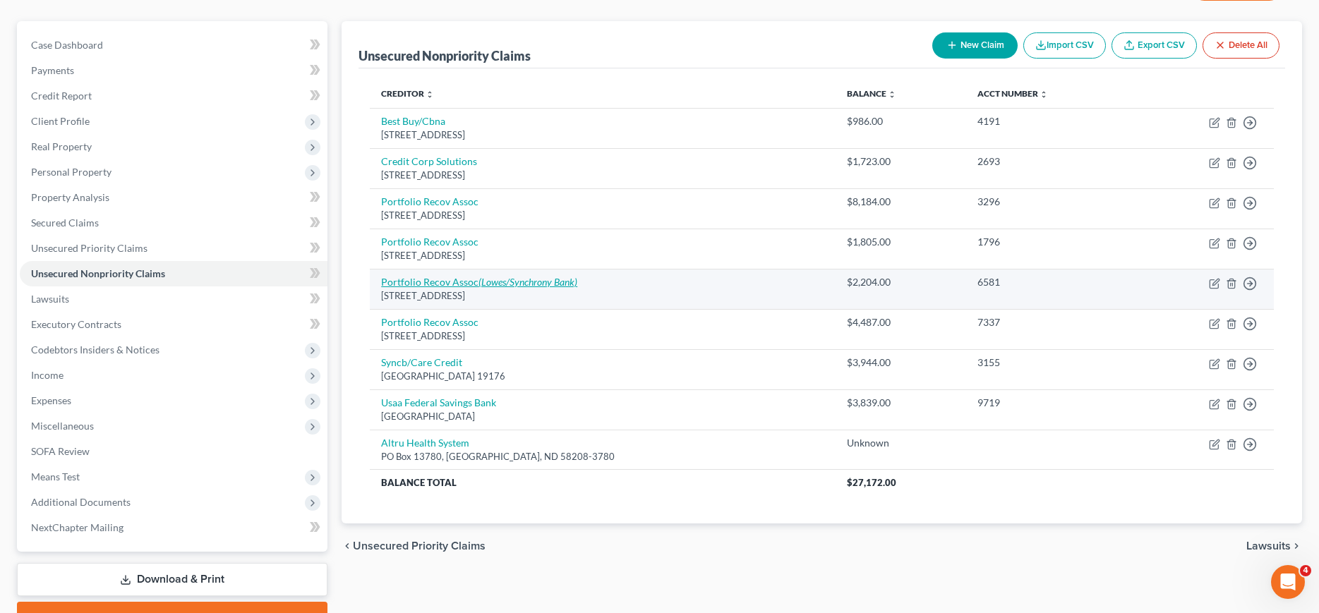
click at [441, 281] on link "Portfolio Recov Assoc (Lowes/Synchrony Bank)" at bounding box center [479, 282] width 196 height 12
select select "48"
select select "0"
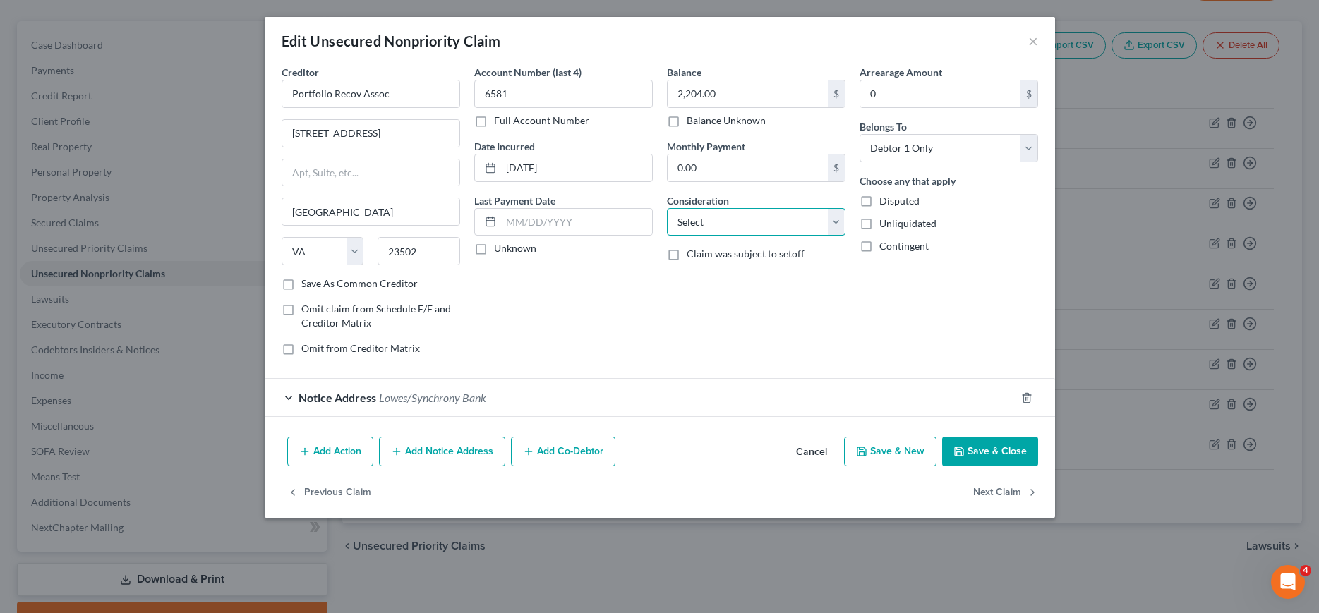
click at [667, 208] on select "Select Cable / Satellite Services Collection Agency Credit Card Debt Debt Couns…" at bounding box center [756, 222] width 179 height 28
select select "2"
click option "Credit Card Debt" at bounding box center [0, 0] width 0 height 0
click at [988, 462] on button "Save & Close" at bounding box center [990, 452] width 96 height 30
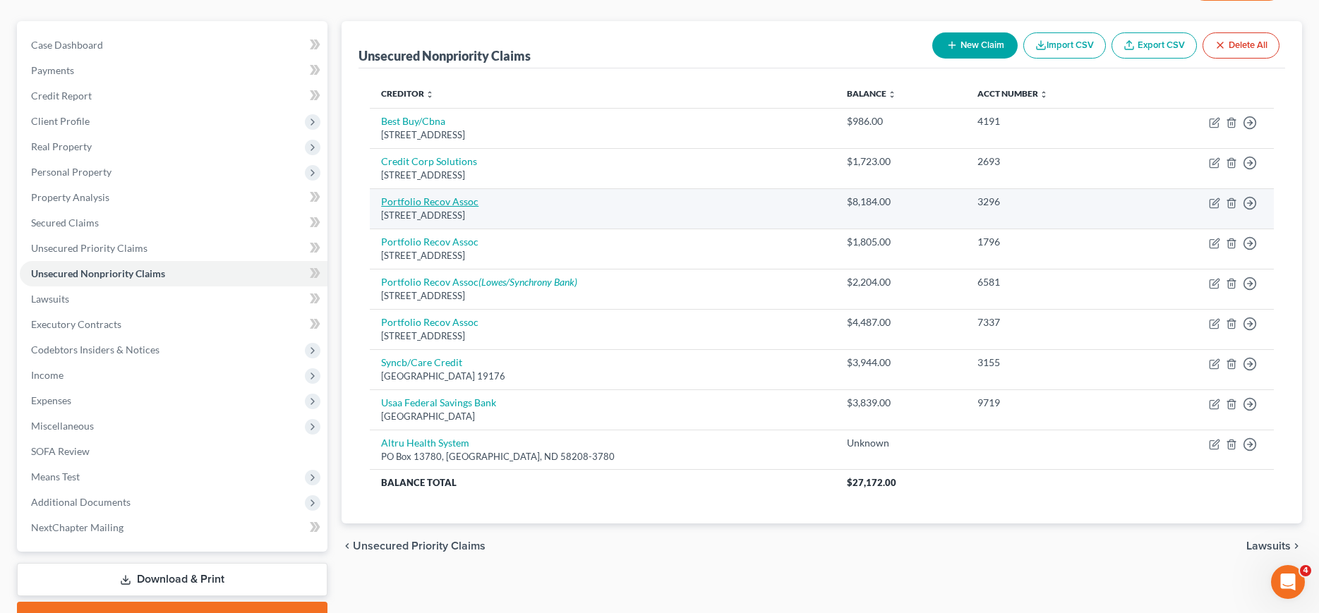
click at [435, 196] on link "Portfolio Recov Assoc" at bounding box center [429, 202] width 97 height 12
select select "48"
select select "0"
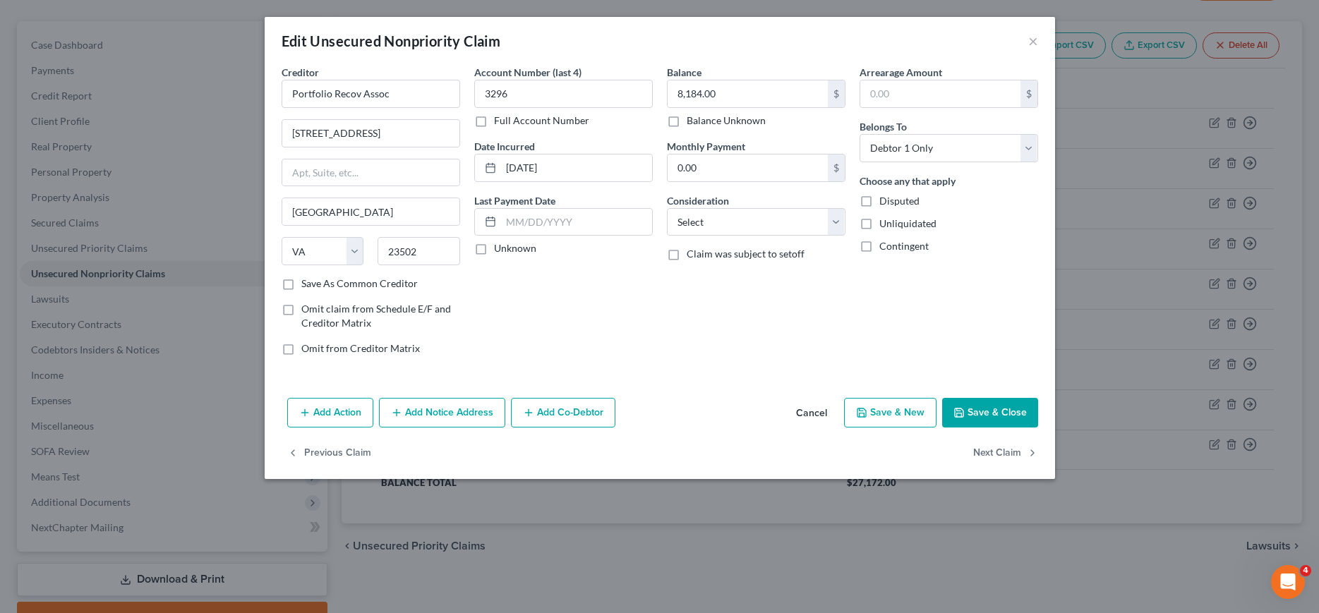
click at [434, 409] on button "Add Notice Address" at bounding box center [442, 413] width 126 height 30
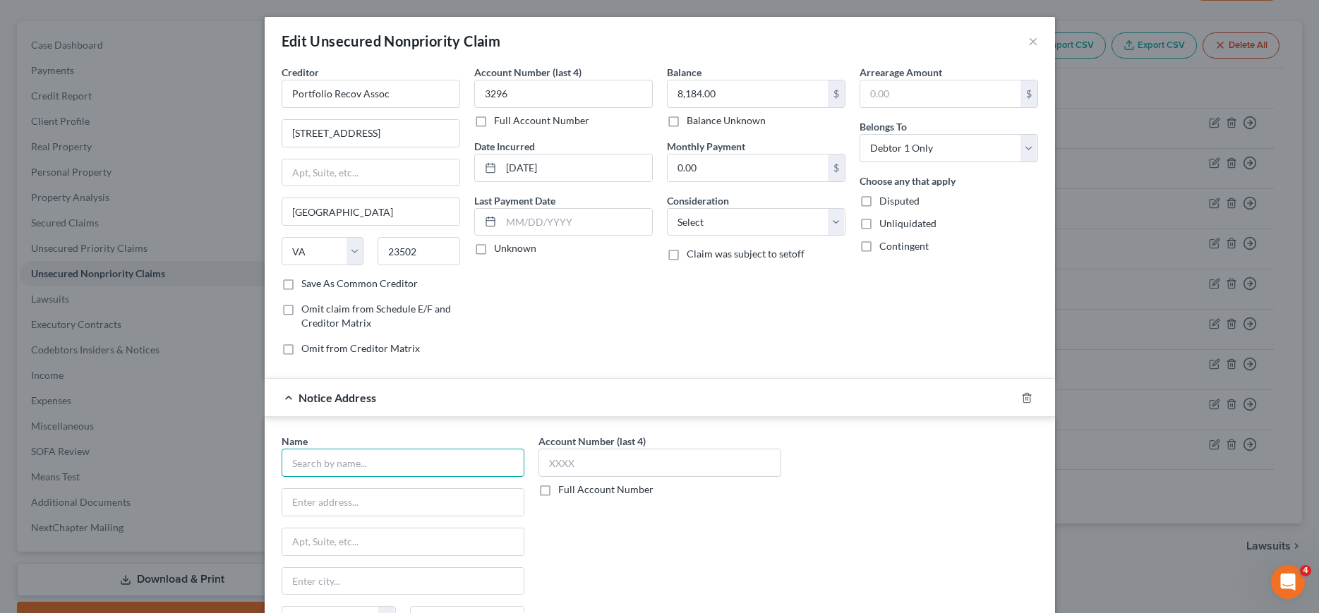
click at [429, 457] on input "text" at bounding box center [403, 463] width 243 height 28
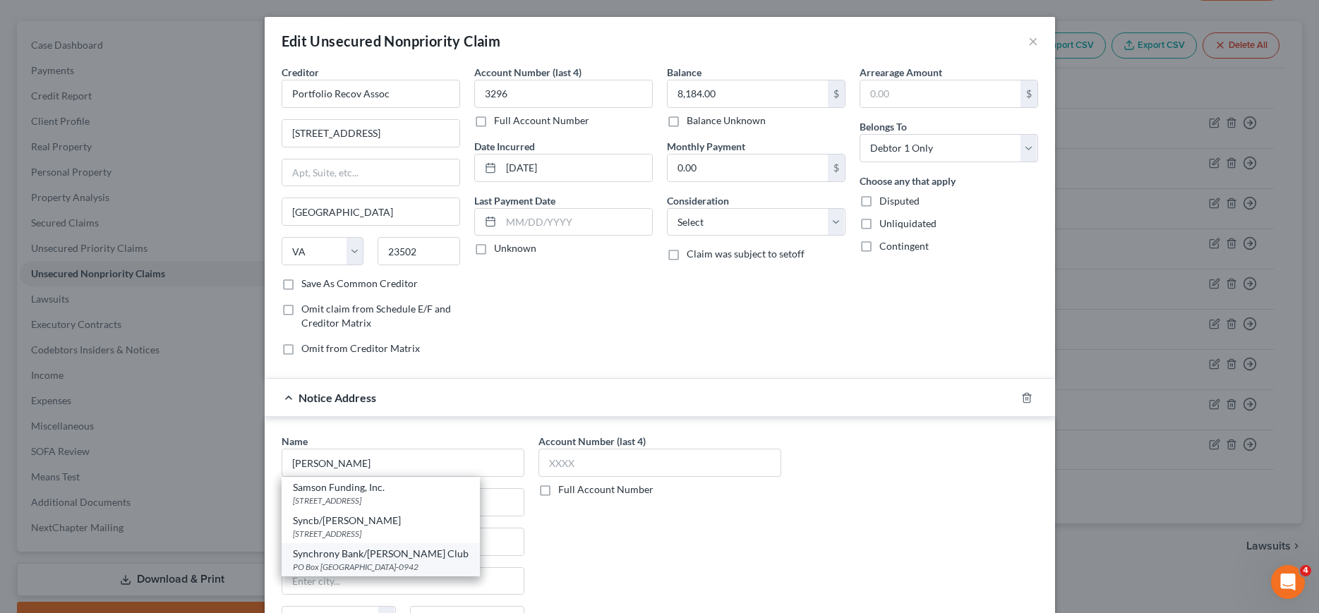
click at [351, 557] on div "Synchrony Bank/[PERSON_NAME] Club" at bounding box center [381, 554] width 176 height 14
type input "Synchrony Bank/[PERSON_NAME] Club"
type input "PO Box 530942"
type input "[GEOGRAPHIC_DATA]"
select select "10"
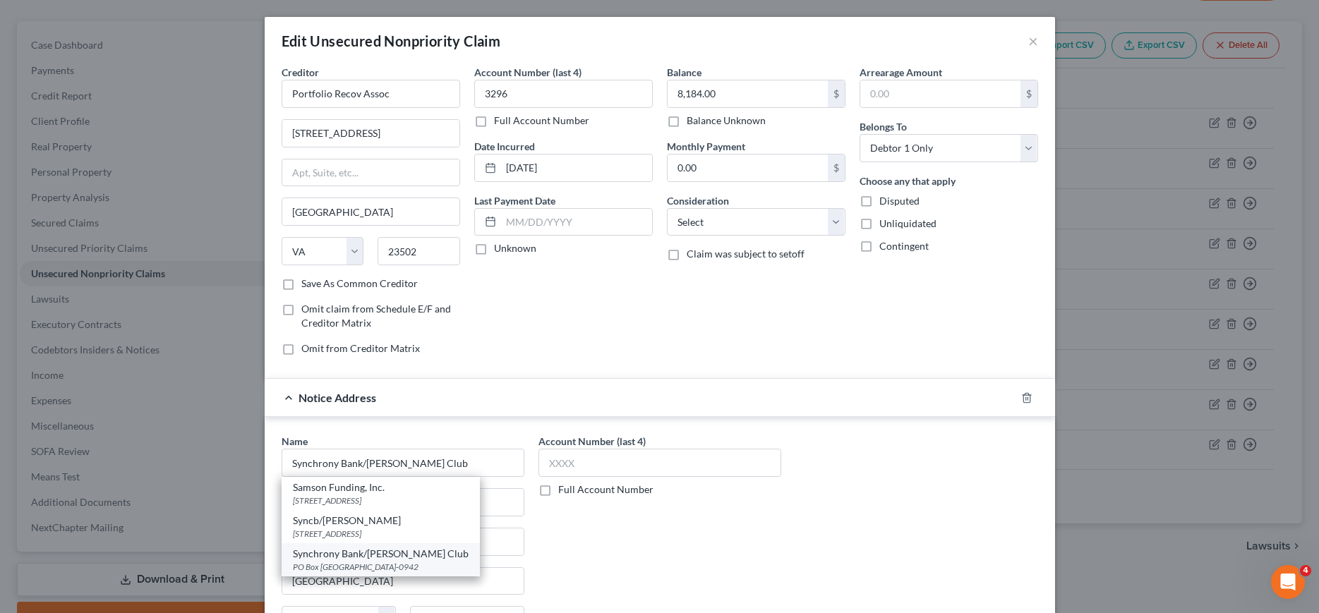
type input "30353-0942"
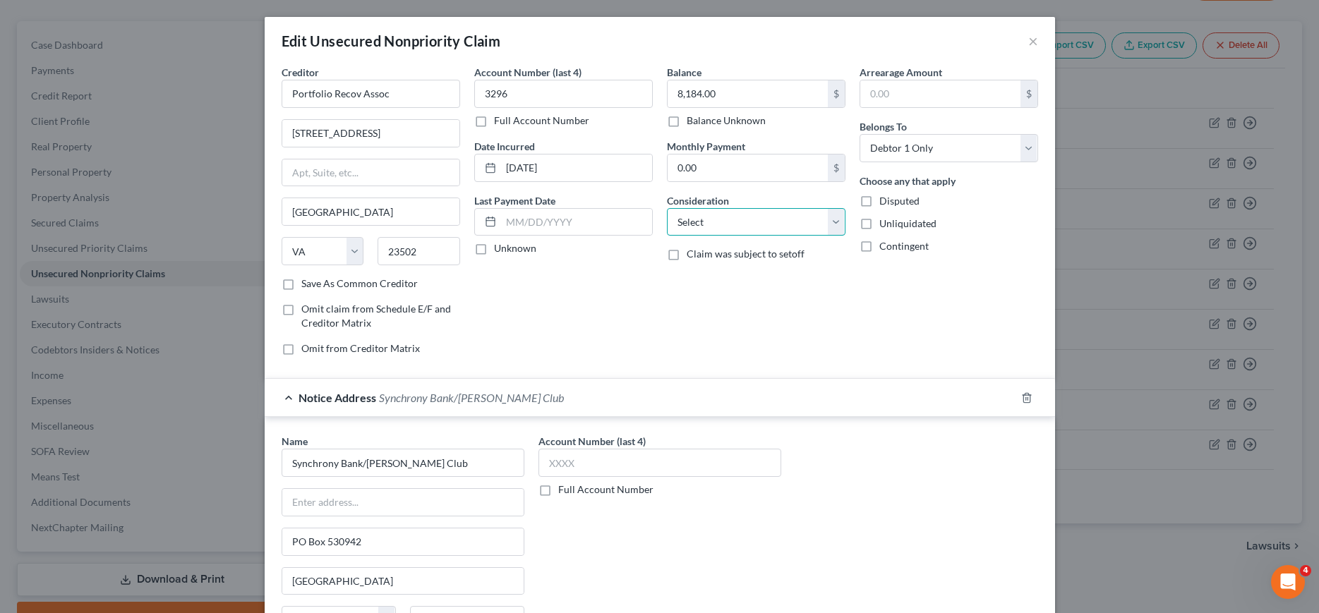
click at [667, 208] on select "Select Cable / Satellite Services Collection Agency Credit Card Debt Debt Couns…" at bounding box center [756, 222] width 179 height 28
select select "2"
click option "Credit Card Debt" at bounding box center [0, 0] width 0 height 0
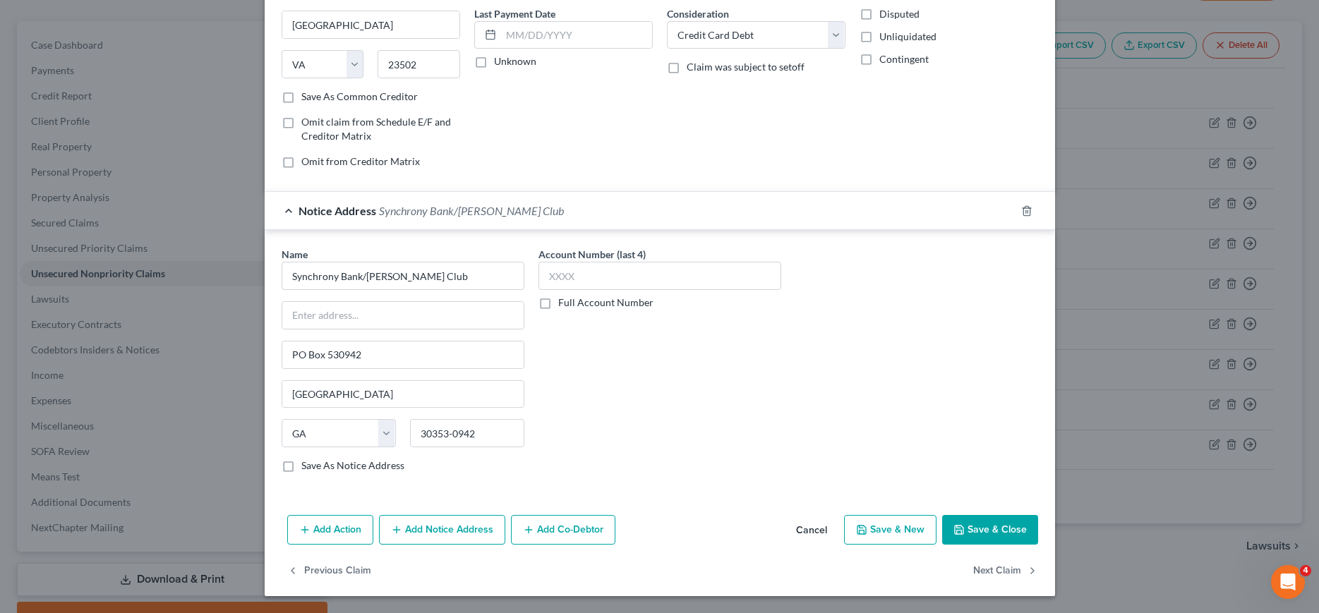
click at [1016, 527] on button "Save & Close" at bounding box center [990, 530] width 96 height 30
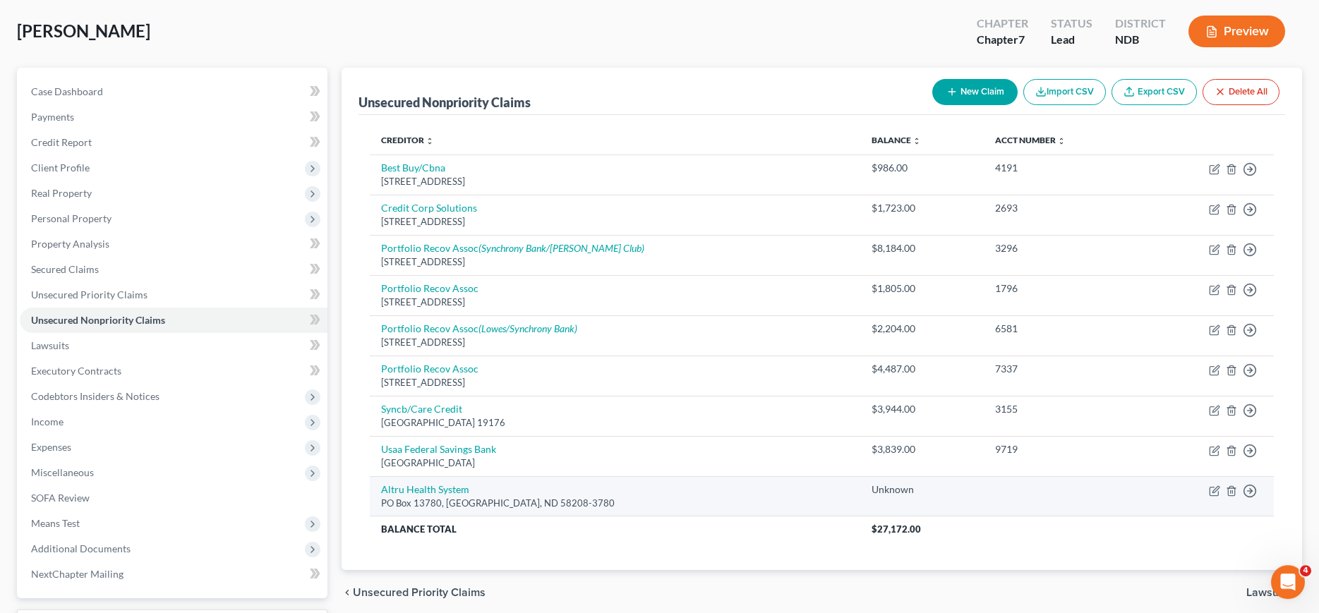
scroll to position [42, 0]
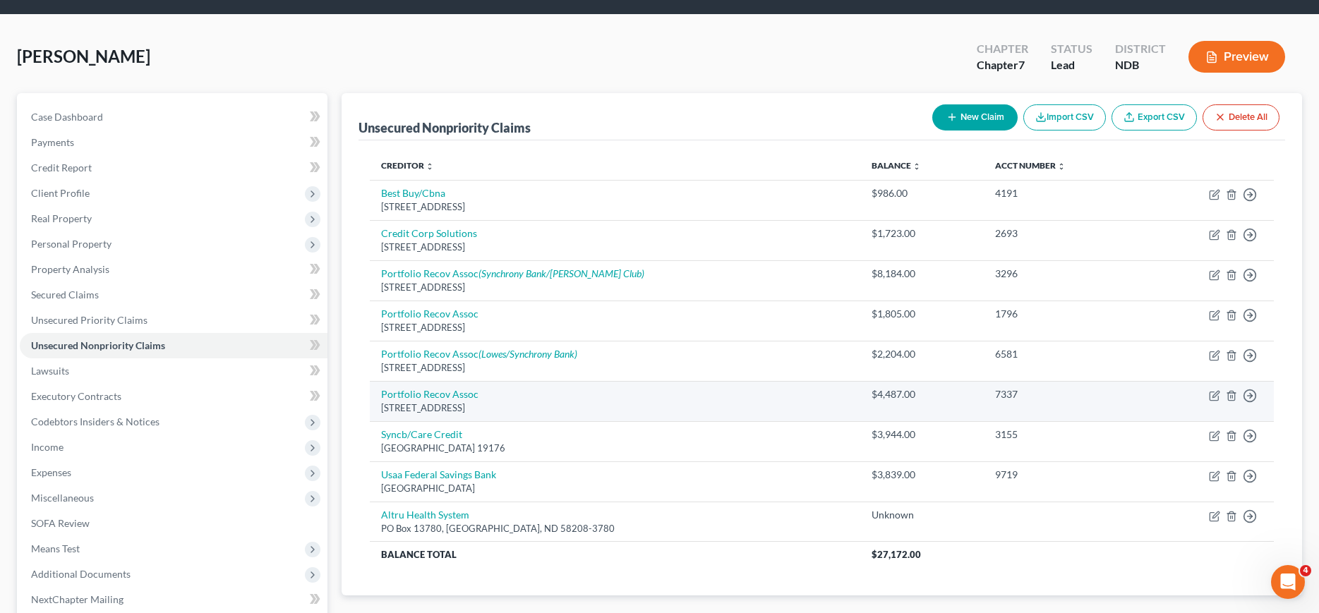
click at [995, 399] on div "7337" at bounding box center [1063, 395] width 137 height 14
click at [450, 397] on link "Portfolio Recov Assoc" at bounding box center [429, 394] width 97 height 12
select select "48"
select select "0"
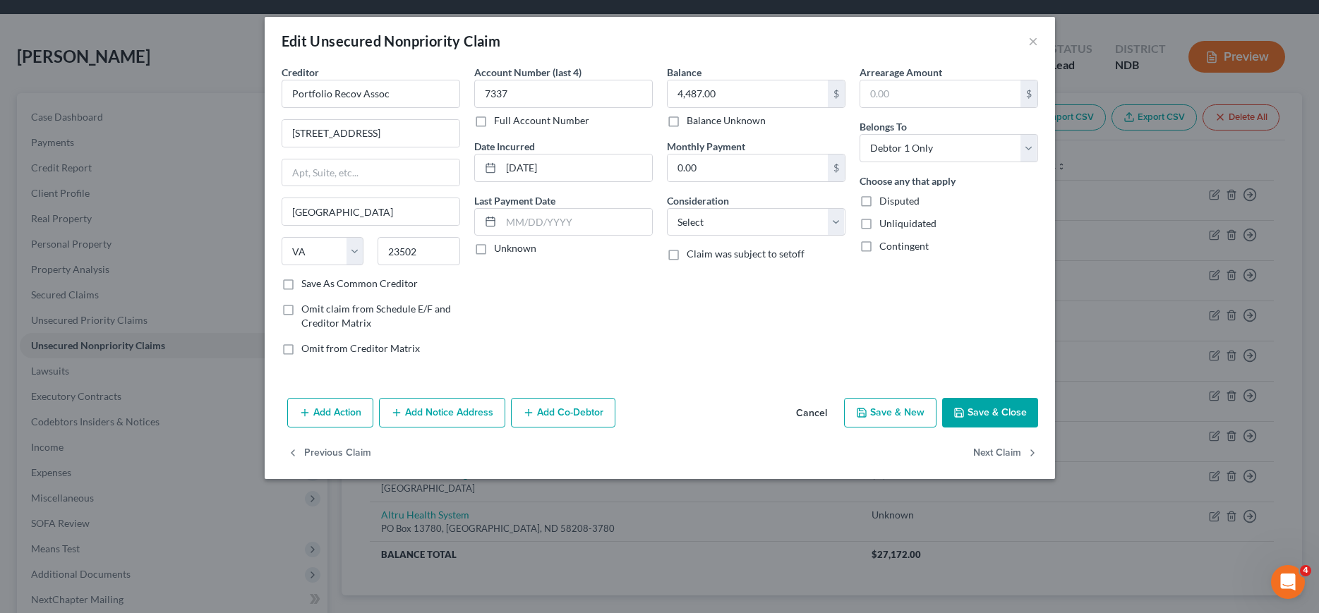
click at [454, 417] on button "Add Notice Address" at bounding box center [442, 413] width 126 height 30
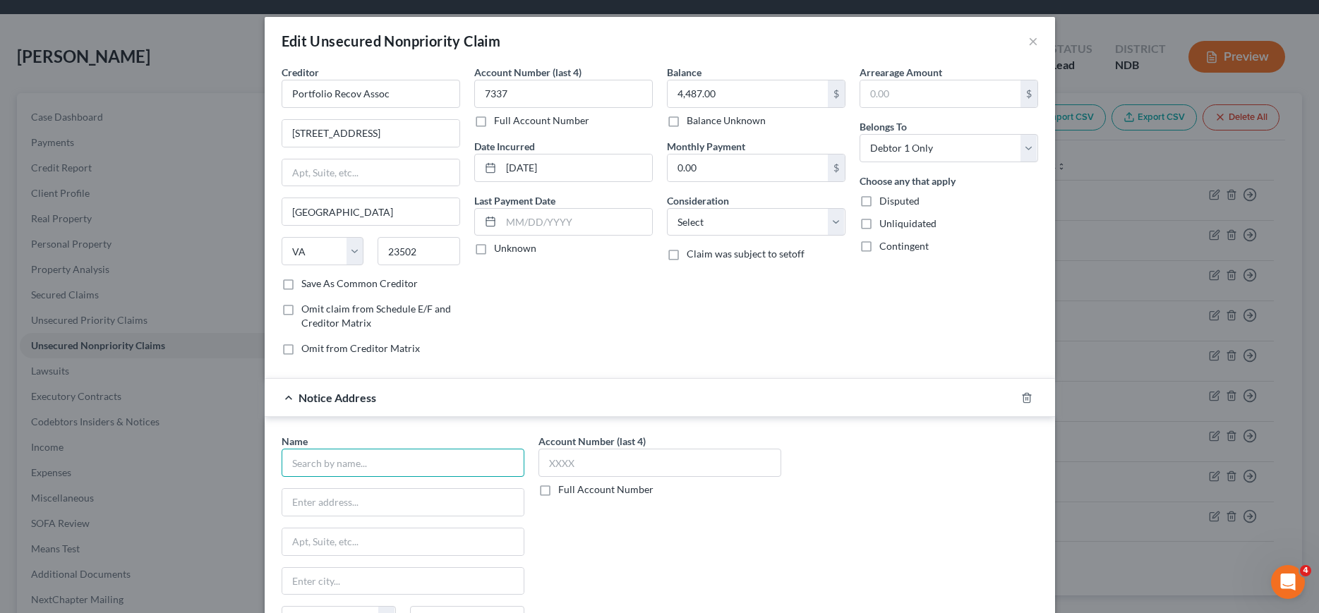
click at [446, 455] on input "text" at bounding box center [403, 463] width 243 height 28
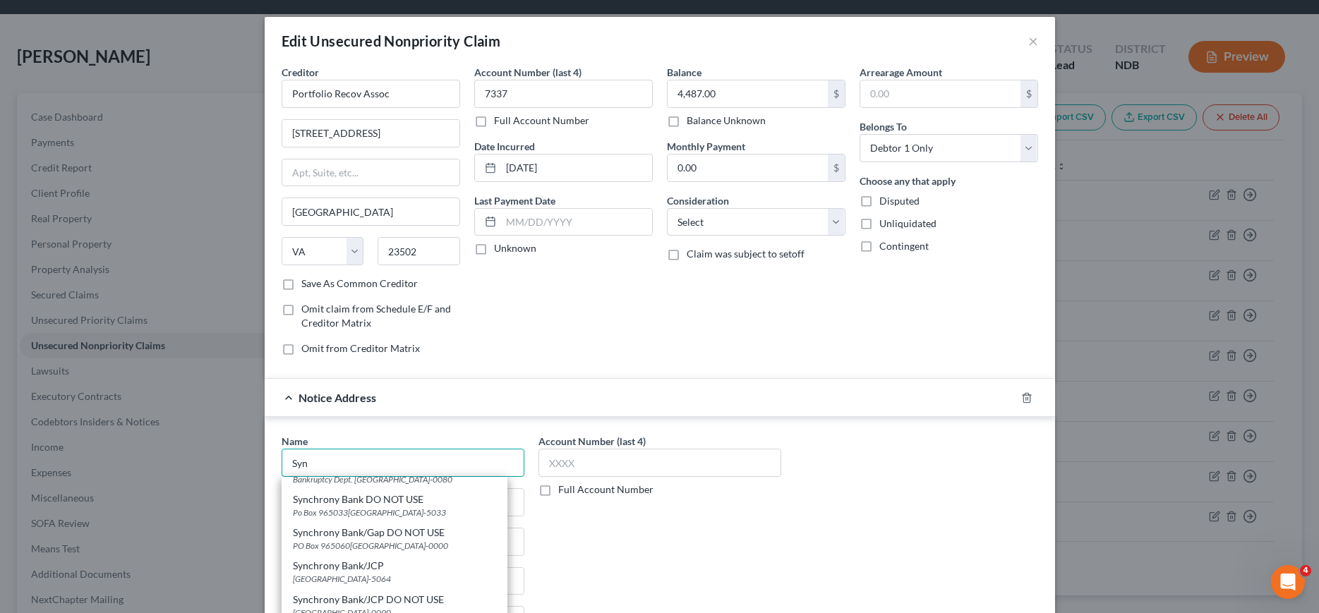
scroll to position [792, 0]
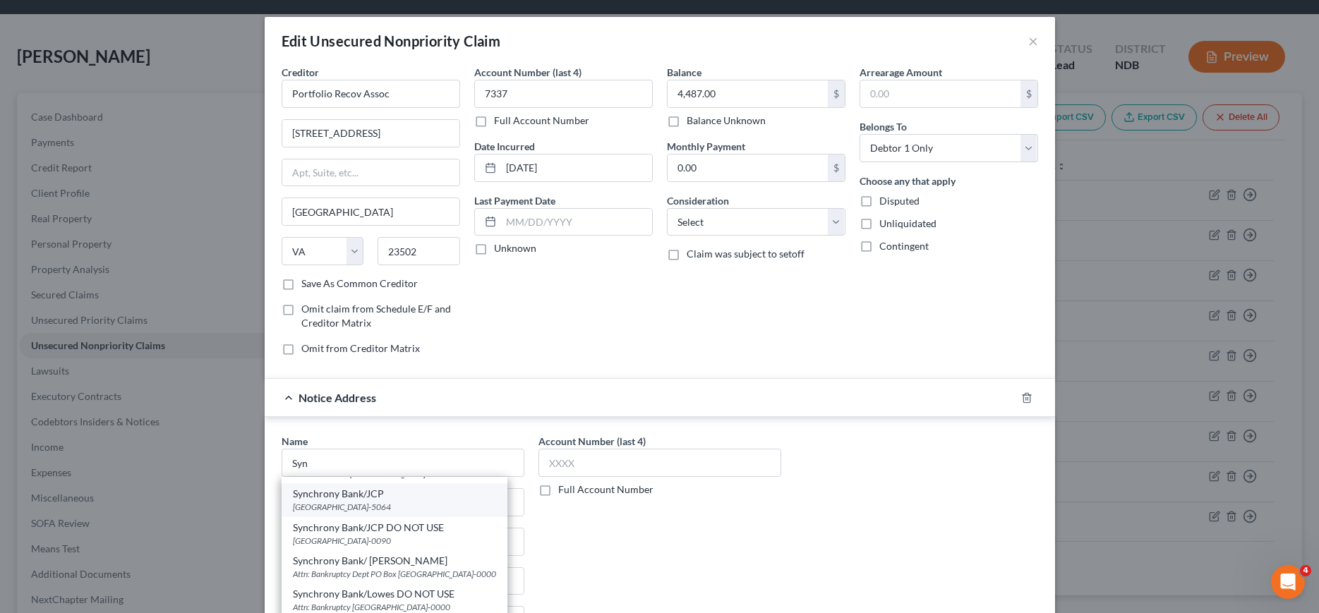
click at [330, 501] on div "Synchrony Bank/JCP" at bounding box center [394, 494] width 203 height 14
type input "Synchrony Bank/JCP"
type input "PO Box 965064"
type input "Orlando"
select select "9"
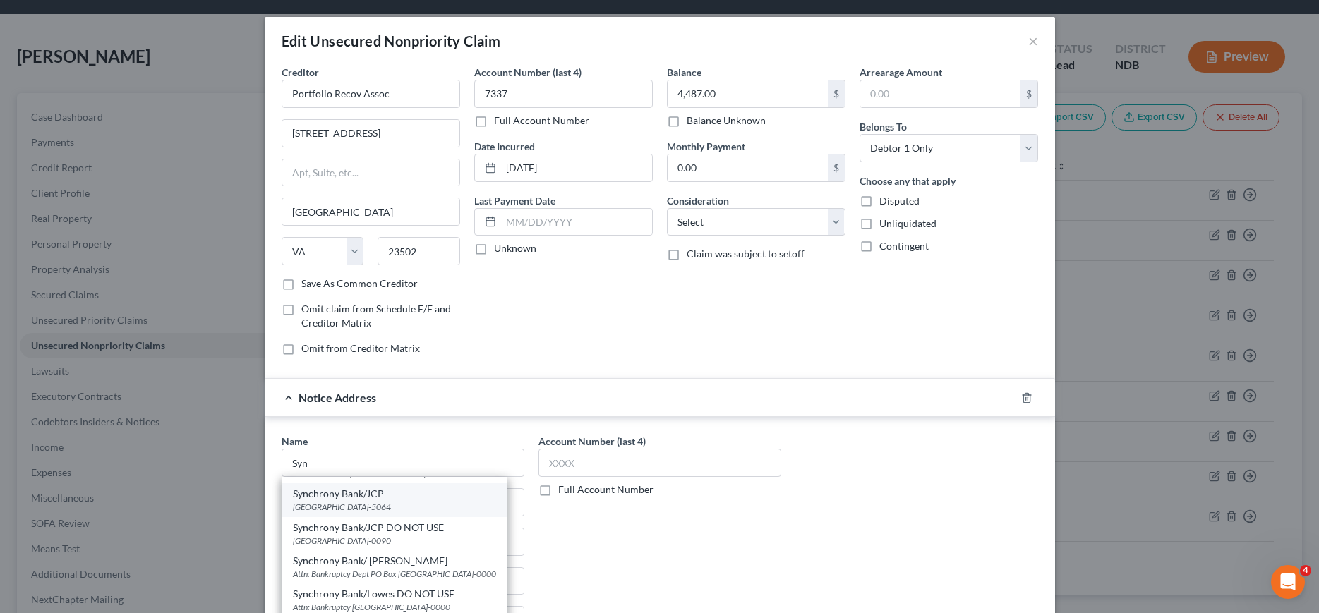
type input "32896-5064"
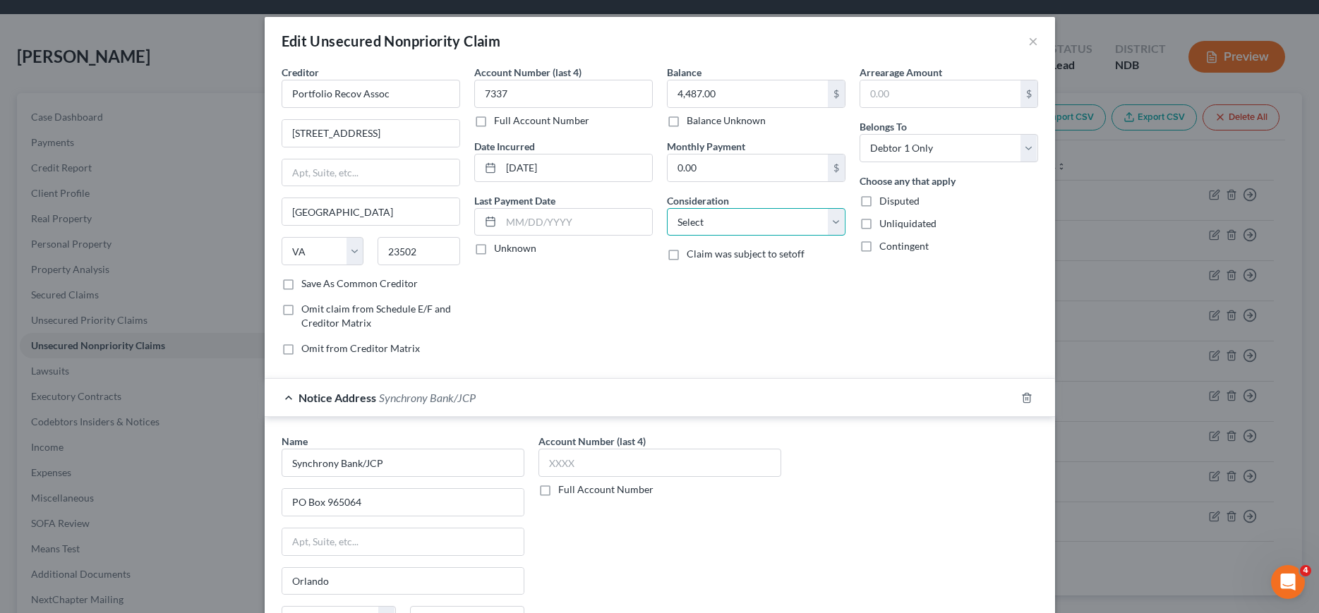
select select "2"
click option "Credit Card Debt" at bounding box center [0, 0] width 0 height 0
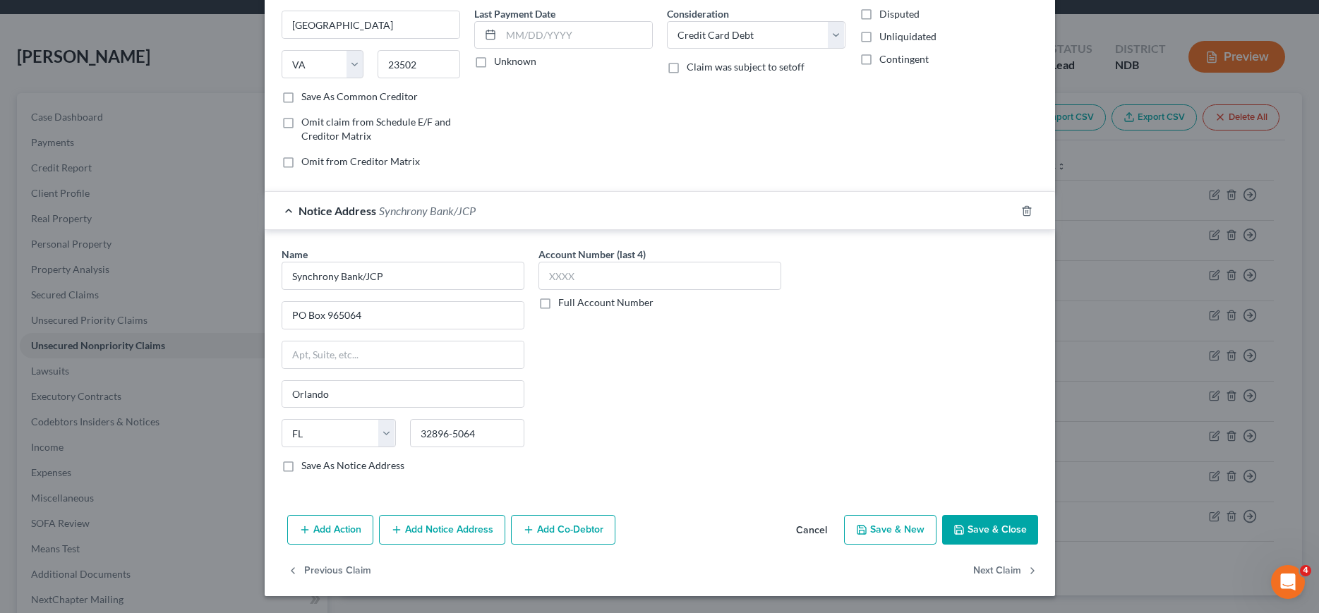
click at [993, 536] on button "Save & Close" at bounding box center [990, 530] width 96 height 30
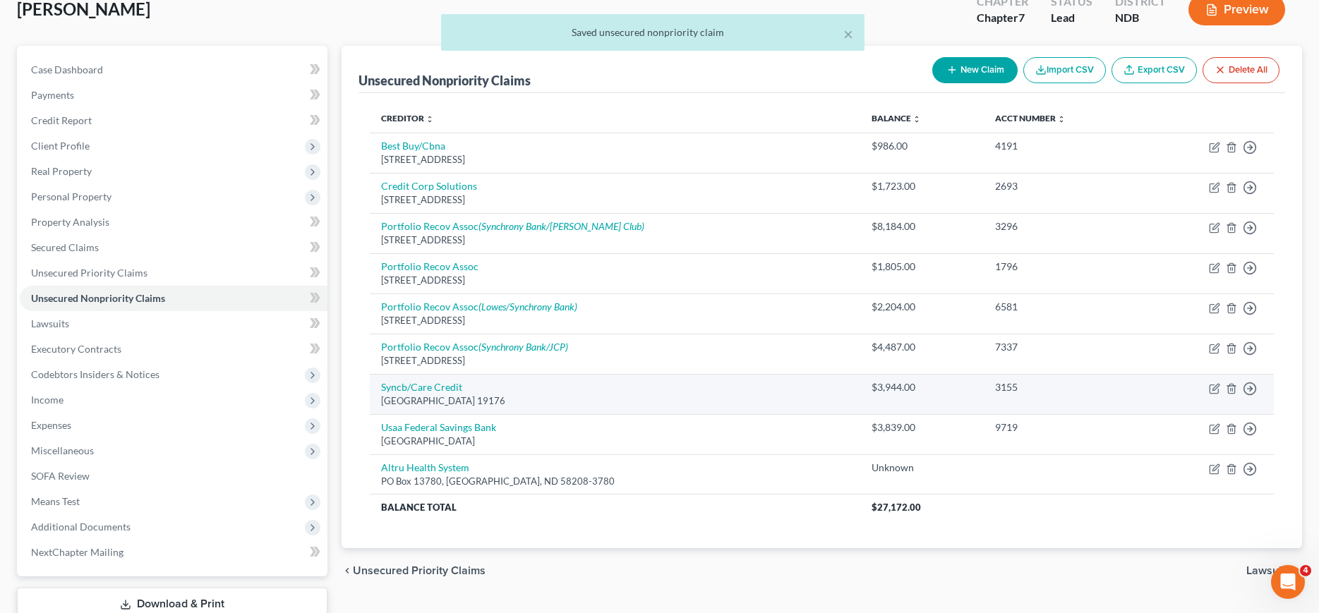
scroll to position [114, 0]
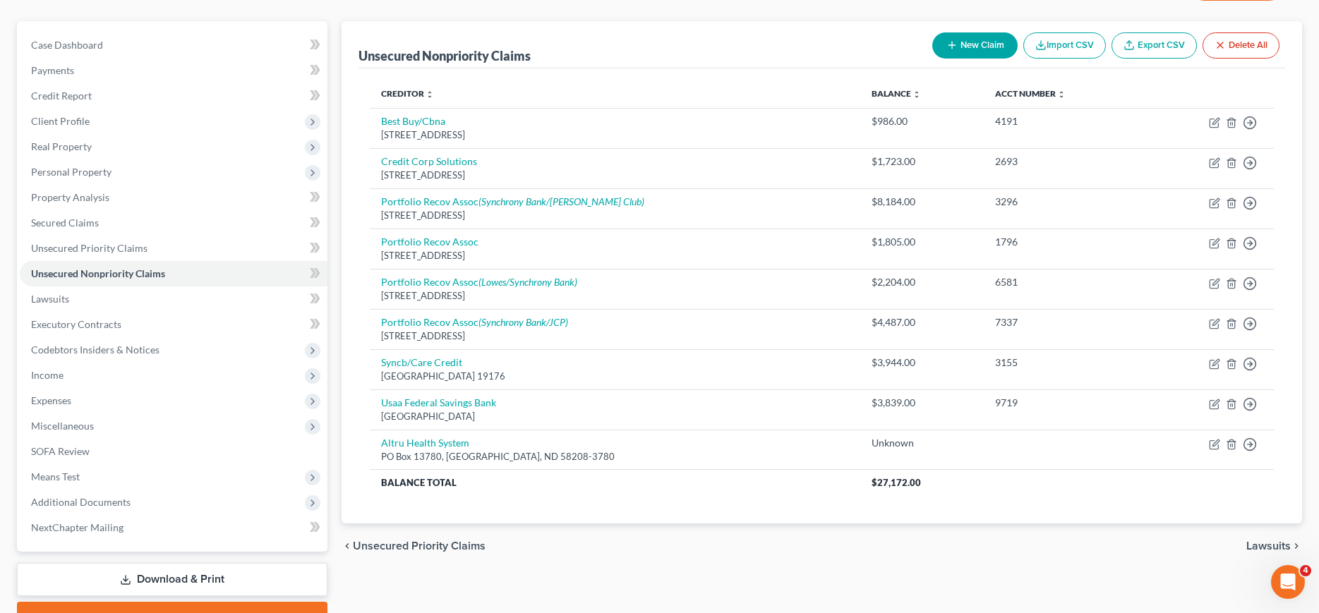
click at [975, 43] on button "New Claim" at bounding box center [974, 45] width 85 height 26
select select "0"
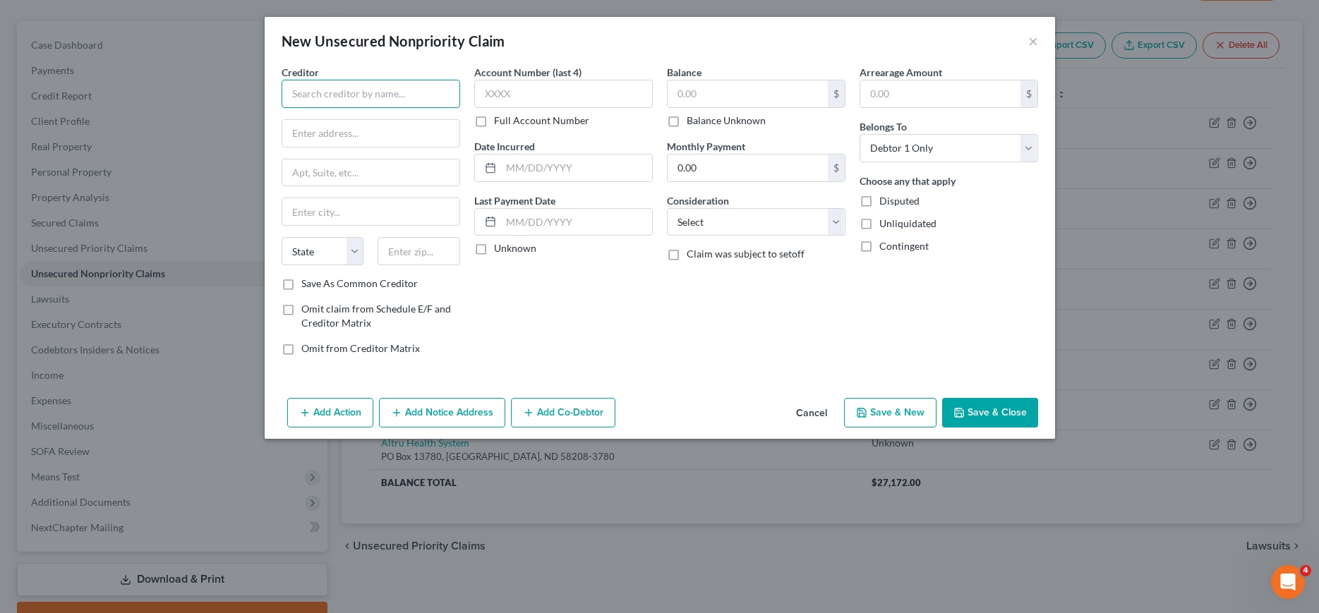
click at [428, 95] on input "text" at bounding box center [371, 94] width 179 height 28
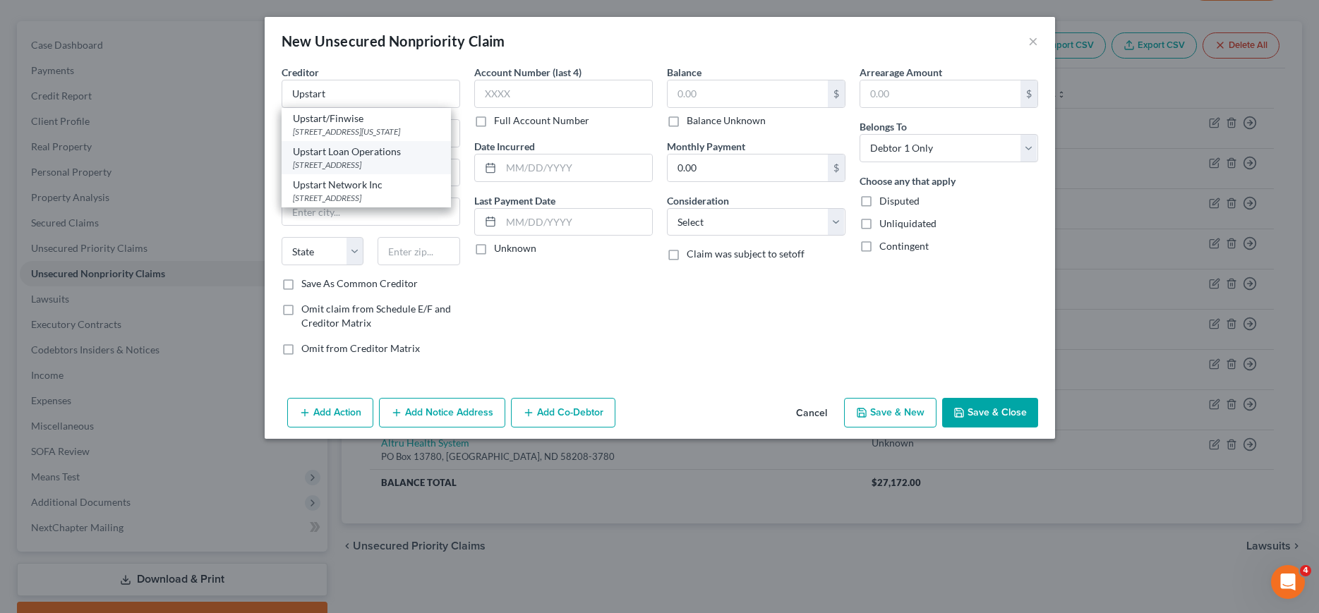
click at [367, 171] on div "[STREET_ADDRESS]" at bounding box center [366, 165] width 147 height 12
type input "Upstart Loan Operations"
type input "PO Box 1503"
type input "San [PERSON_NAME]"
select select "4"
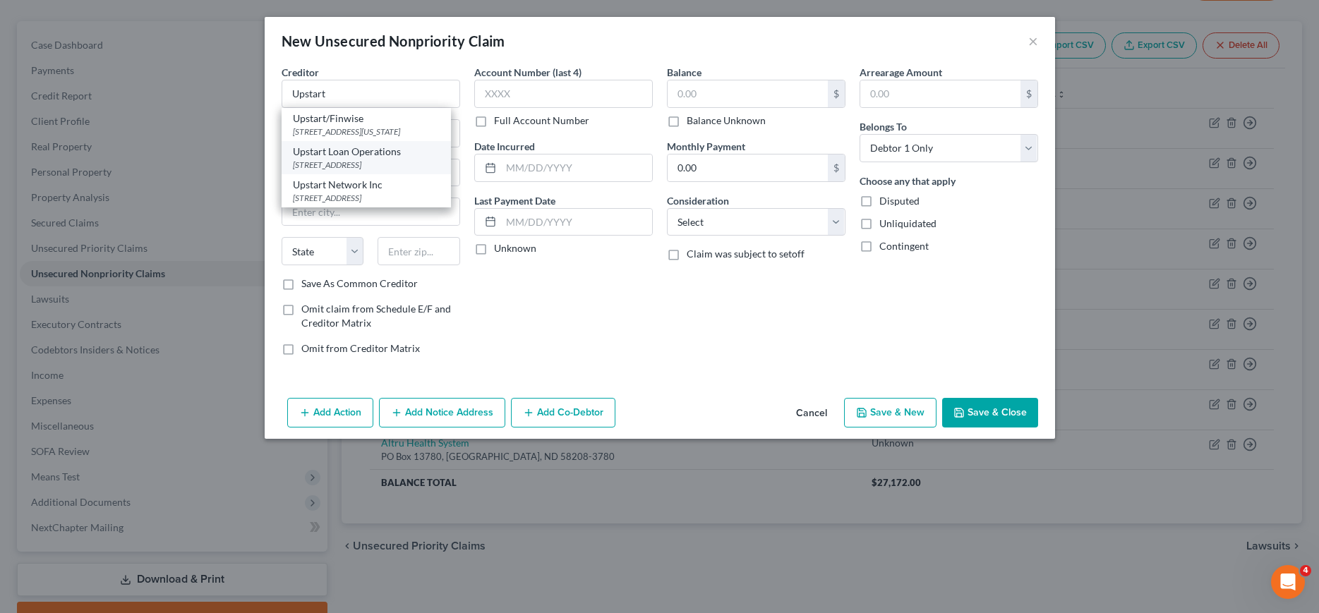
type input "94070"
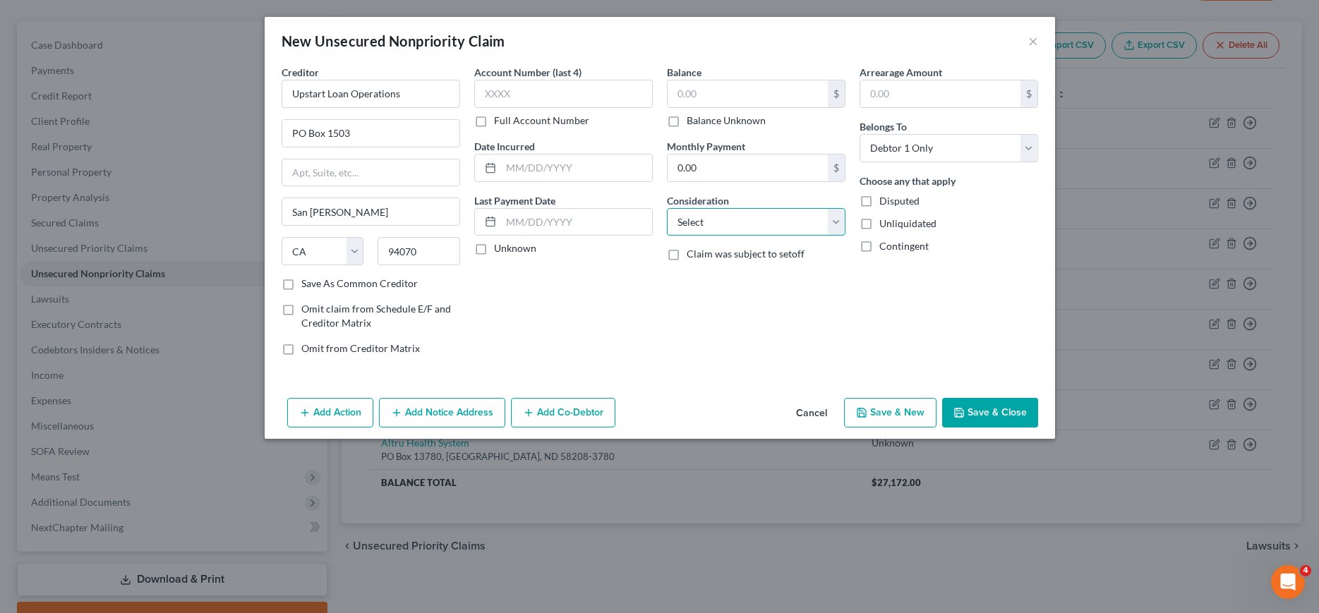
click at [667, 208] on select "Select Cable / Satellite Services Collection Agency Credit Card Debt Debt Couns…" at bounding box center [756, 222] width 179 height 28
select select "10"
click option "Monies Loaned / Advanced" at bounding box center [0, 0] width 0 height 0
click at [706, 89] on input "text" at bounding box center [748, 93] width 160 height 27
type input "19,797.02"
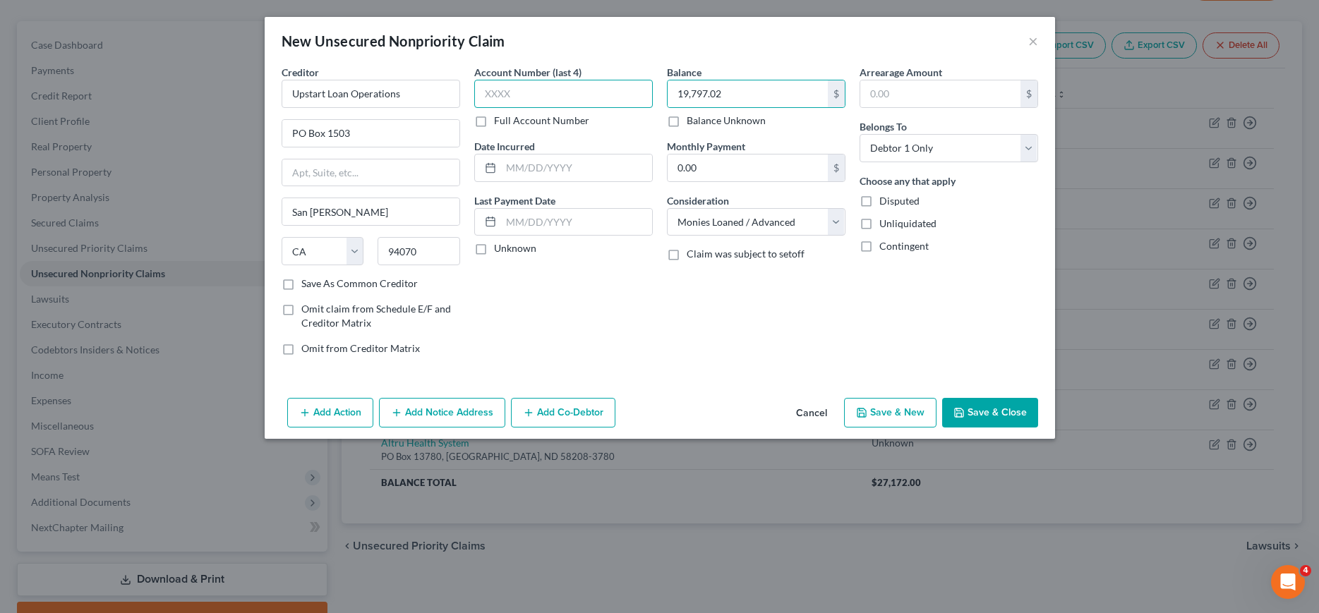
click at [525, 92] on input "text" at bounding box center [563, 94] width 179 height 28
type input "8"
type input "8252"
click at [973, 416] on button "Save & Close" at bounding box center [990, 413] width 96 height 30
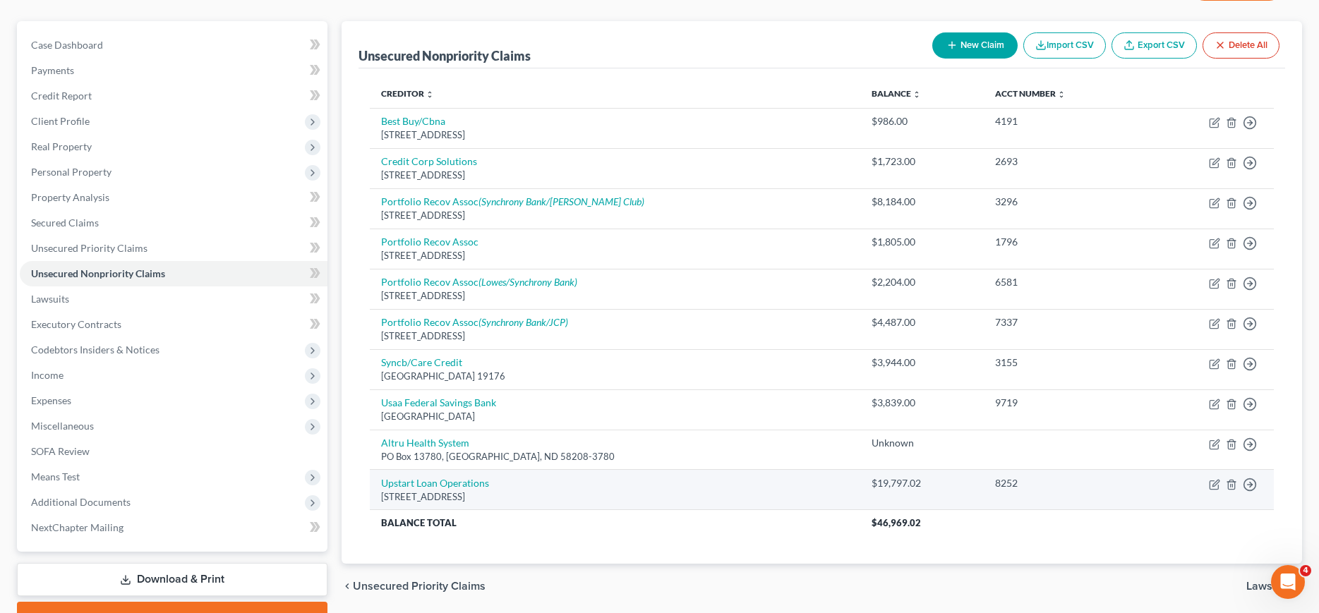
scroll to position [42, 0]
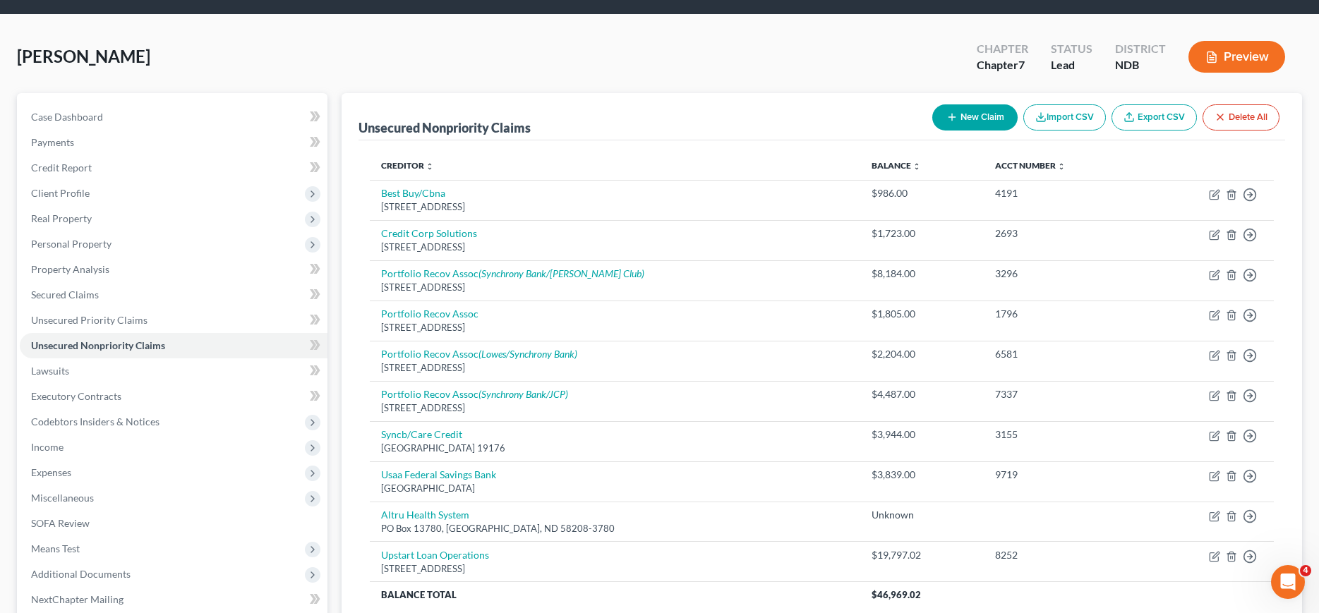
click at [978, 114] on button "New Claim" at bounding box center [974, 117] width 85 height 26
select select "0"
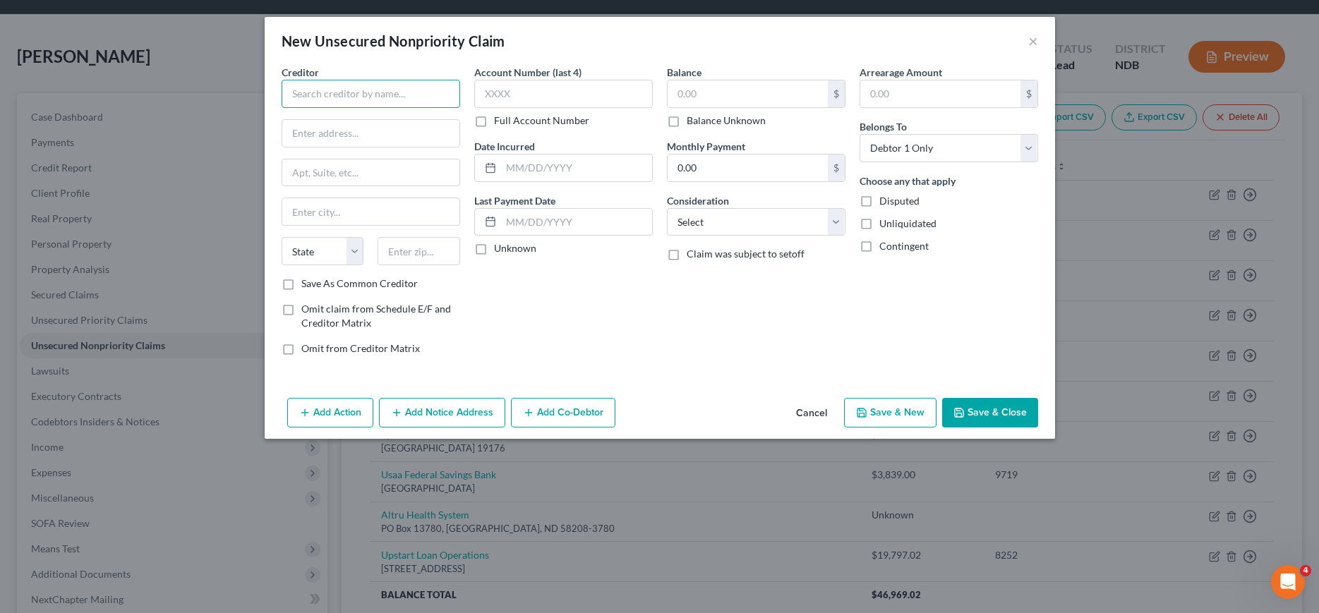
click at [404, 88] on input "text" at bounding box center [371, 94] width 179 height 28
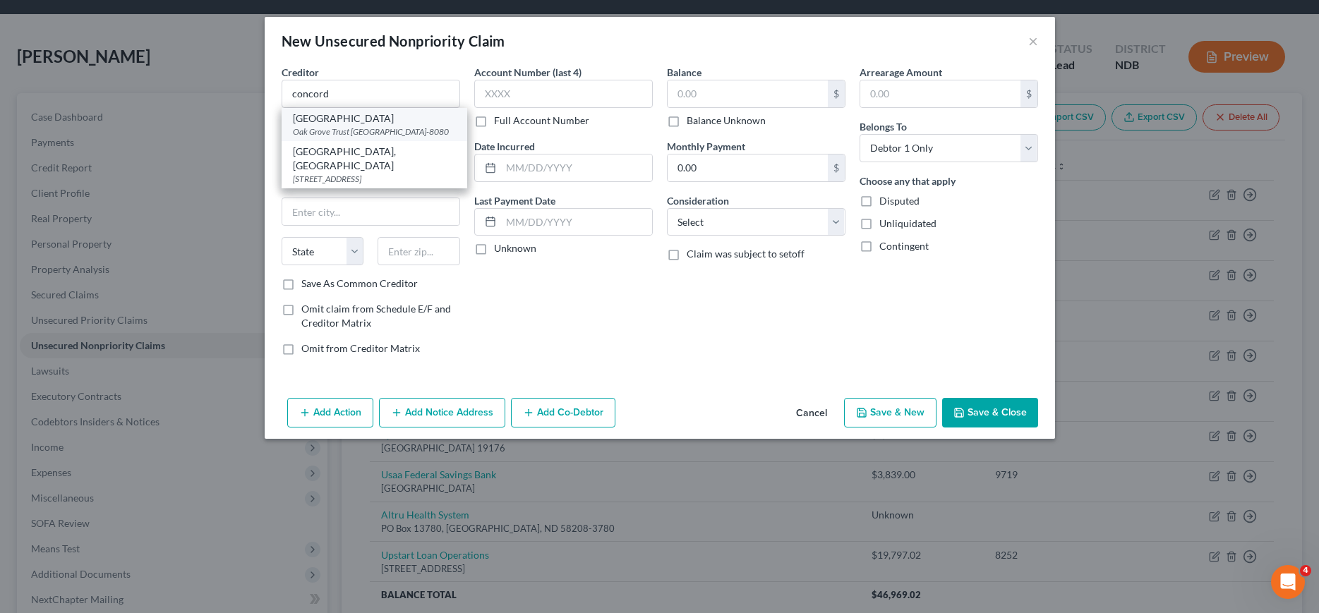
click at [357, 120] on div "[GEOGRAPHIC_DATA]" at bounding box center [374, 119] width 163 height 14
type input "[GEOGRAPHIC_DATA]"
type input "Oak Grove Trust"
type input "PO Box 78080"
type input "Phoenix"
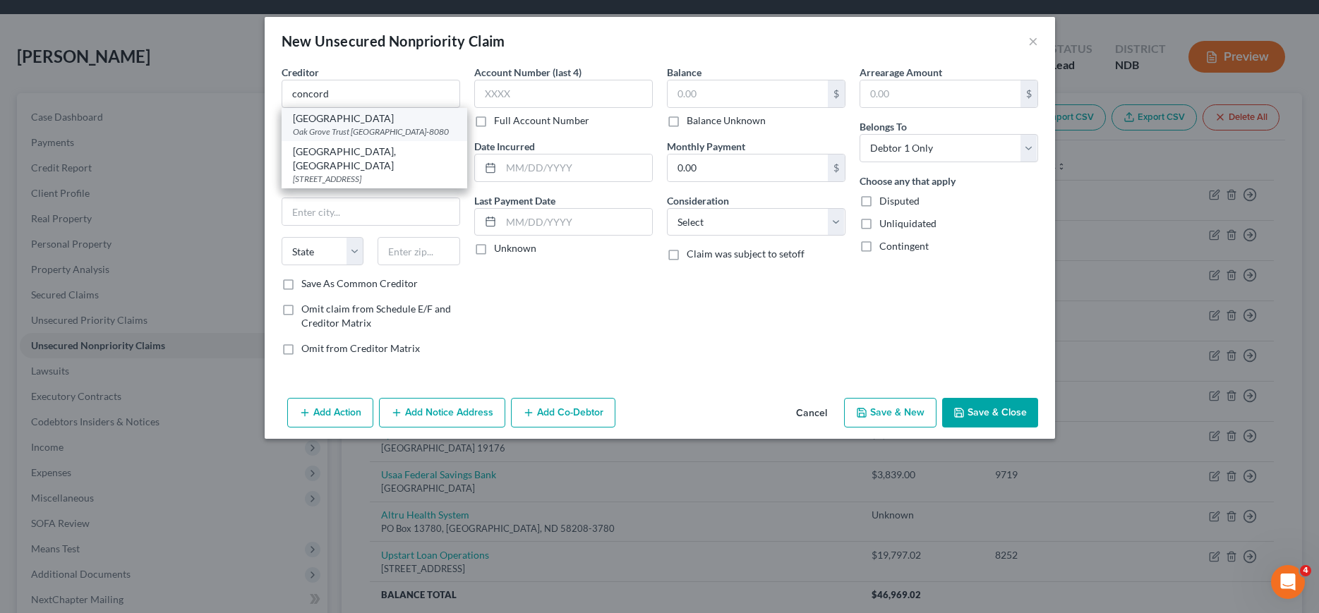
select select "3"
type input "85062-8080"
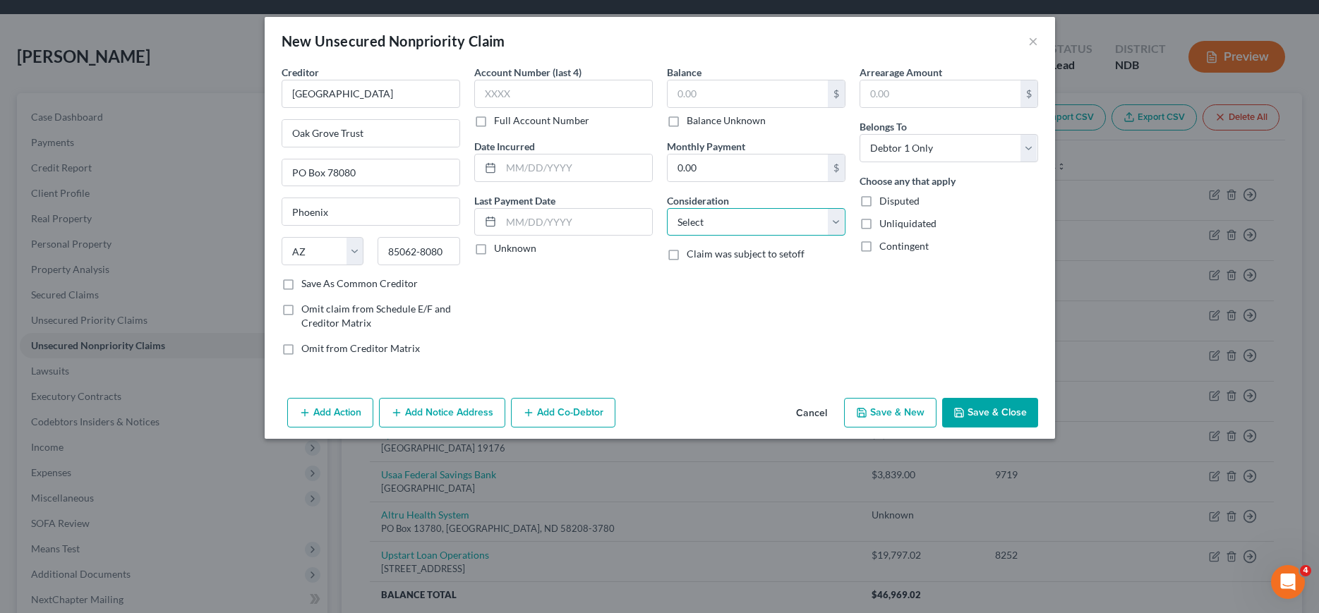
click at [667, 208] on select "Select Cable / Satellite Services Collection Agency Credit Card Debt Debt Couns…" at bounding box center [756, 222] width 179 height 28
select select "10"
click option "Monies Loaned / Advanced" at bounding box center [0, 0] width 0 height 0
click at [729, 100] on input "text" at bounding box center [748, 93] width 160 height 27
type input "4,411.03"
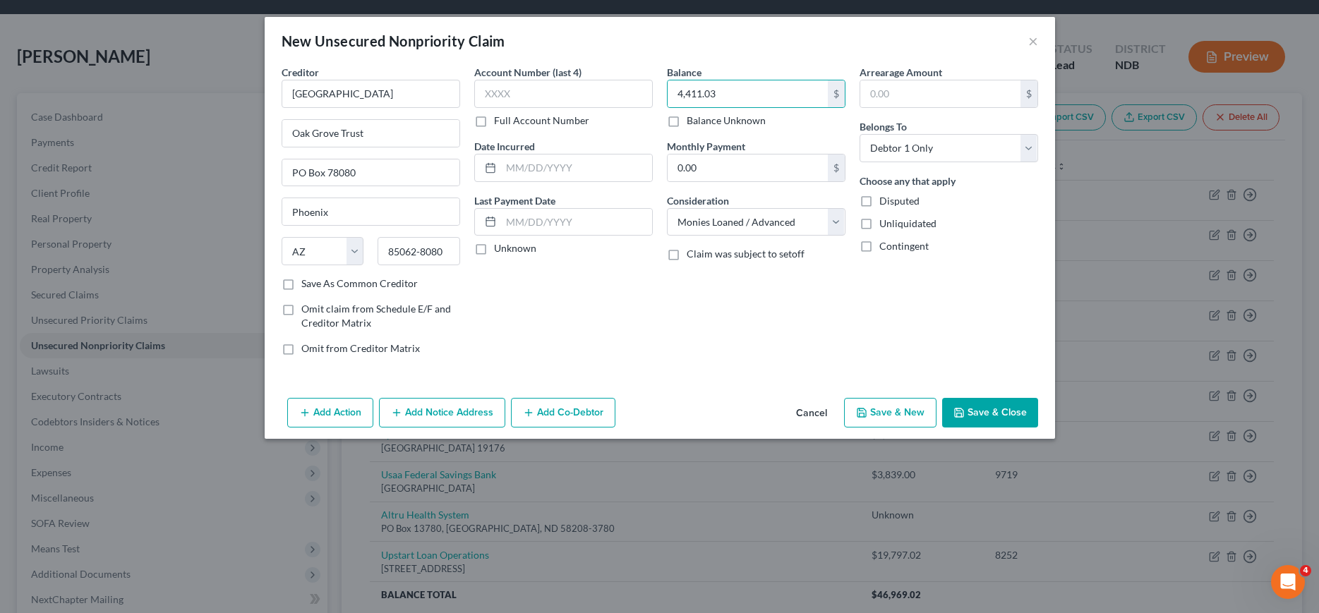
click at [988, 404] on button "Save & Close" at bounding box center [990, 413] width 96 height 30
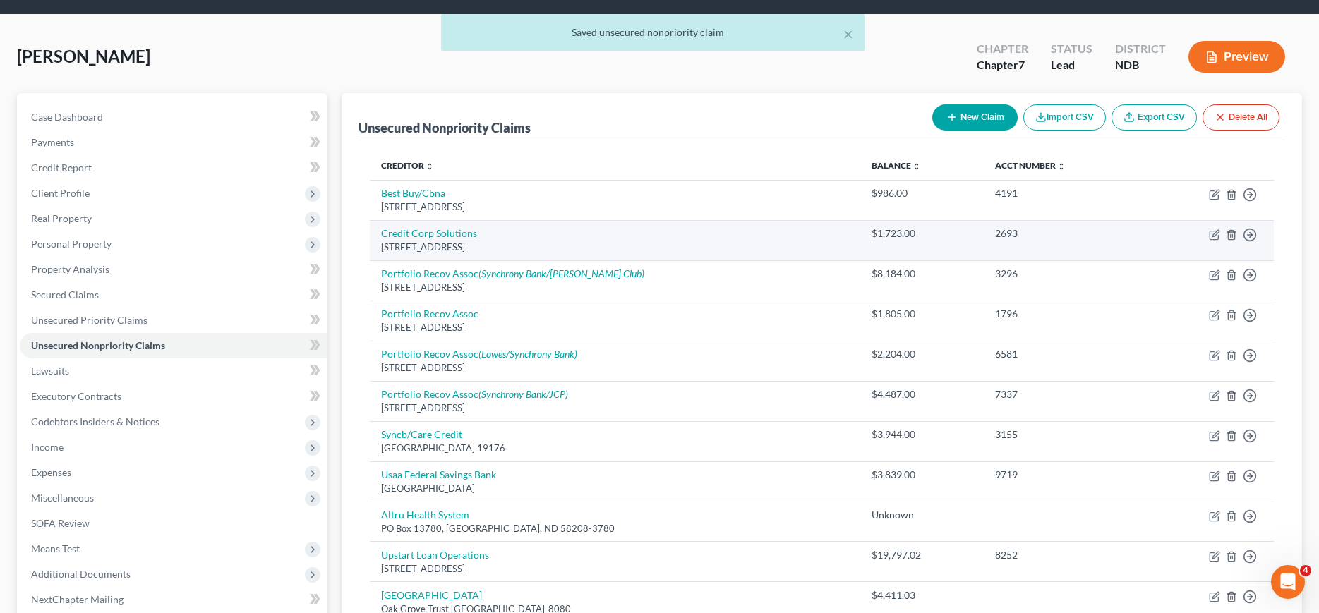
click at [419, 234] on link "Credit Corp Solutions" at bounding box center [429, 233] width 96 height 12
select select "46"
select select "0"
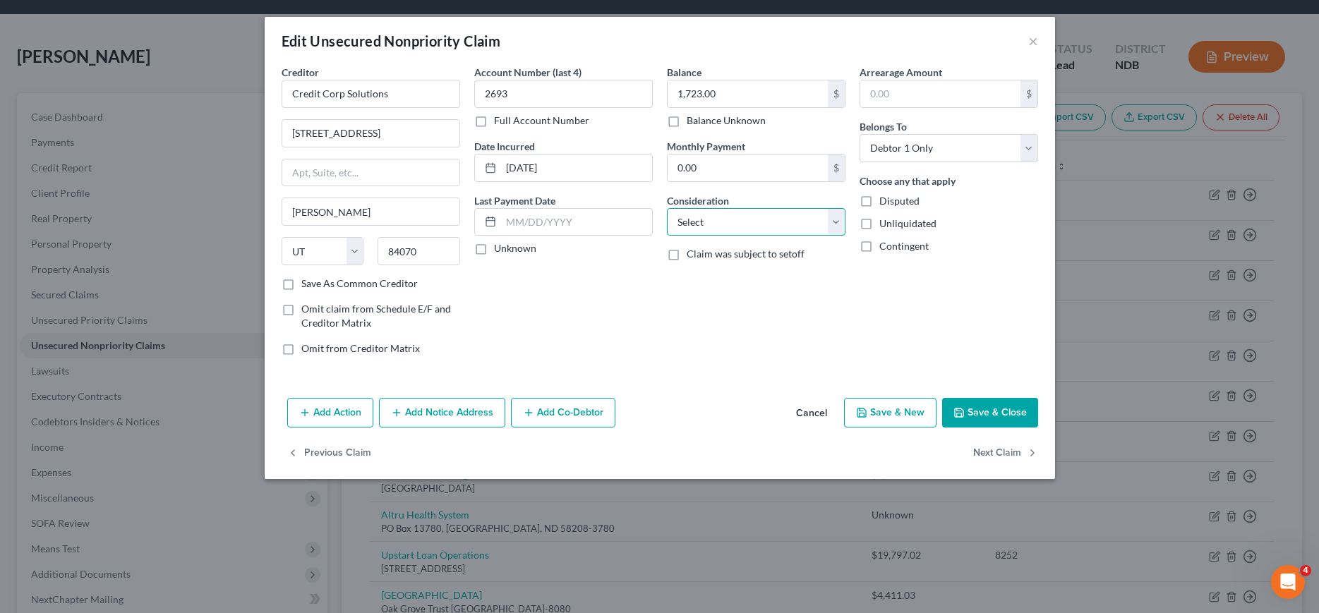
click at [667, 208] on select "Select Cable / Satellite Services Collection Agency Credit Card Debt Debt Couns…" at bounding box center [756, 222] width 179 height 28
select select "2"
click option "Credit Card Debt" at bounding box center [0, 0] width 0 height 0
click at [1011, 416] on button "Save & Close" at bounding box center [990, 413] width 96 height 30
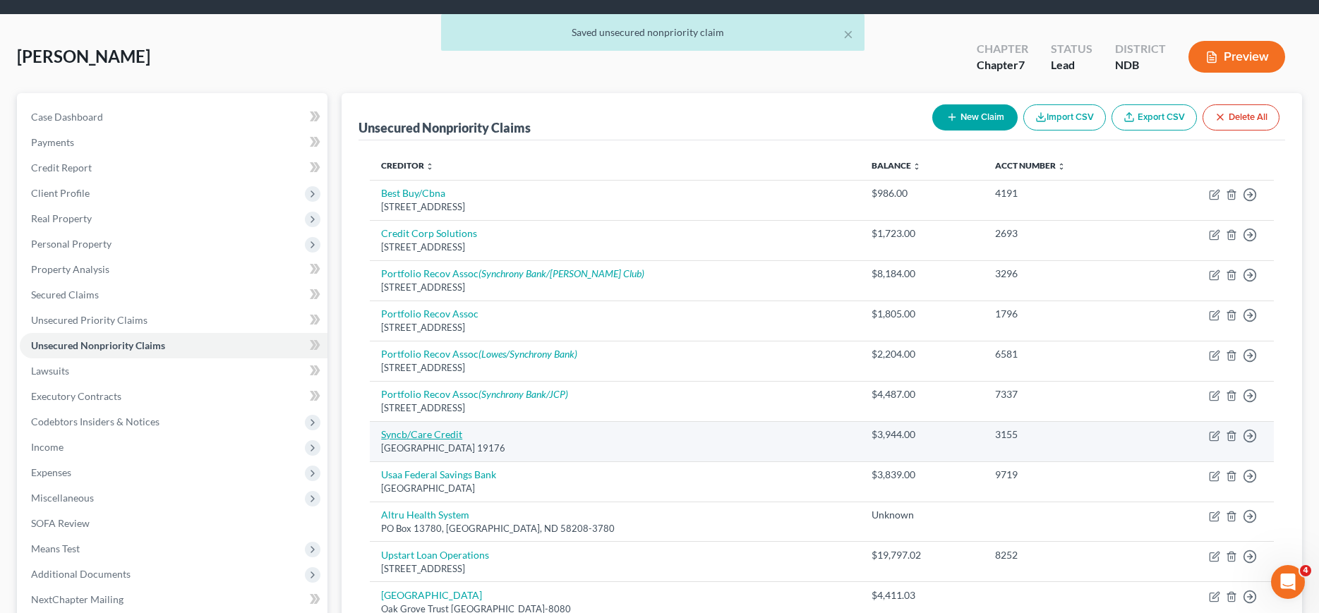
click at [423, 436] on link "Syncb/Care Credit" at bounding box center [421, 434] width 81 height 12
select select "39"
select select "2"
select select "0"
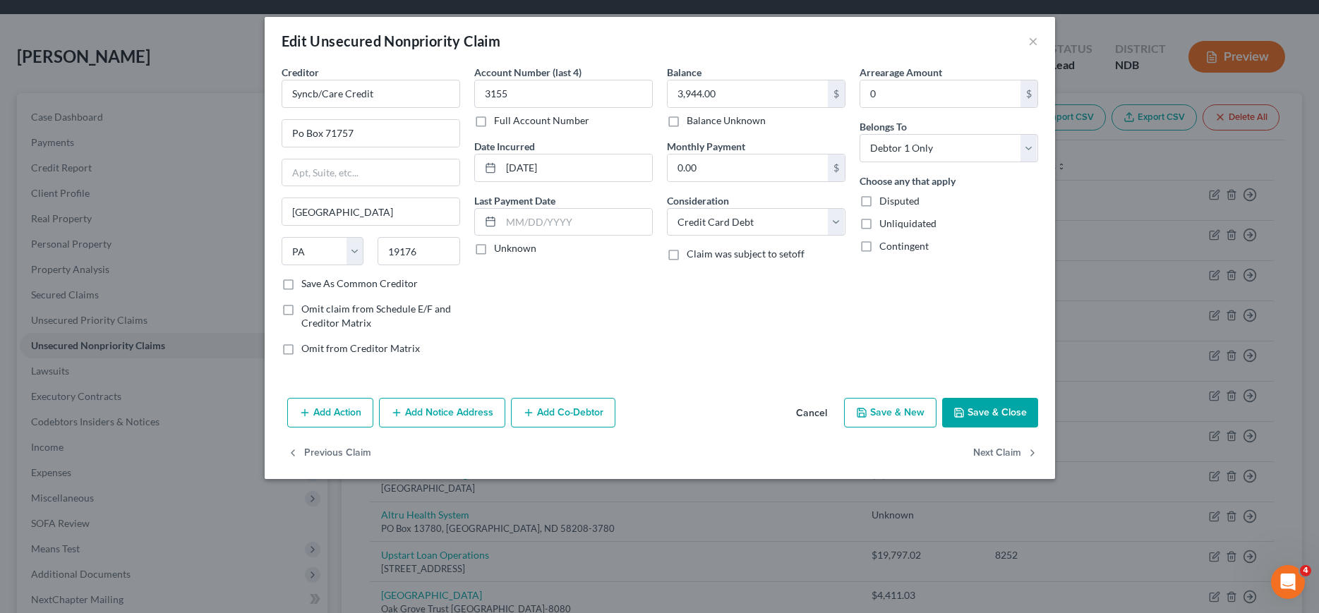
click at [995, 423] on button "Save & Close" at bounding box center [990, 413] width 96 height 30
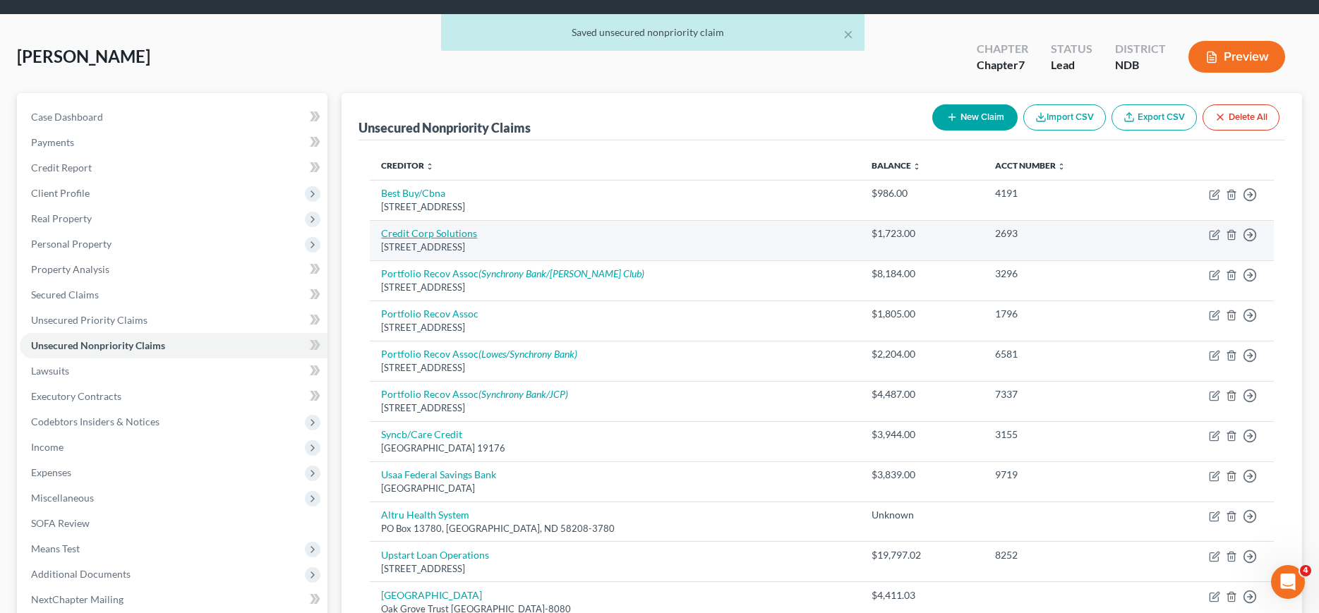
click at [434, 234] on link "Credit Corp Solutions" at bounding box center [429, 233] width 96 height 12
select select "46"
select select "2"
select select "0"
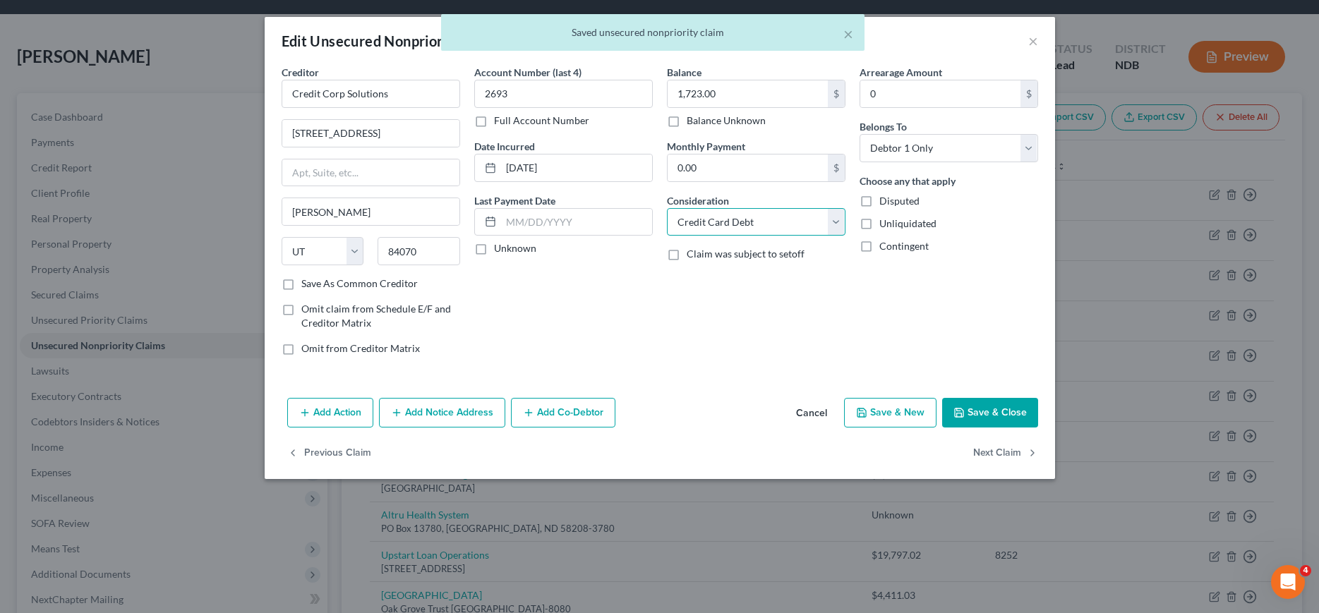
click at [667, 208] on select "Select Cable / Satellite Services Collection Agency Credit Card Debt Debt Couns…" at bounding box center [756, 222] width 179 height 28
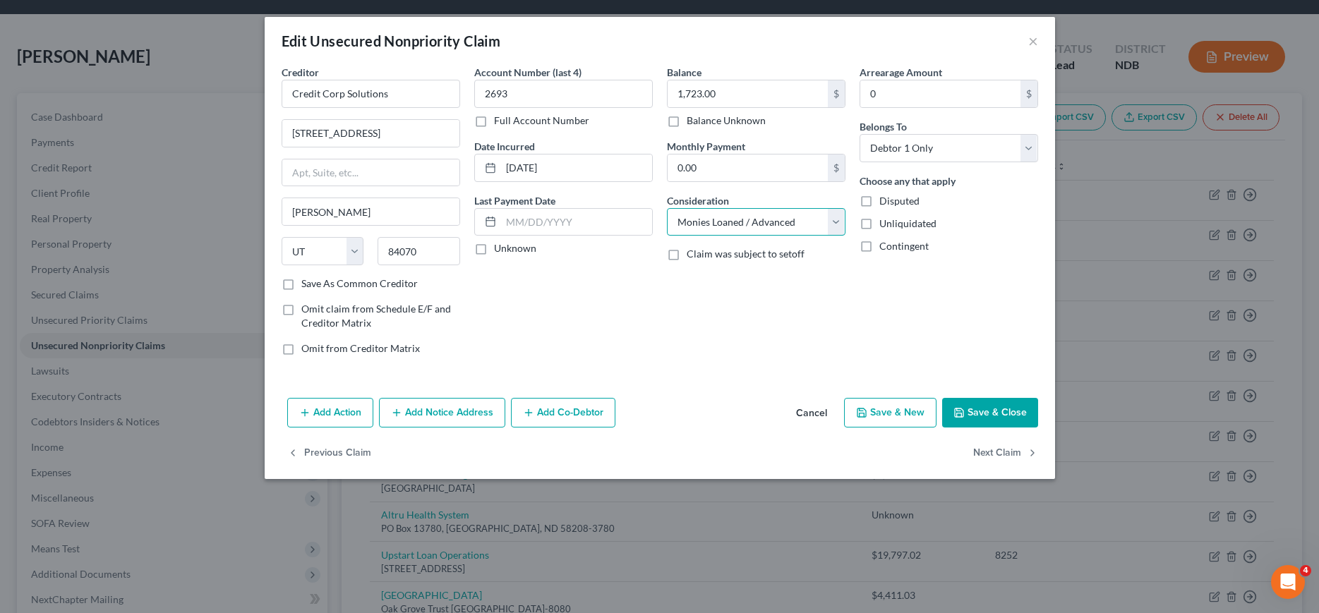
click option "Monies Loaned / Advanced" at bounding box center [0, 0] width 0 height 0
click at [667, 208] on select "Select Cable / Satellite Services Collection Agency Credit Card Debt Debt Couns…" at bounding box center [756, 222] width 179 height 28
select select "2"
click option "Credit Card Debt" at bounding box center [0, 0] width 0 height 0
click at [986, 414] on button "Save & Close" at bounding box center [990, 413] width 96 height 30
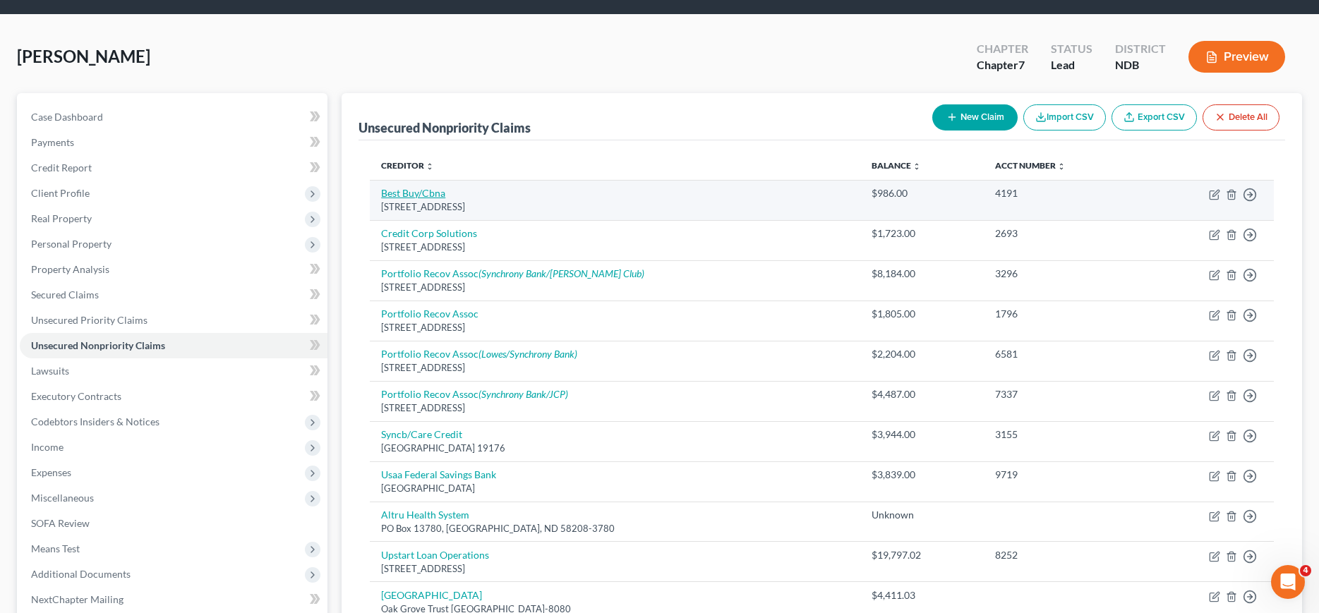
click at [426, 193] on link "Best Buy/Cbna" at bounding box center [413, 193] width 64 height 12
select select "14"
select select "2"
select select "0"
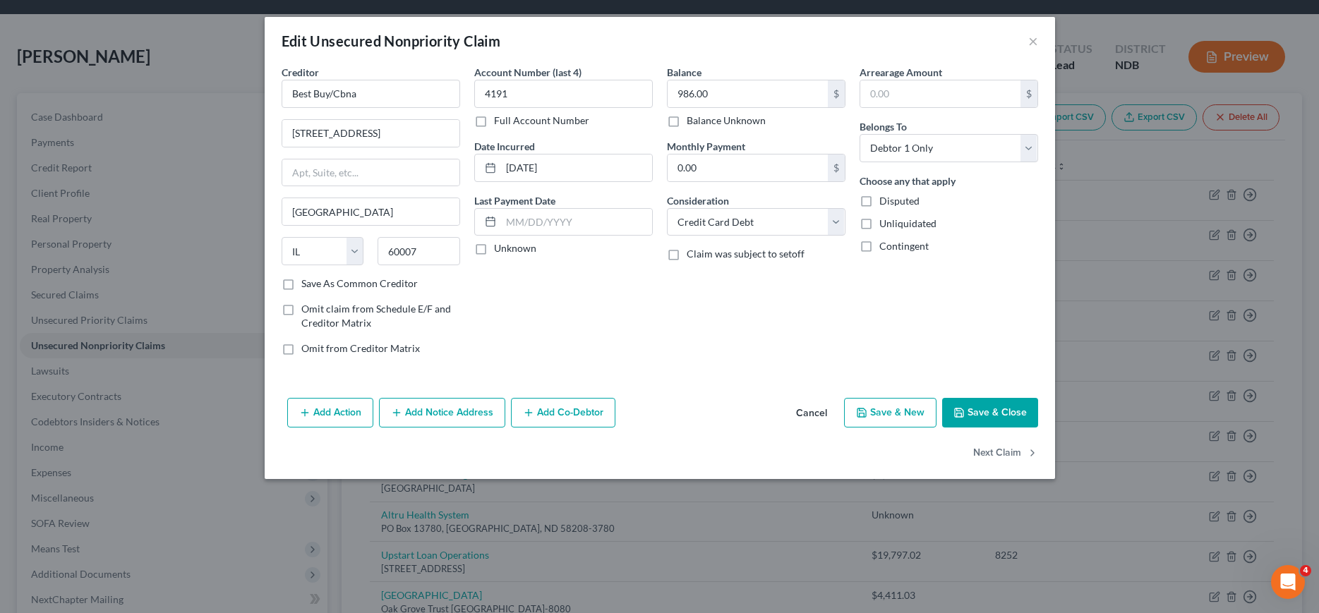
click at [989, 417] on button "Save & Close" at bounding box center [990, 413] width 96 height 30
type input "0"
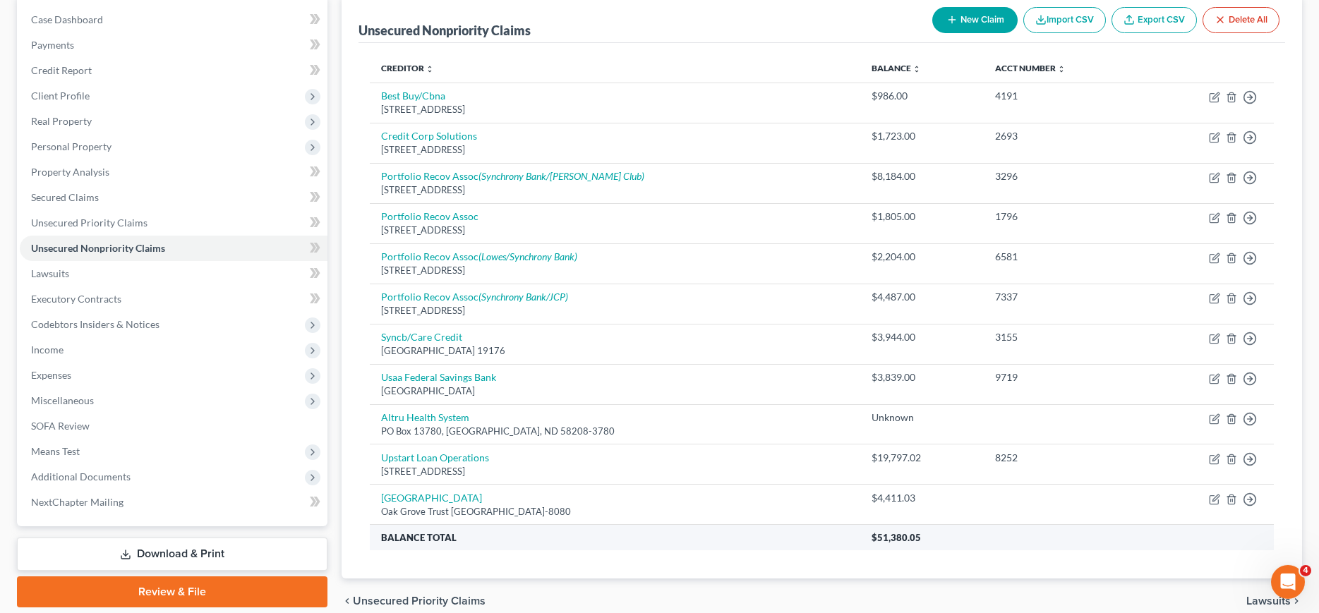
scroll to position [114, 0]
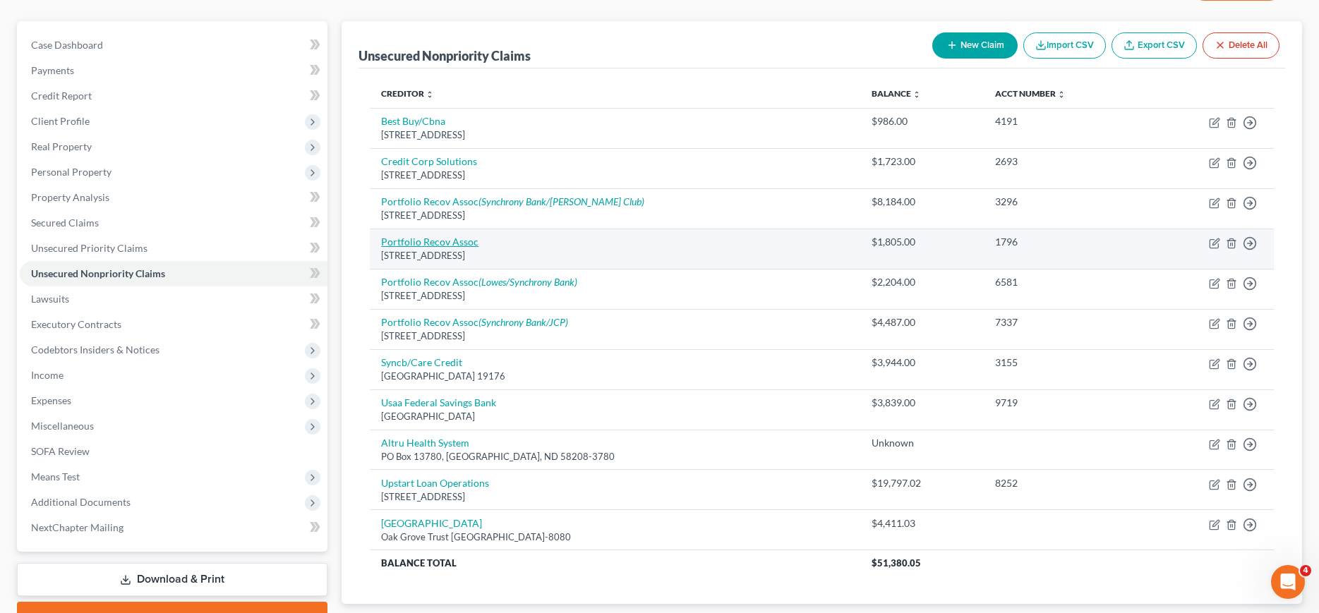
click at [411, 242] on link "Portfolio Recov Assoc" at bounding box center [429, 242] width 97 height 12
select select "48"
select select "0"
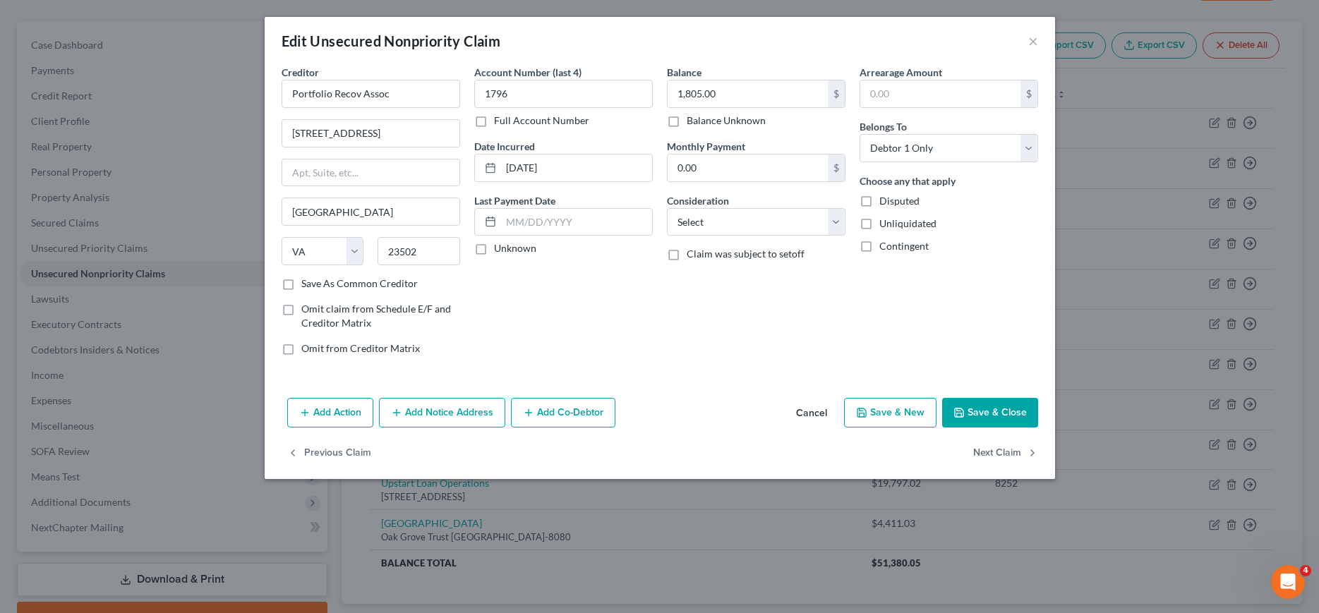
click at [445, 411] on button "Add Notice Address" at bounding box center [442, 413] width 126 height 30
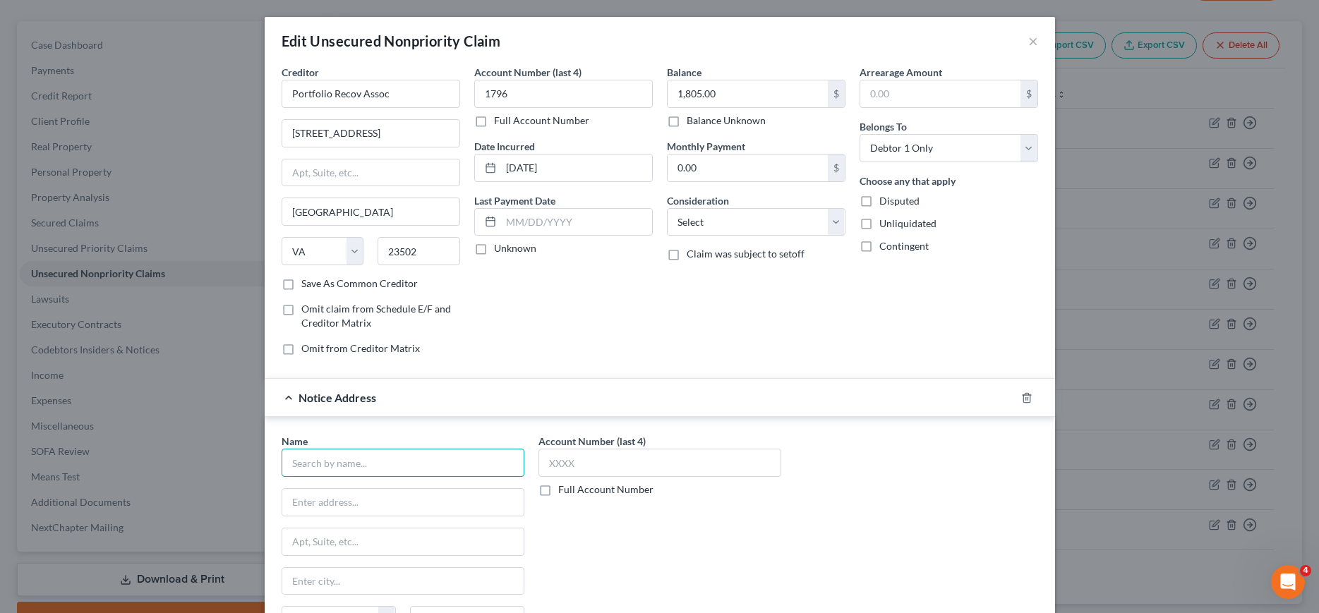
click at [431, 464] on input "text" at bounding box center [403, 463] width 243 height 28
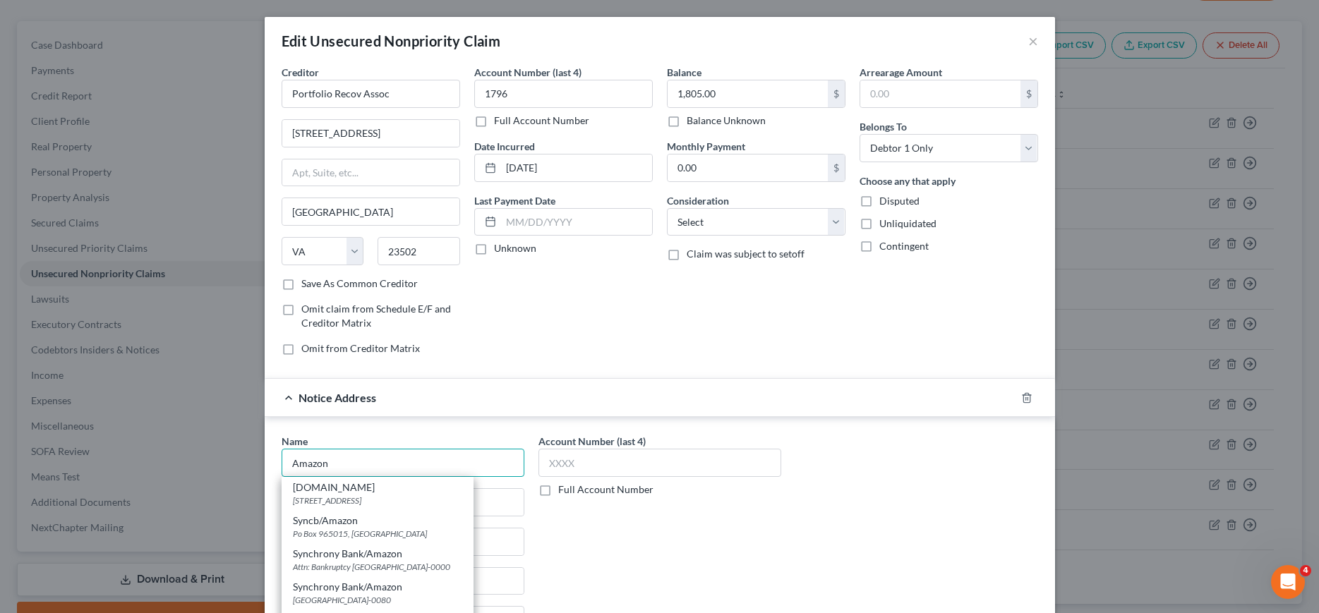
scroll to position [144, 0]
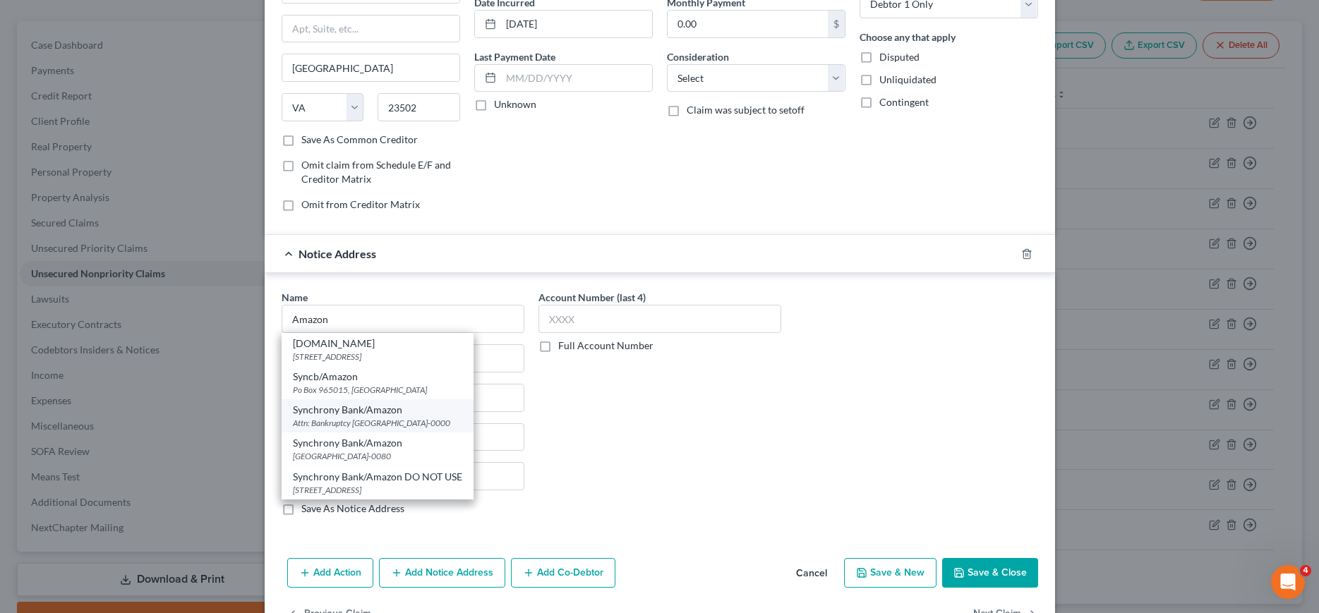
click at [352, 420] on div "Attn: Bankruptcy [GEOGRAPHIC_DATA]-0000" at bounding box center [377, 423] width 169 height 12
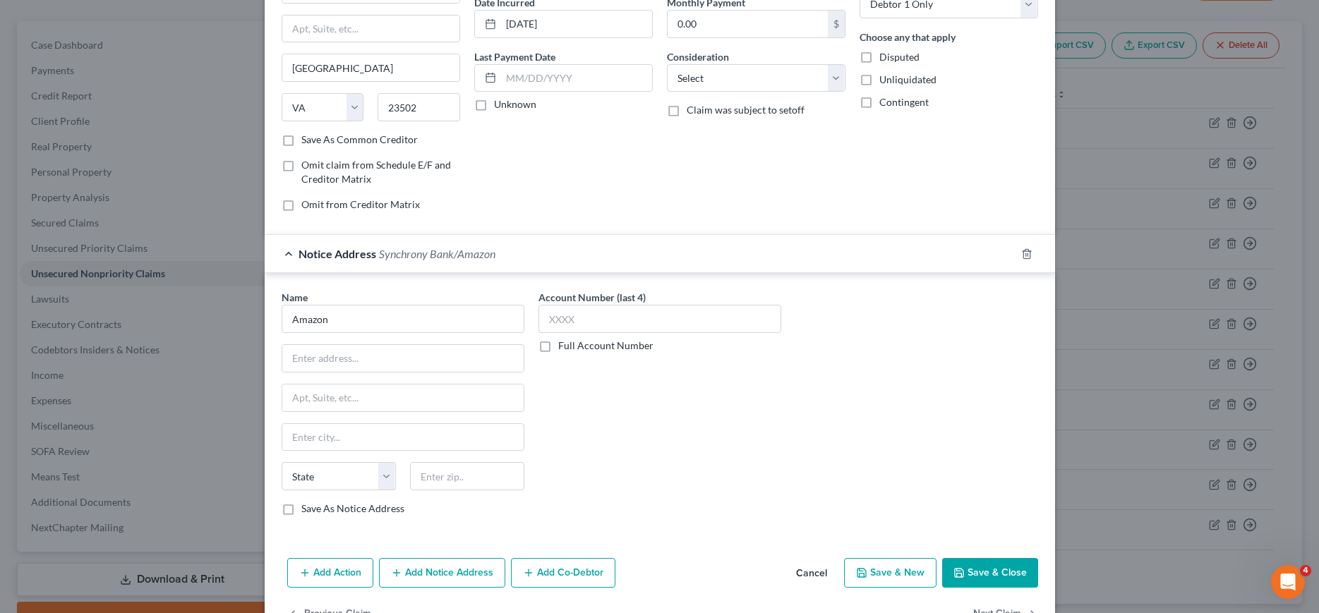
type input "Synchrony Bank/Amazon"
type input "Attn: Bankruptcy"
type input "PO Box 965060"
type input "Orlando"
select select "9"
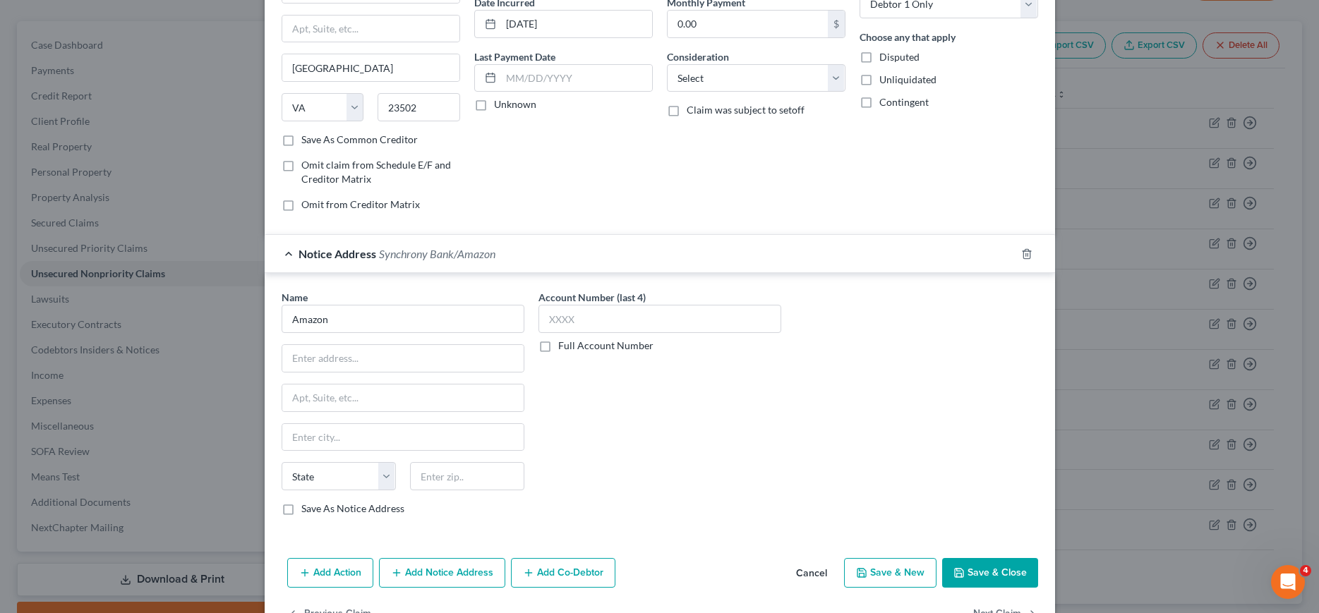
type input "32896-0000"
click at [667, 64] on select "Select Cable / Satellite Services Collection Agency Credit Card Debt Debt Couns…" at bounding box center [756, 78] width 179 height 28
select select "2"
click option "Credit Card Debt" at bounding box center [0, 0] width 0 height 0
click at [1003, 566] on button "Save & Close" at bounding box center [990, 573] width 96 height 30
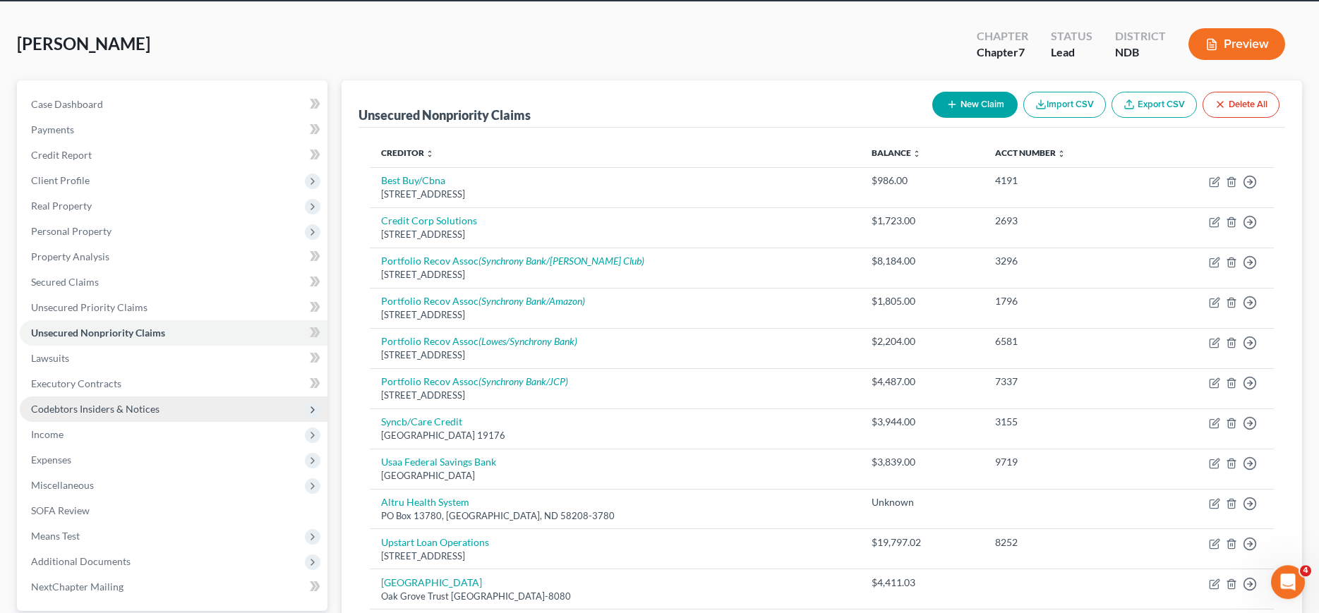
scroll to position [0, 0]
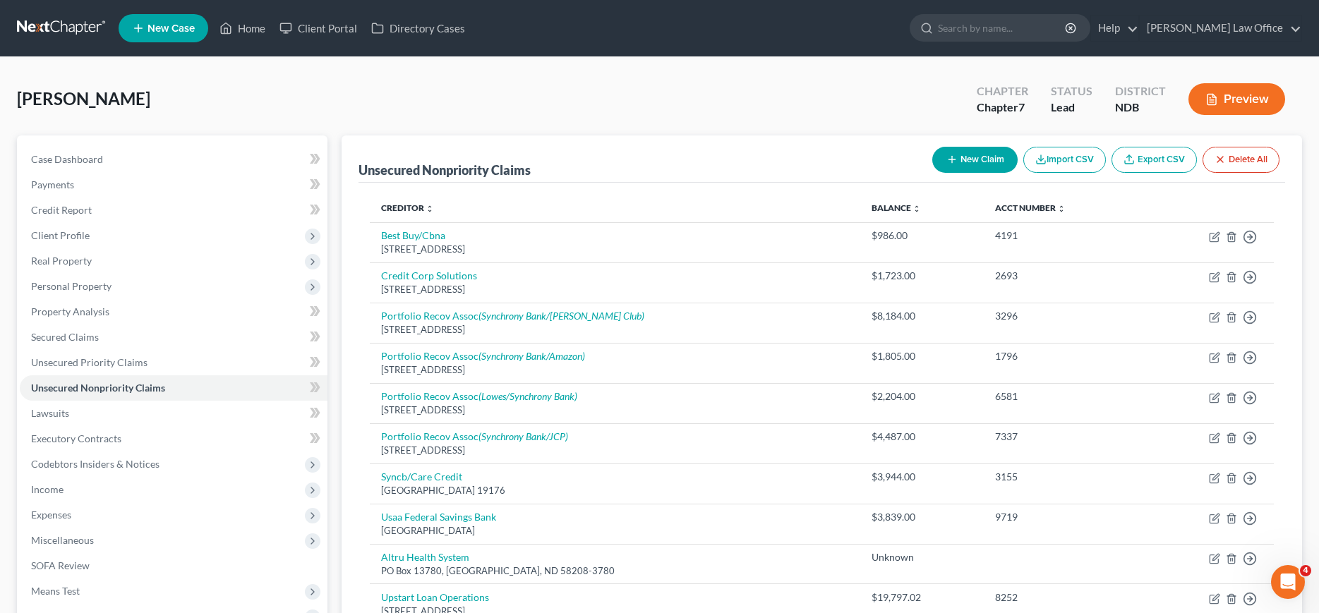
click at [51, 25] on link at bounding box center [62, 28] width 90 height 25
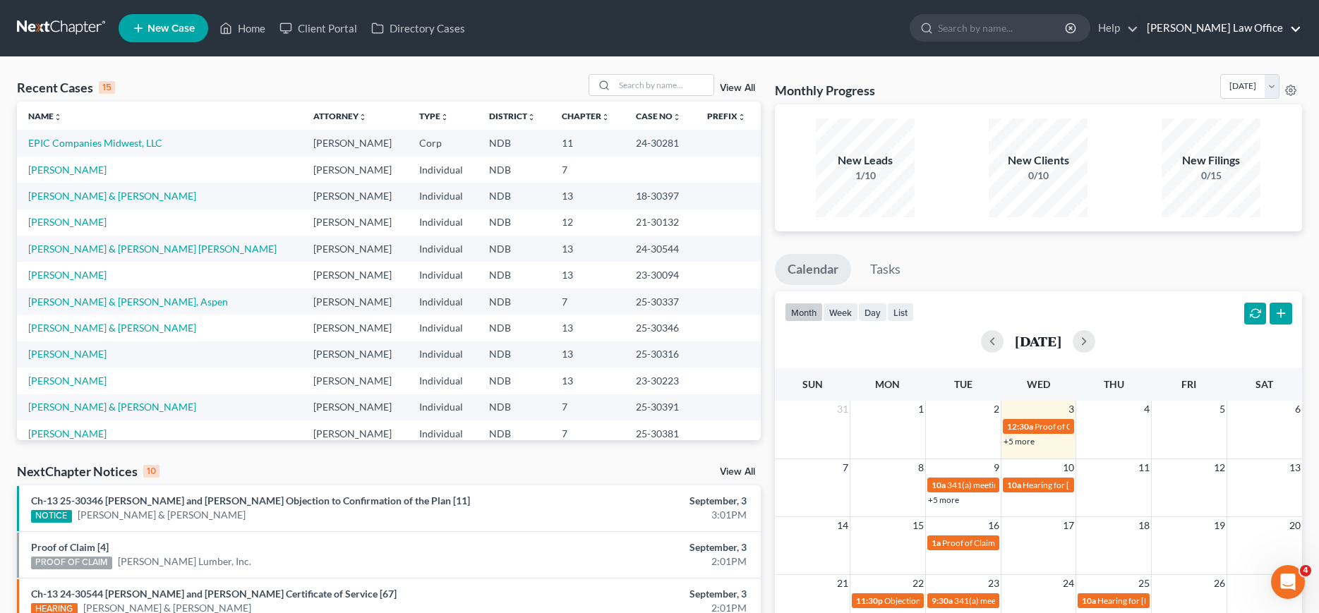
click at [1241, 21] on link "[PERSON_NAME] Law Office" at bounding box center [1221, 28] width 162 height 25
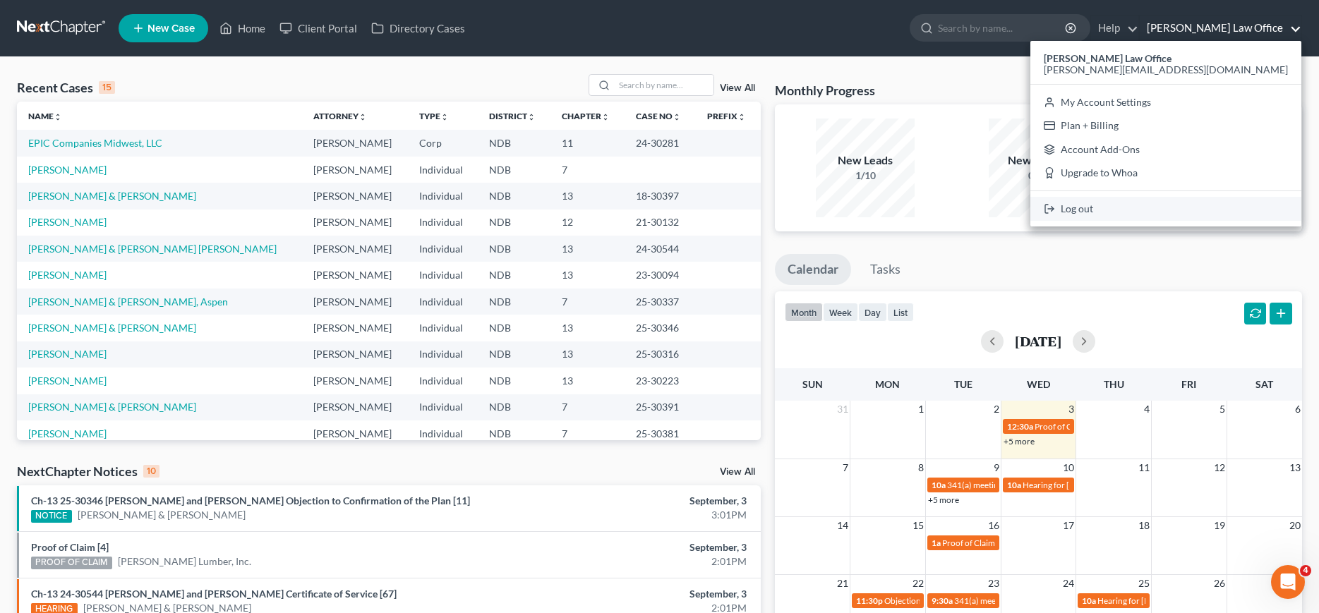
click at [1208, 207] on link "Log out" at bounding box center [1166, 209] width 271 height 24
